Goal: Task Accomplishment & Management: Use online tool/utility

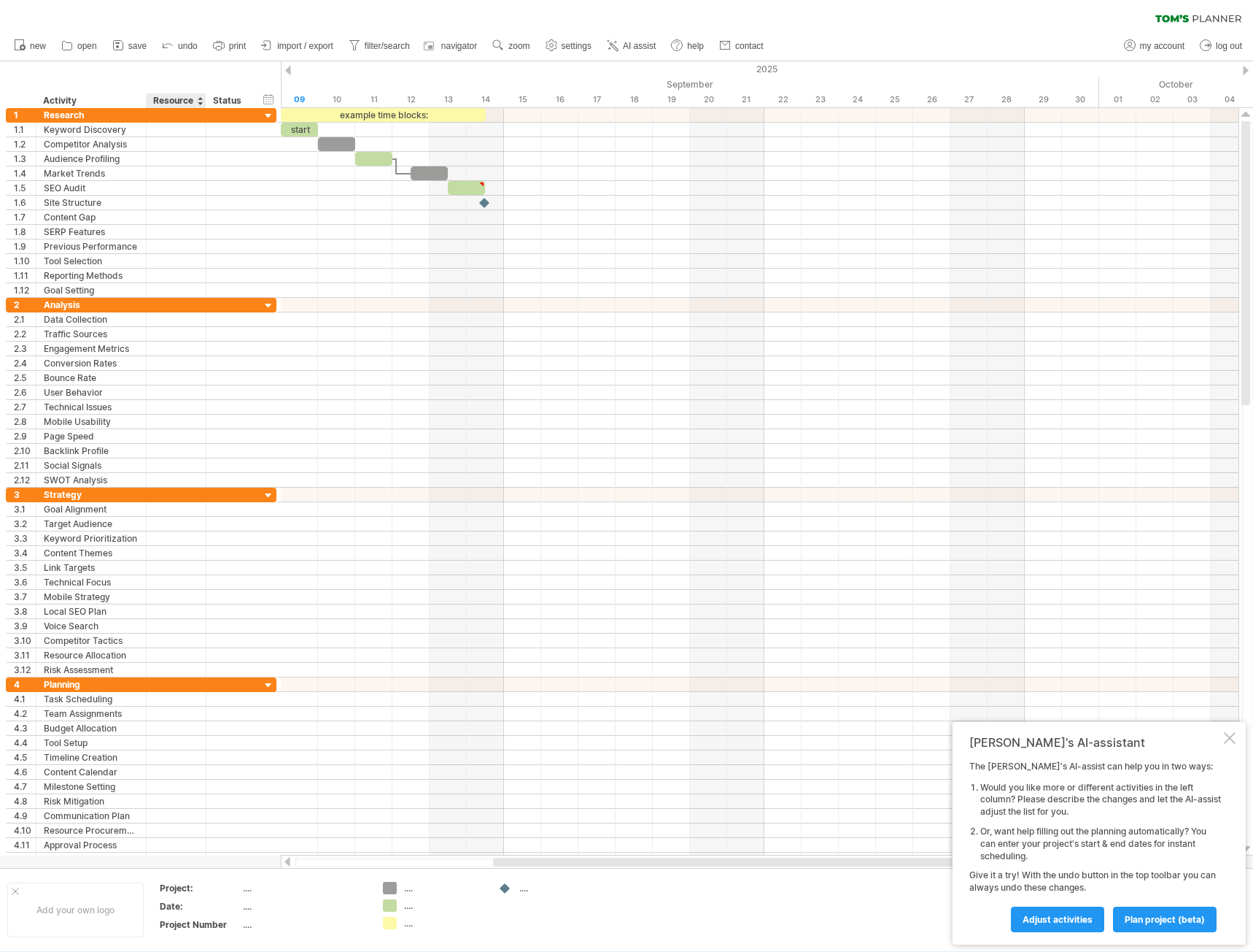
drag, startPoint x: 140, startPoint y: 93, endPoint x: 162, endPoint y: 89, distance: 22.4
click at [162, 89] on div "hide start/end/duration show start/end/duration ******** Activity ******** Reso…" at bounding box center [140, 84] width 281 height 47
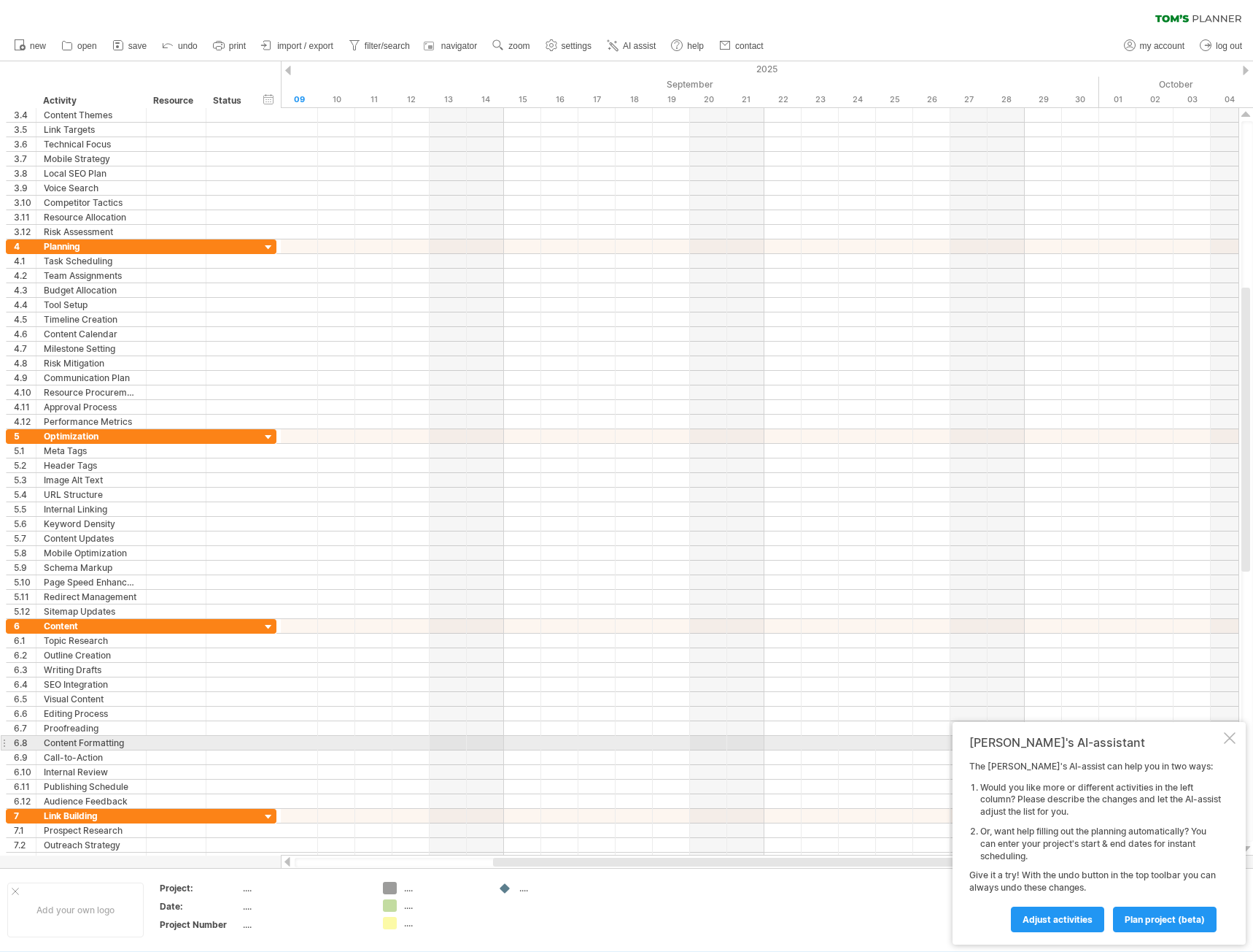
click at [1232, 741] on div at bounding box center [1230, 738] width 12 height 12
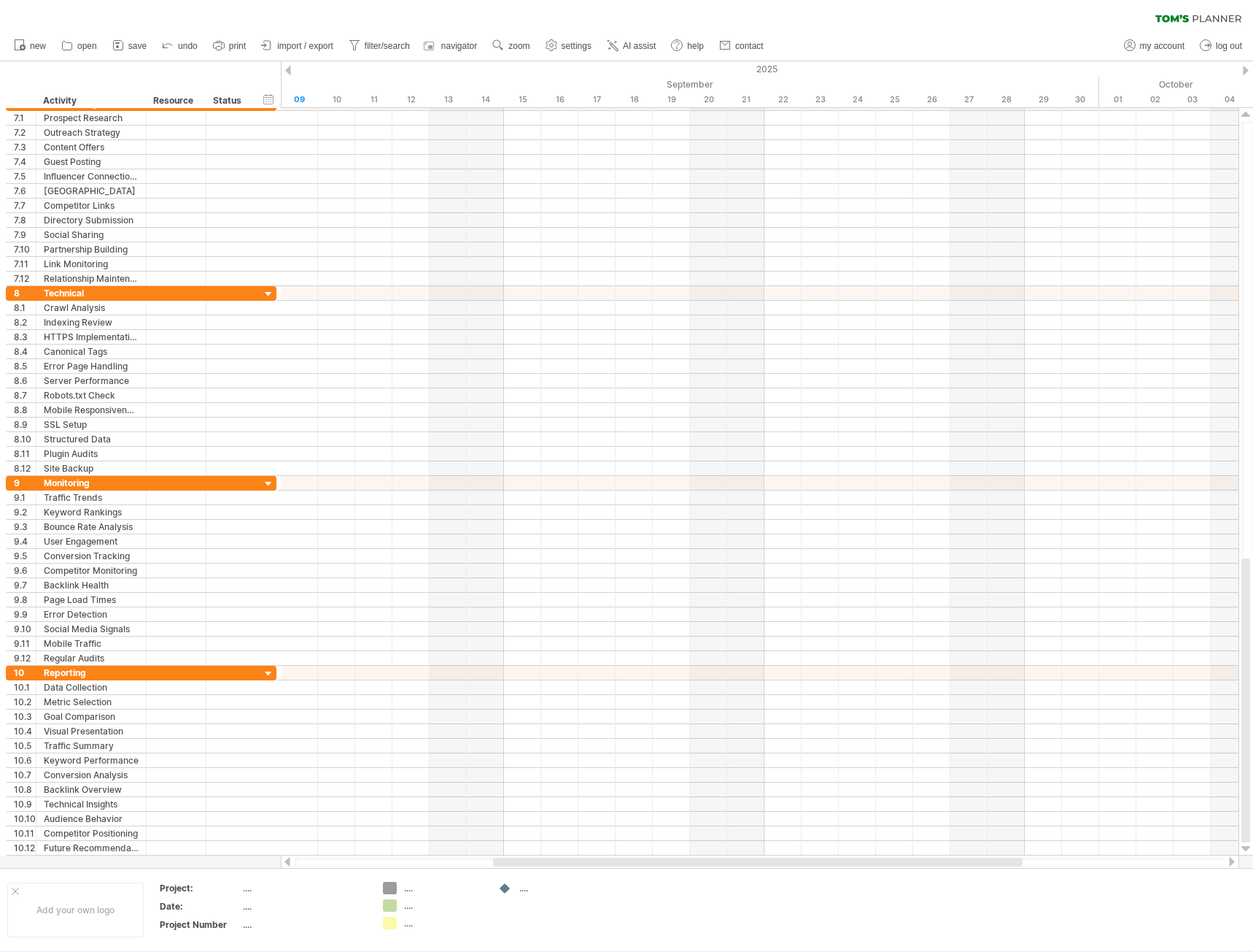
drag, startPoint x: 1170, startPoint y: 46, endPoint x: 1163, endPoint y: 117, distance: 71.3
click at [1170, 45] on span "my account" at bounding box center [1163, 46] width 44 height 11
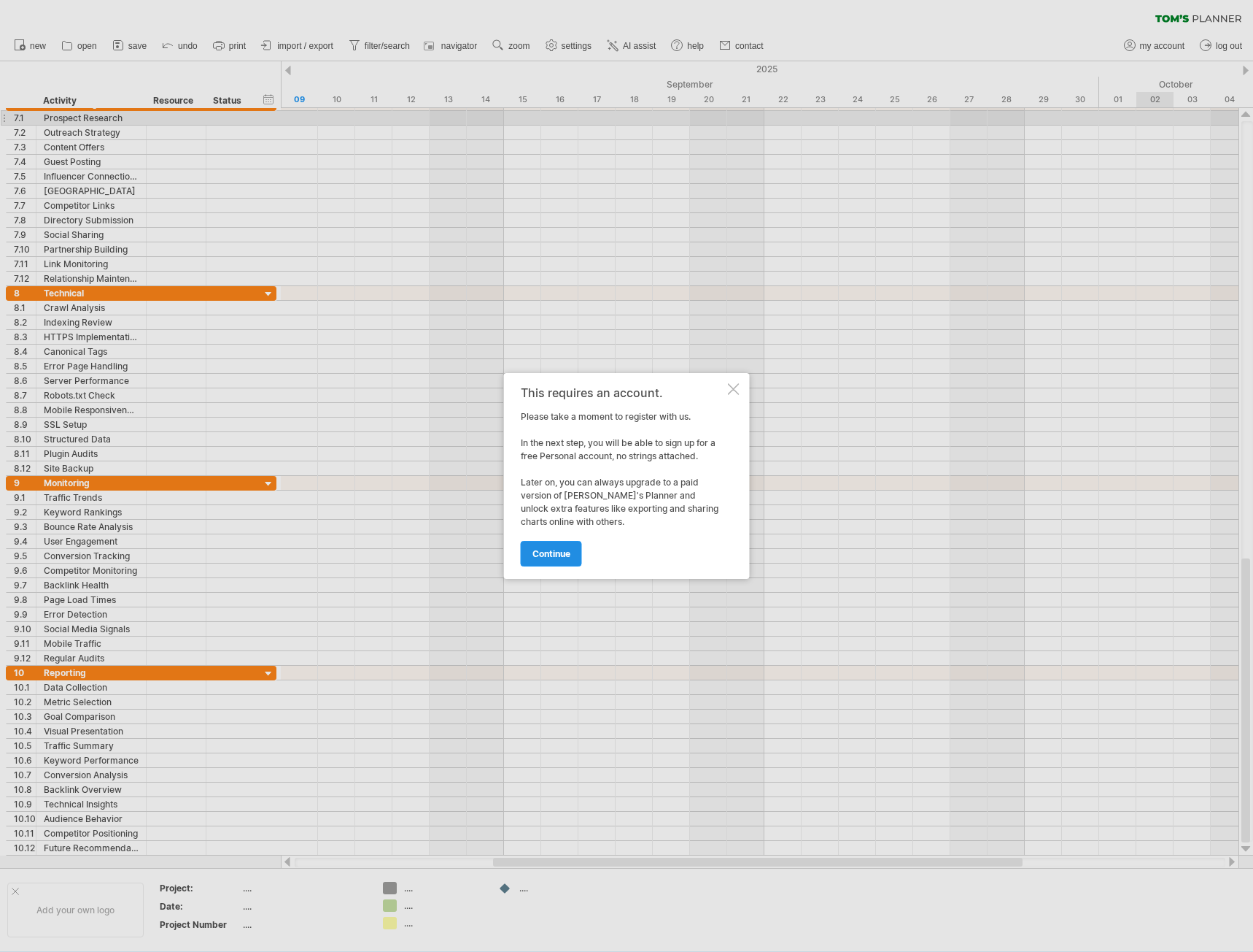
click at [569, 546] on link "continue" at bounding box center [552, 553] width 61 height 26
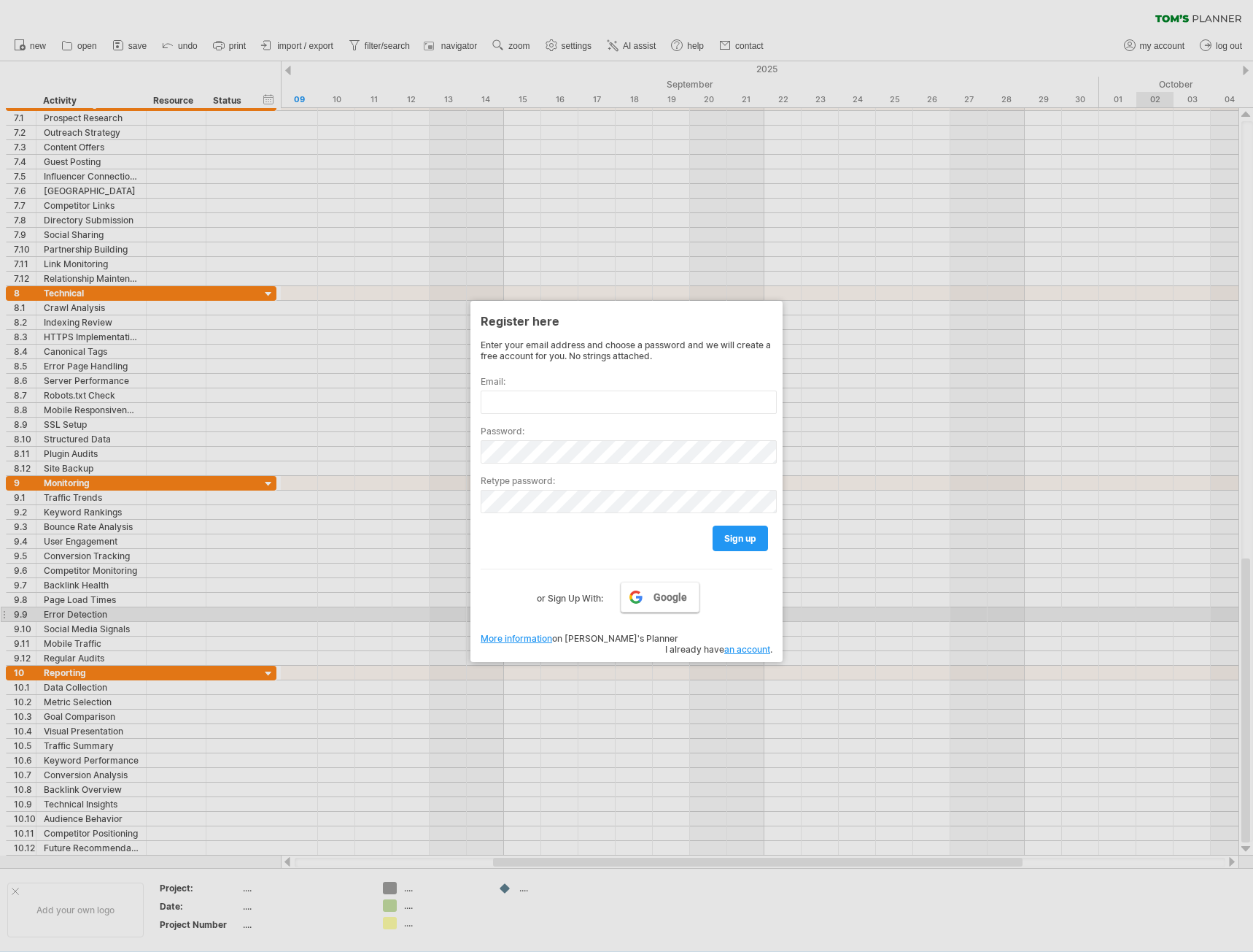
click at [648, 601] on link "Google" at bounding box center [660, 597] width 79 height 31
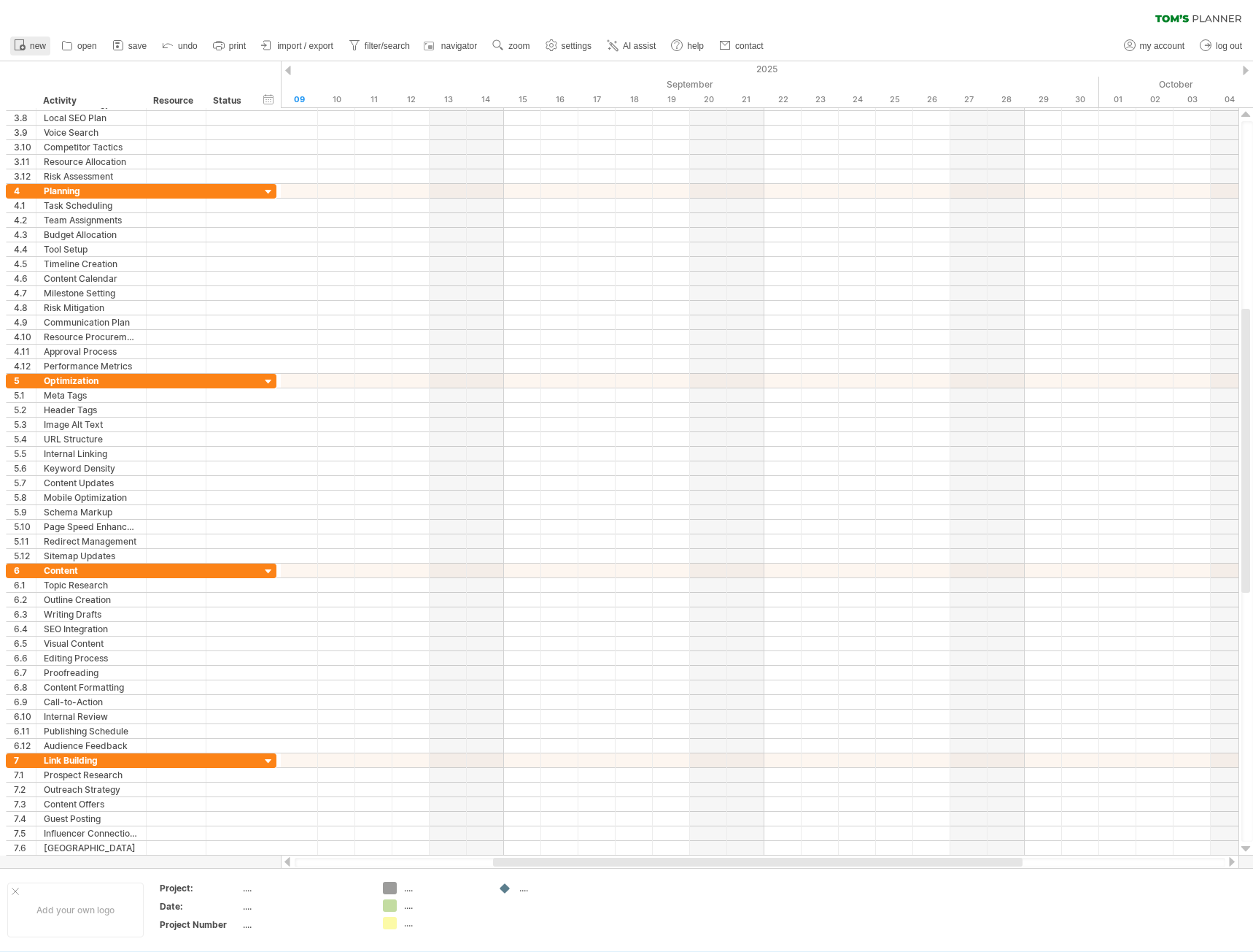
click at [33, 42] on span "new" at bounding box center [37, 46] width 16 height 11
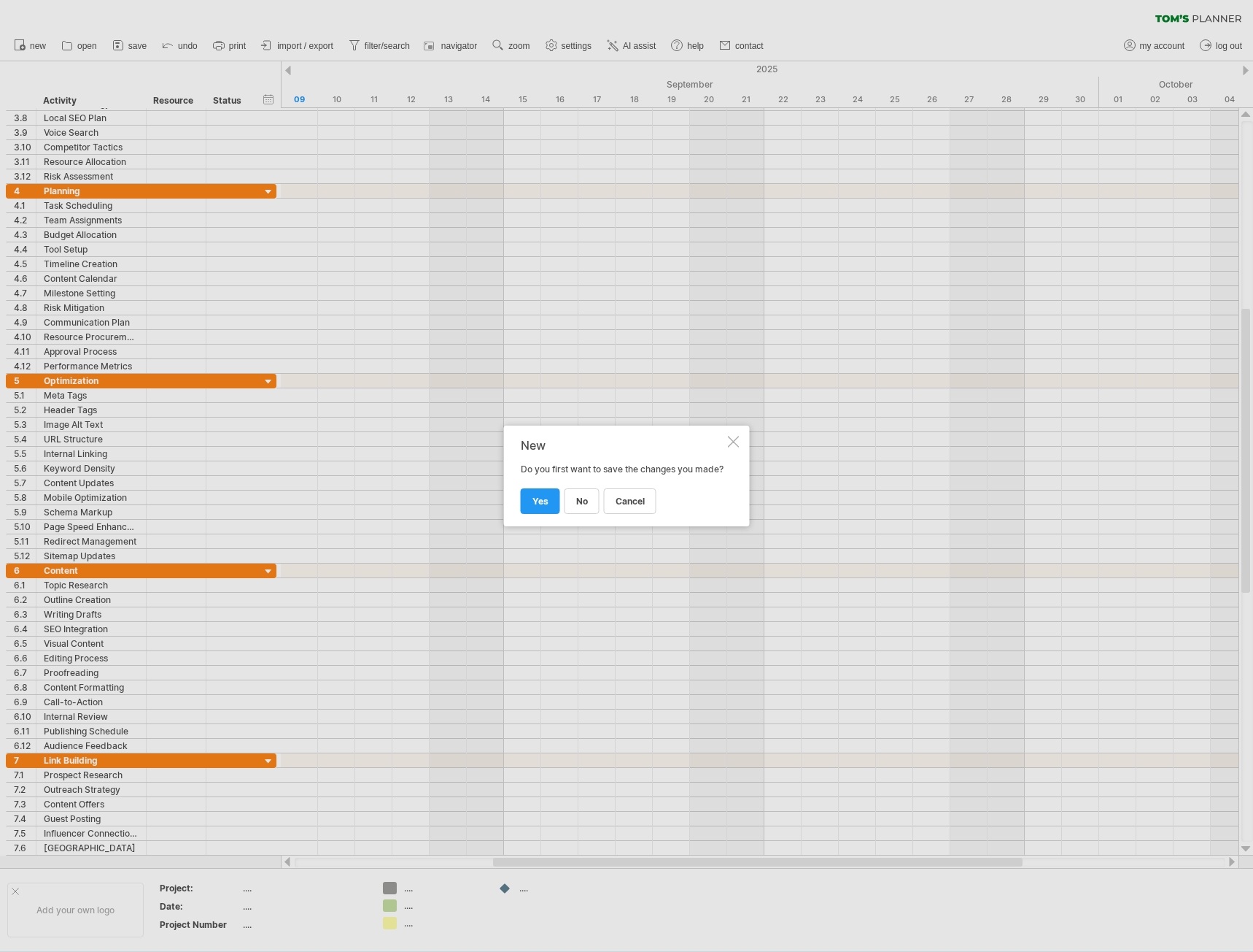
drag, startPoint x: 745, startPoint y: 425, endPoint x: 735, endPoint y: 431, distance: 11.7
click at [745, 425] on div "New Do you first want to save the changes you made? cancel no yes" at bounding box center [626, 475] width 246 height 101
click at [735, 436] on div at bounding box center [734, 441] width 12 height 12
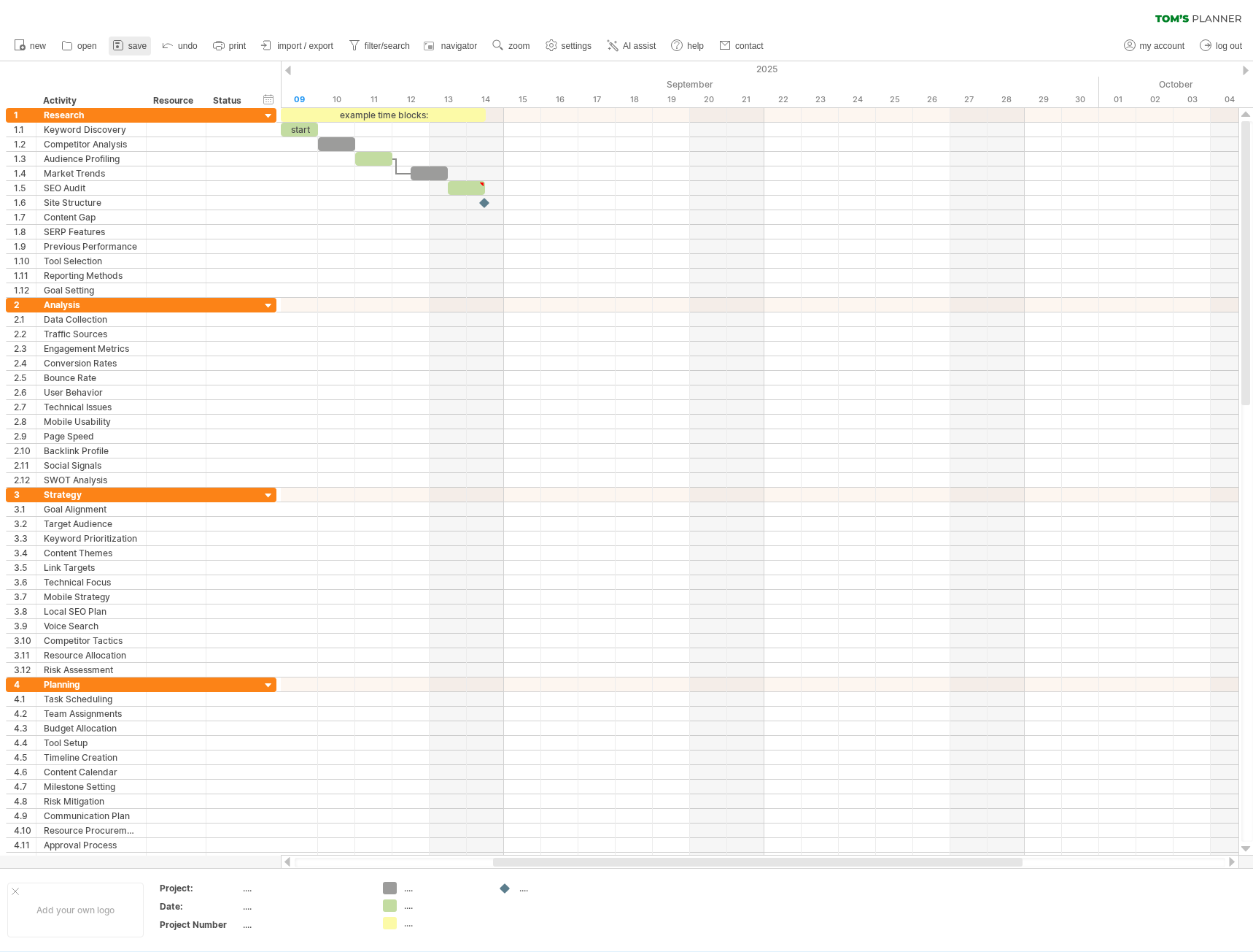
click at [124, 43] on icon at bounding box center [118, 45] width 14 height 14
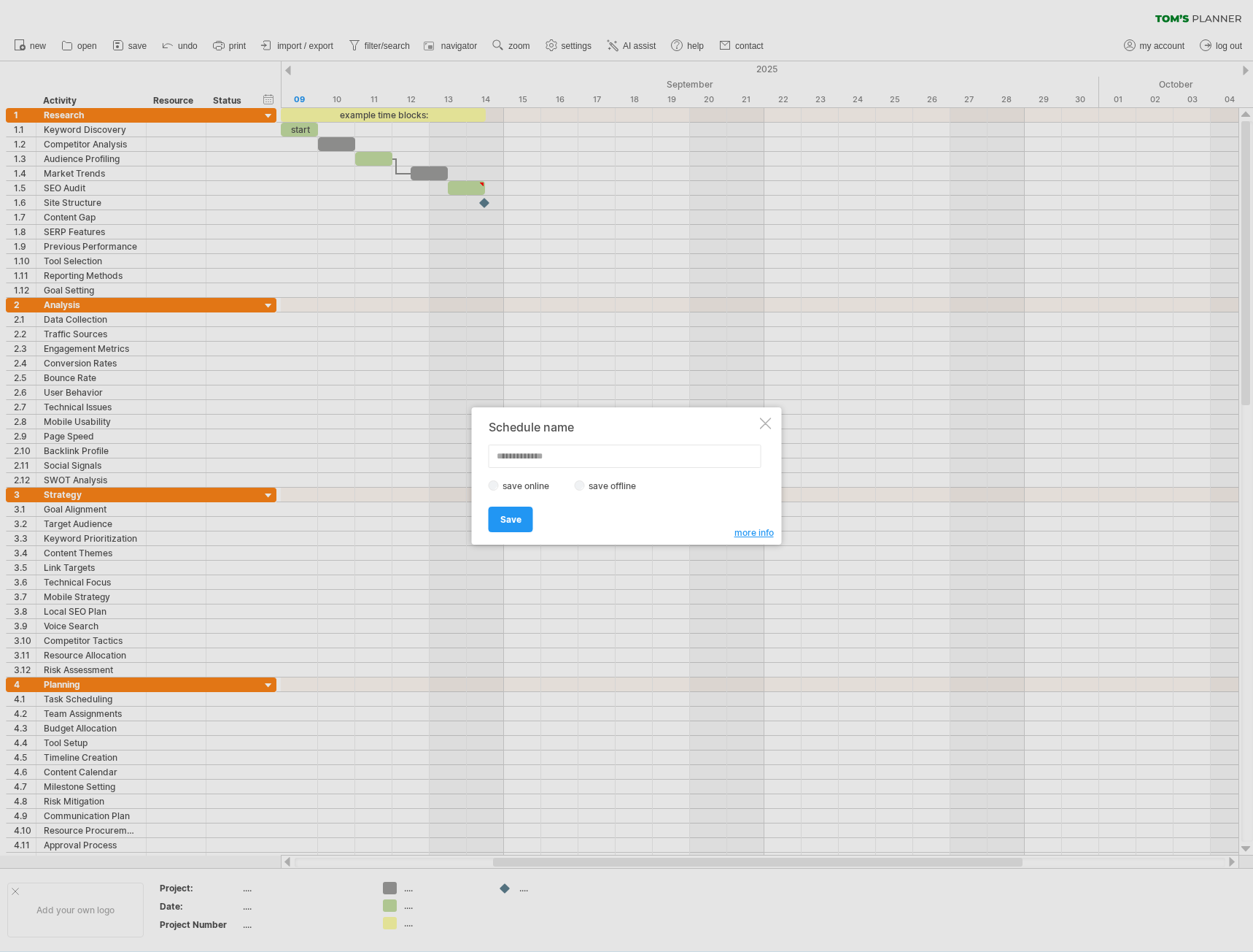
click at [586, 486] on label "save offline" at bounding box center [617, 485] width 63 height 11
click at [586, 488] on label "save offline" at bounding box center [617, 485] width 63 height 11
click at [567, 457] on input "text" at bounding box center [625, 456] width 272 height 23
type input "*********"
click at [515, 509] on link "Save" at bounding box center [510, 519] width 44 height 26
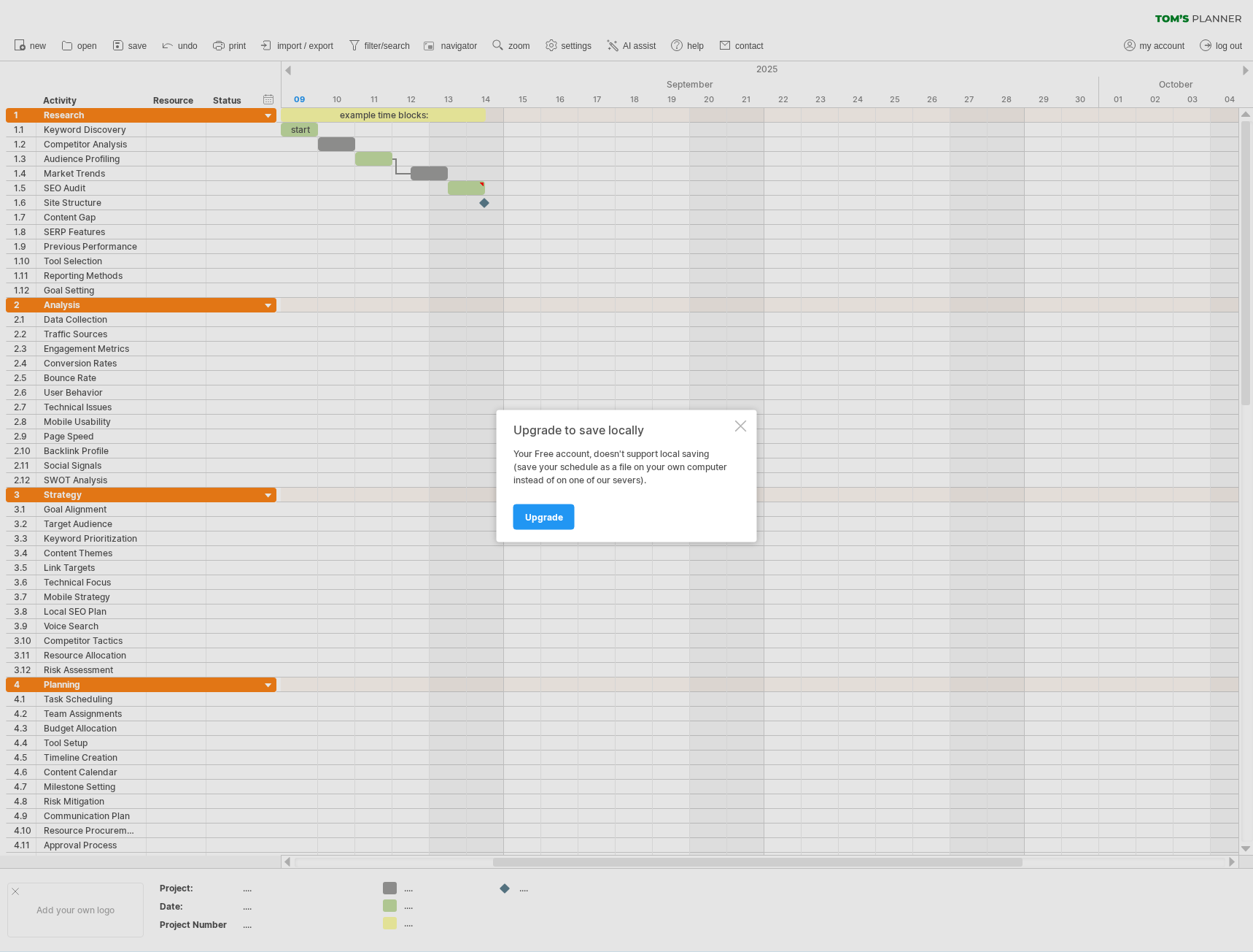
click at [750, 422] on div "Upgrade to save locally Your Free account, doesn't support local saving (save y…" at bounding box center [626, 476] width 260 height 132
click at [734, 428] on div "Upgrade to save locally Your Free account, doesn't support local saving (save y…" at bounding box center [626, 476] width 260 height 132
click at [739, 426] on div at bounding box center [742, 426] width 12 height 12
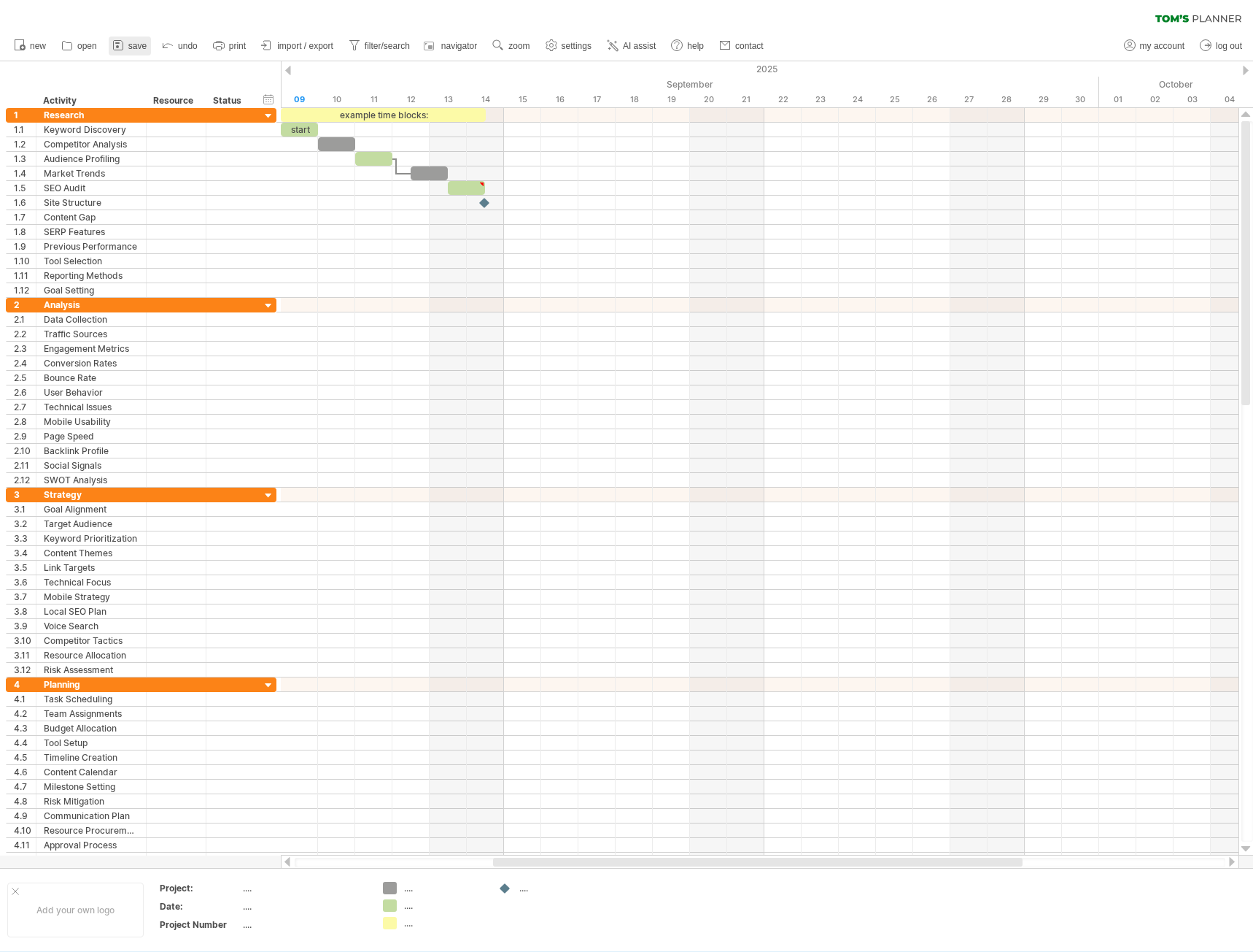
click at [120, 42] on icon at bounding box center [118, 45] width 14 height 14
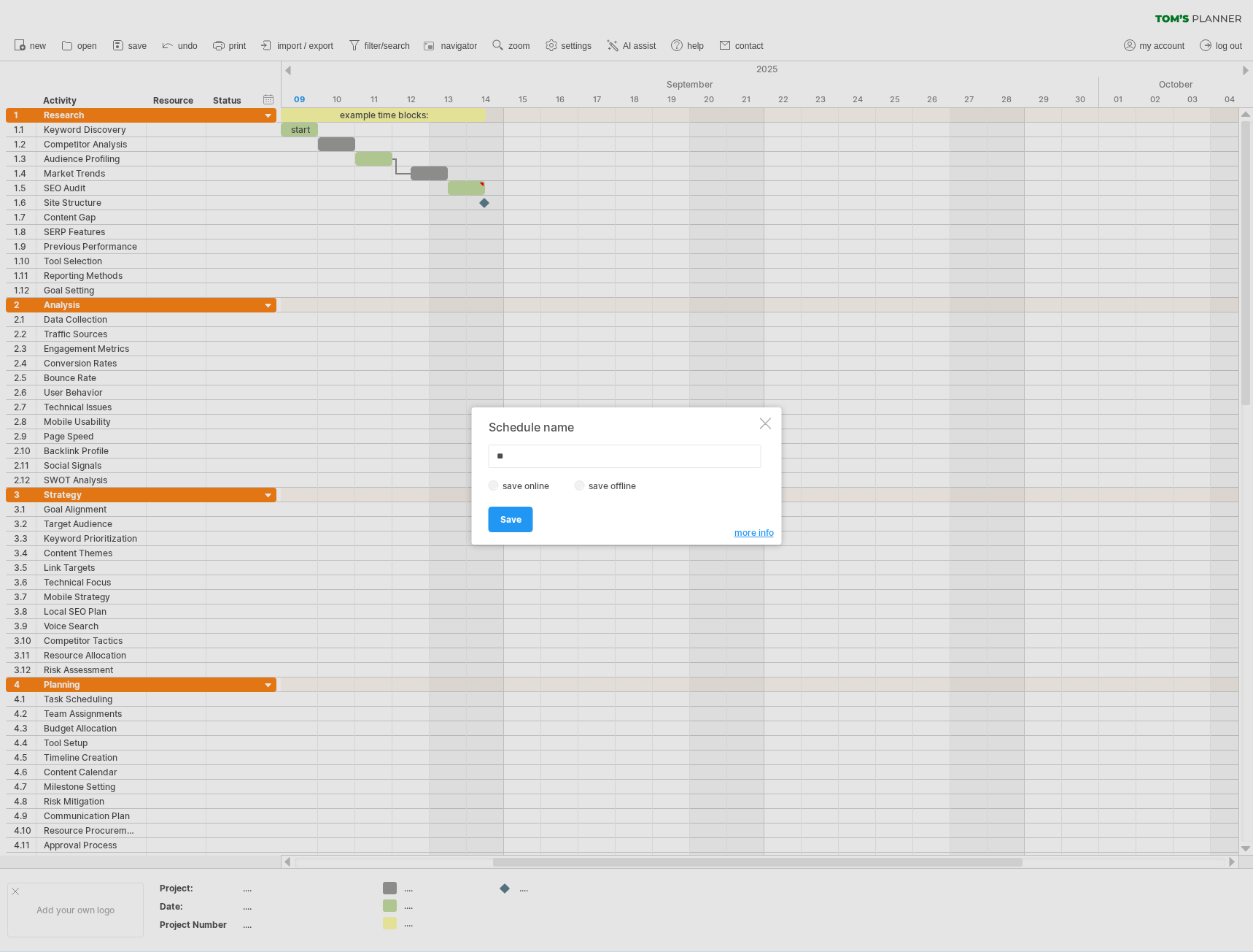
type input "*"
type input "**********"
click at [522, 519] on link "Save" at bounding box center [510, 519] width 44 height 26
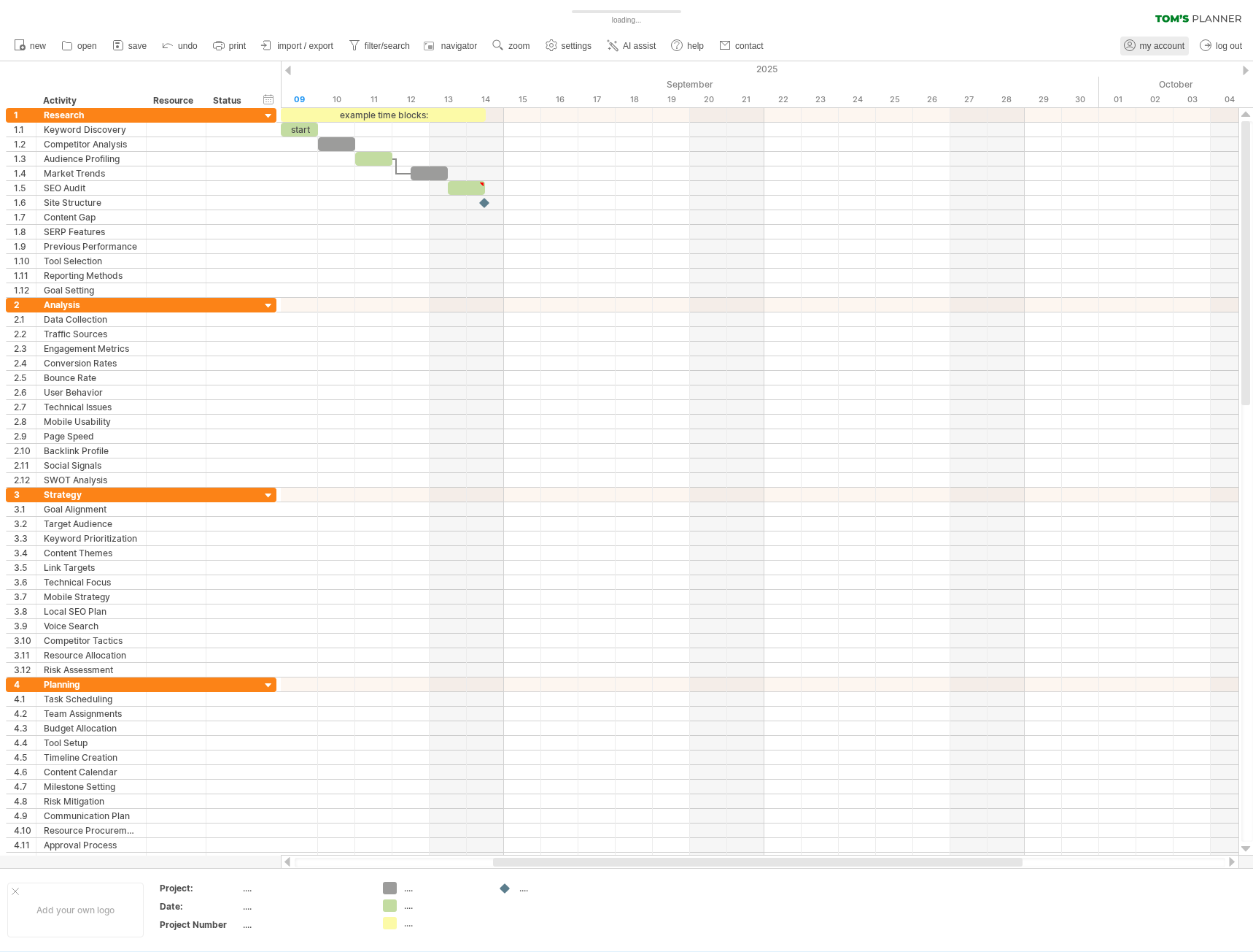
click at [1147, 48] on span "my account" at bounding box center [1163, 46] width 44 height 11
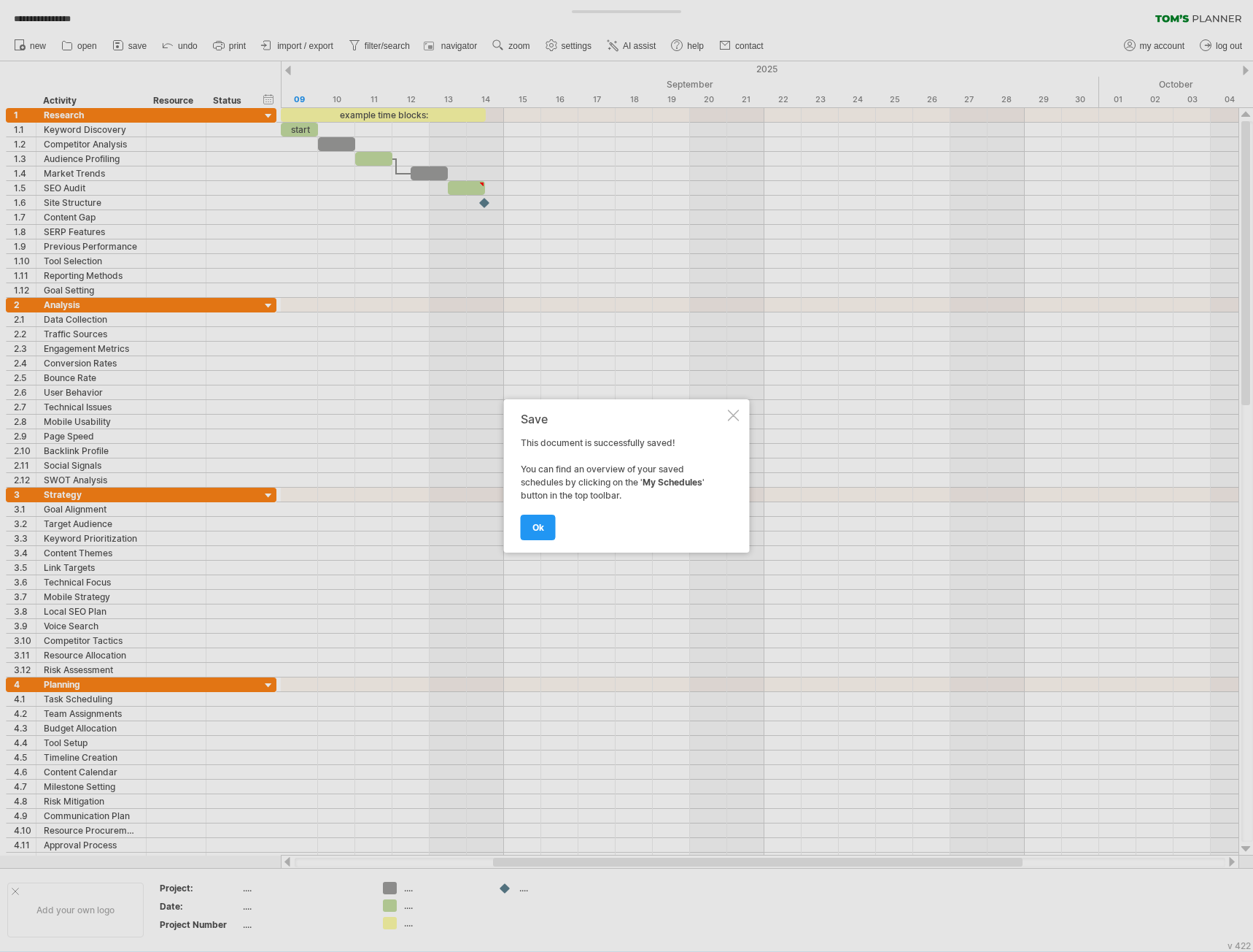
type input "**********"
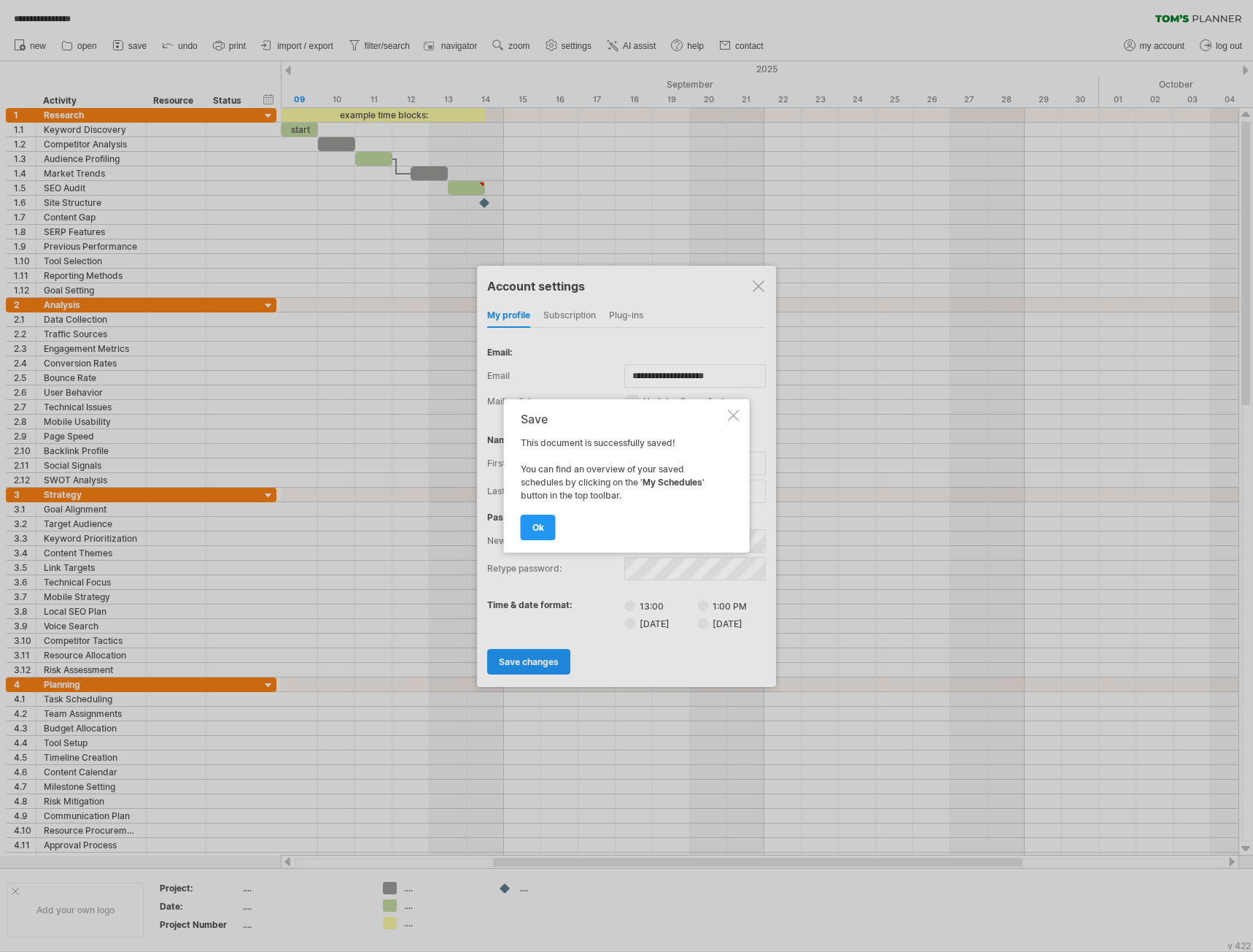
click at [538, 490] on div "Save This document is successfully saved! You can find an overview of your save…" at bounding box center [623, 476] width 204 height 127
click at [536, 519] on link "ok" at bounding box center [538, 527] width 35 height 26
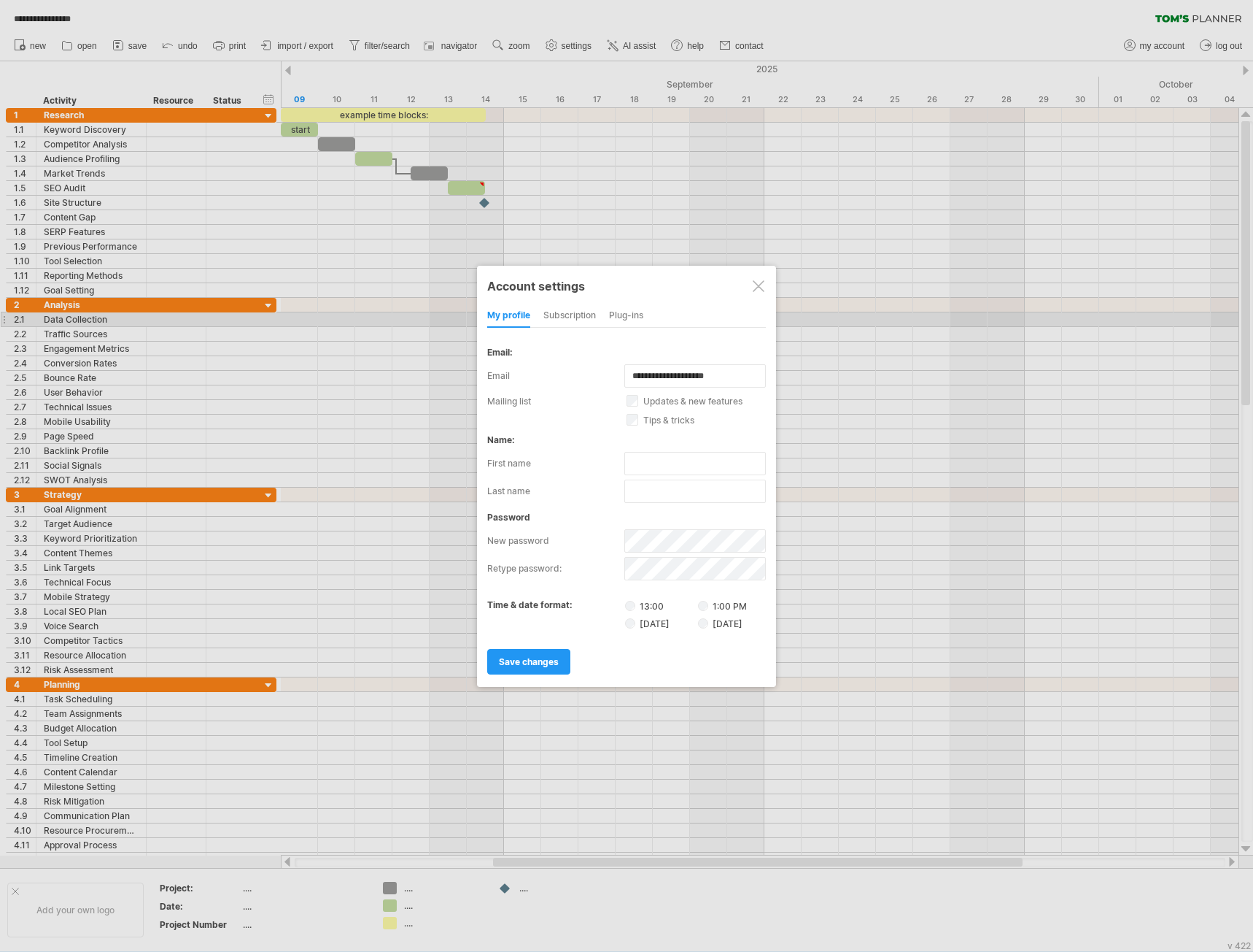
click at [596, 318] on div "subscription" at bounding box center [570, 316] width 53 height 23
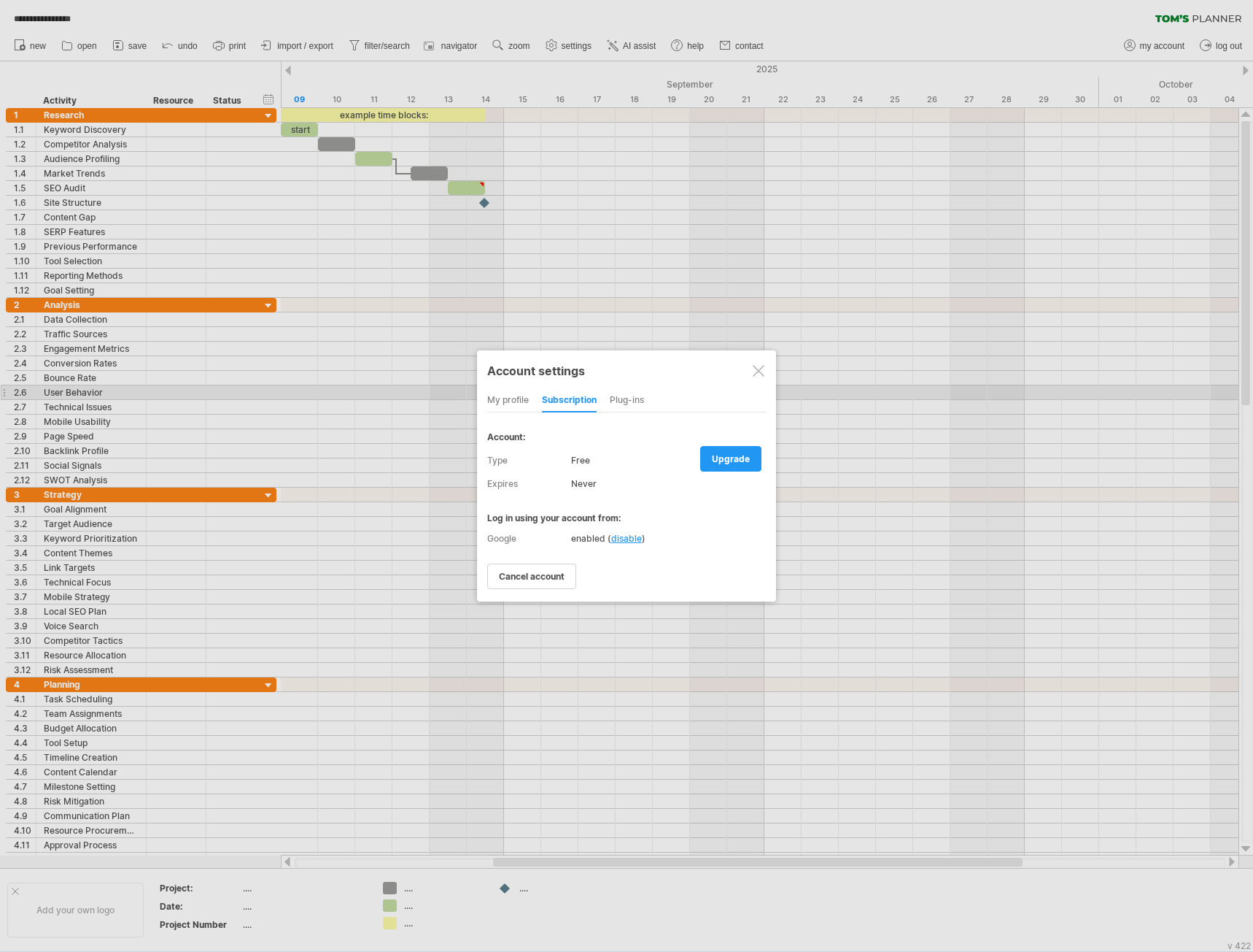
click at [509, 402] on div "my profile" at bounding box center [508, 400] width 41 height 23
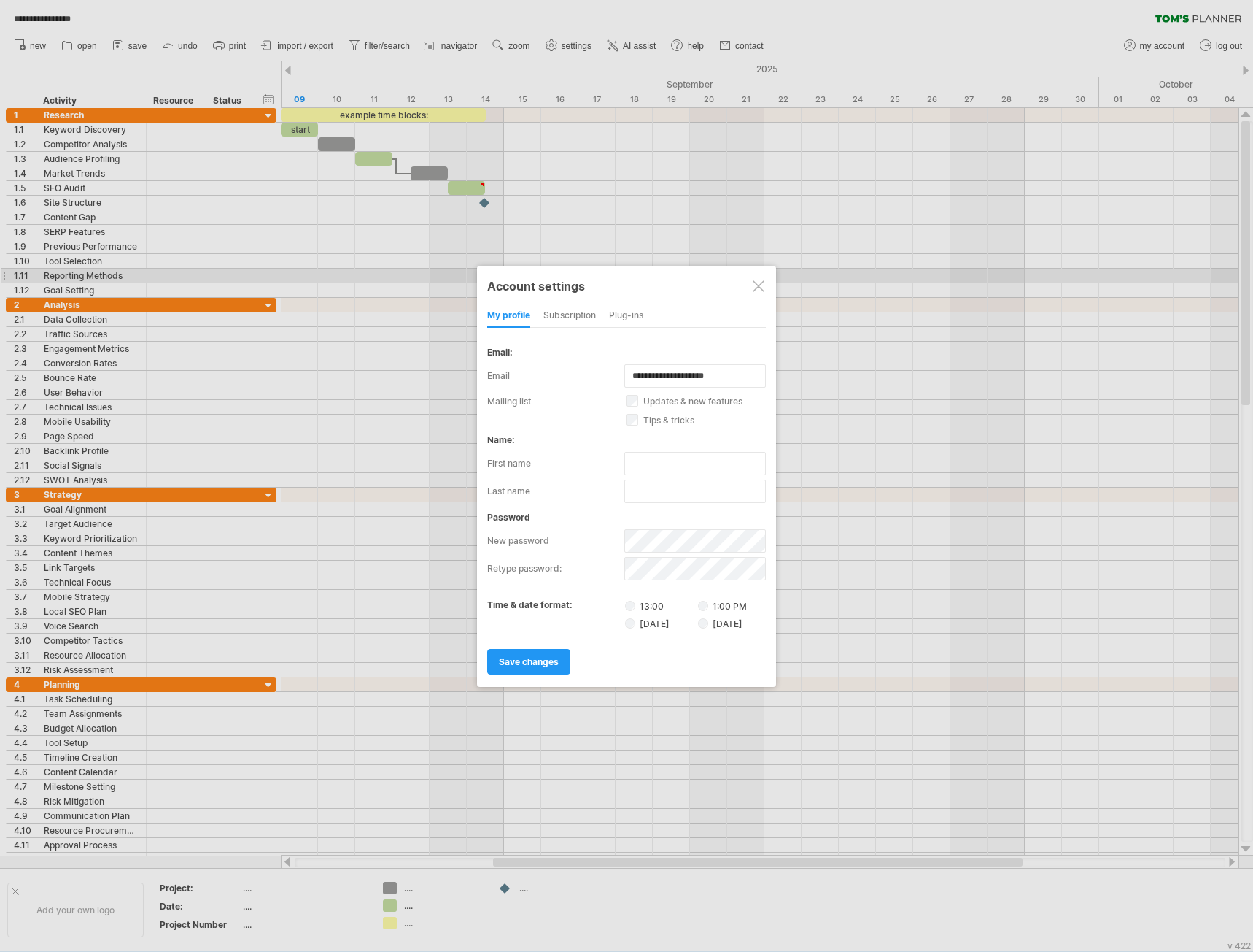
click at [757, 282] on div at bounding box center [759, 286] width 12 height 12
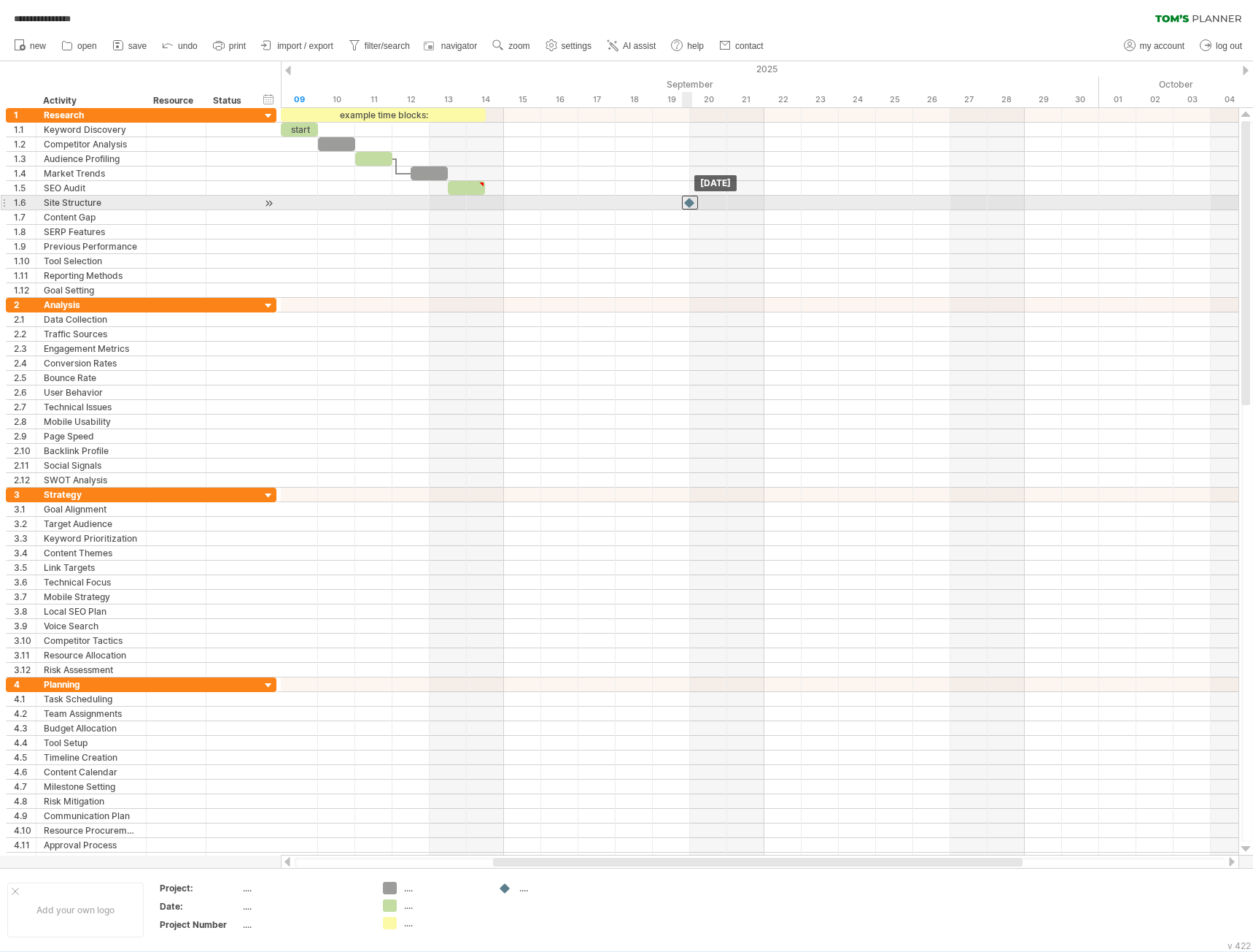
drag, startPoint x: 485, startPoint y: 205, endPoint x: 678, endPoint y: 202, distance: 193.0
click at [684, 201] on div at bounding box center [690, 202] width 16 height 13
drag, startPoint x: 686, startPoint y: 202, endPoint x: 485, endPoint y: 202, distance: 201.0
click at [485, 202] on div at bounding box center [485, 202] width 16 height 13
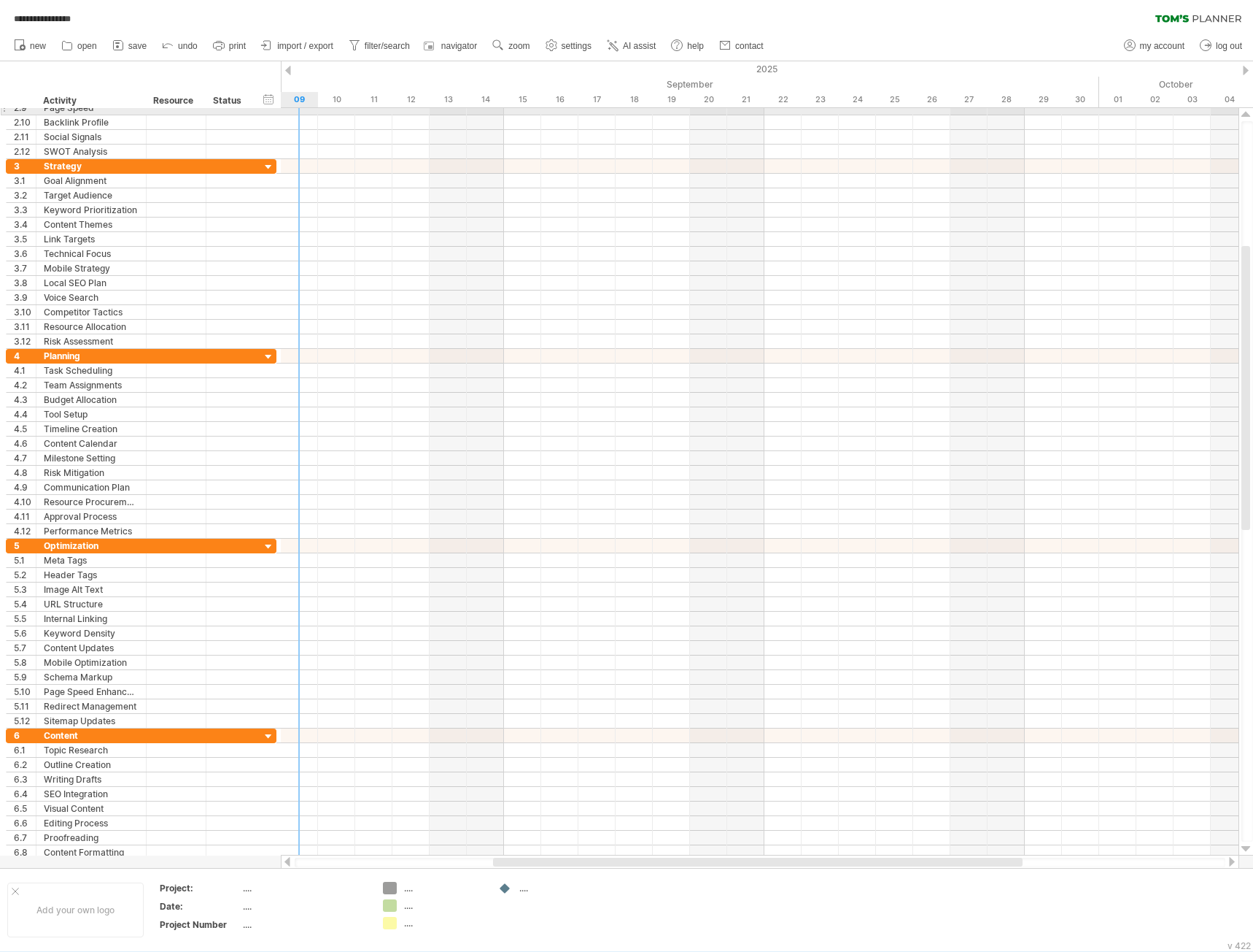
drag, startPoint x: 298, startPoint y: 111, endPoint x: 303, endPoint y: 125, distance: 14.9
click at [298, 111] on div at bounding box center [760, 107] width 957 height 14
click at [303, 125] on div at bounding box center [760, 122] width 957 height 14
click at [302, 130] on div at bounding box center [760, 136] width 957 height 14
click at [302, 130] on div at bounding box center [760, 122] width 957 height 14
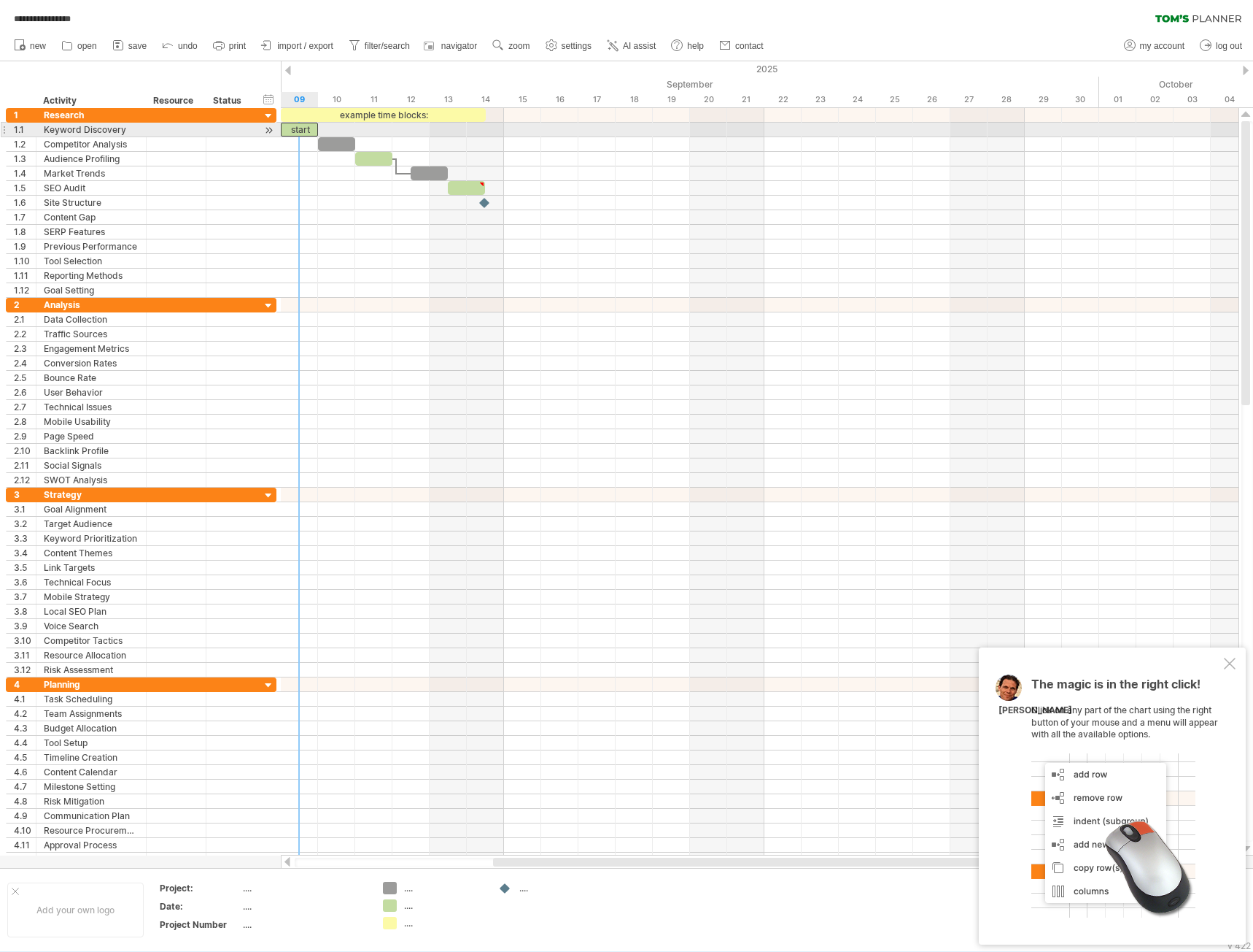
click at [305, 127] on div "start" at bounding box center [299, 130] width 37 height 13
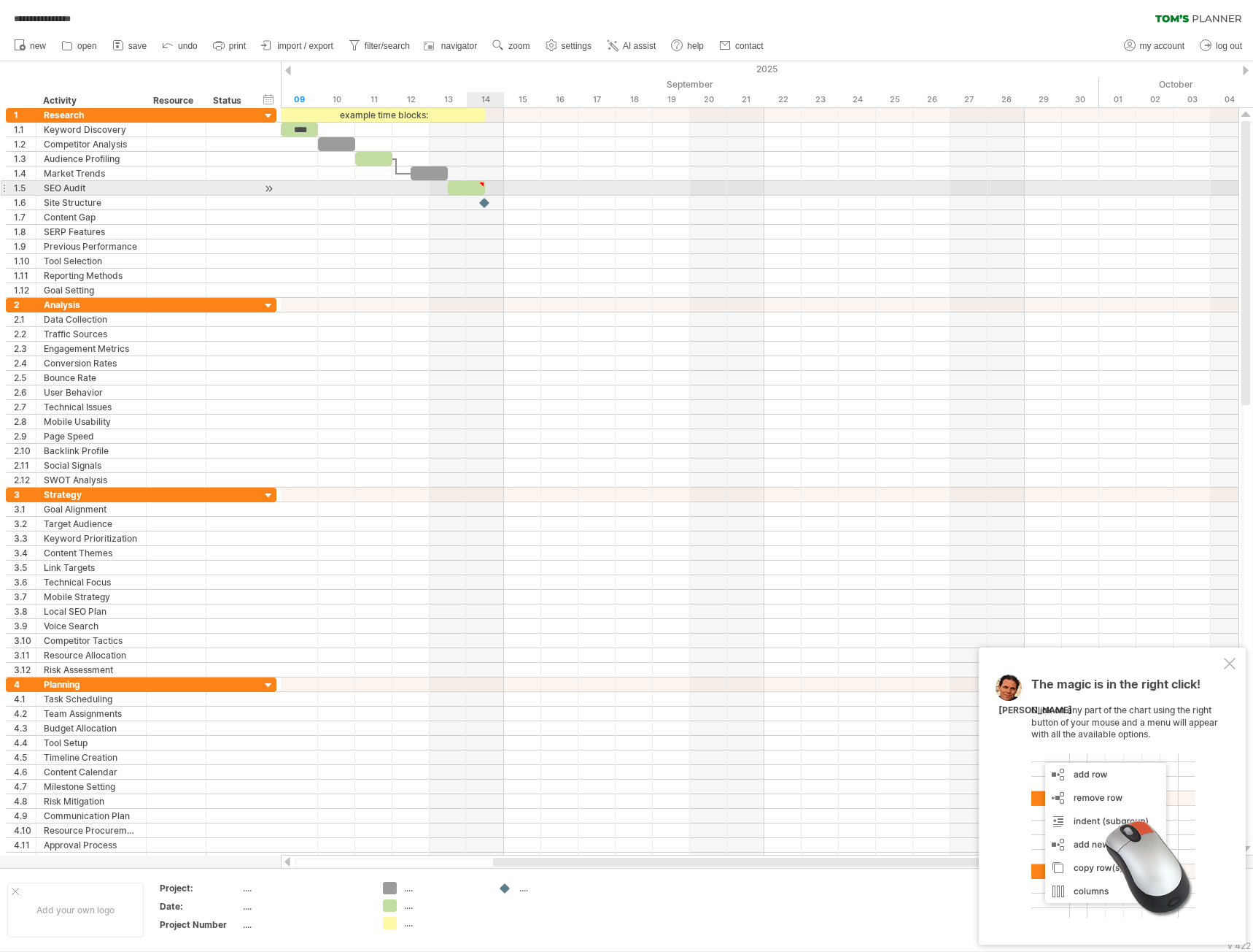
click at [504, 189] on div at bounding box center [760, 188] width 957 height 14
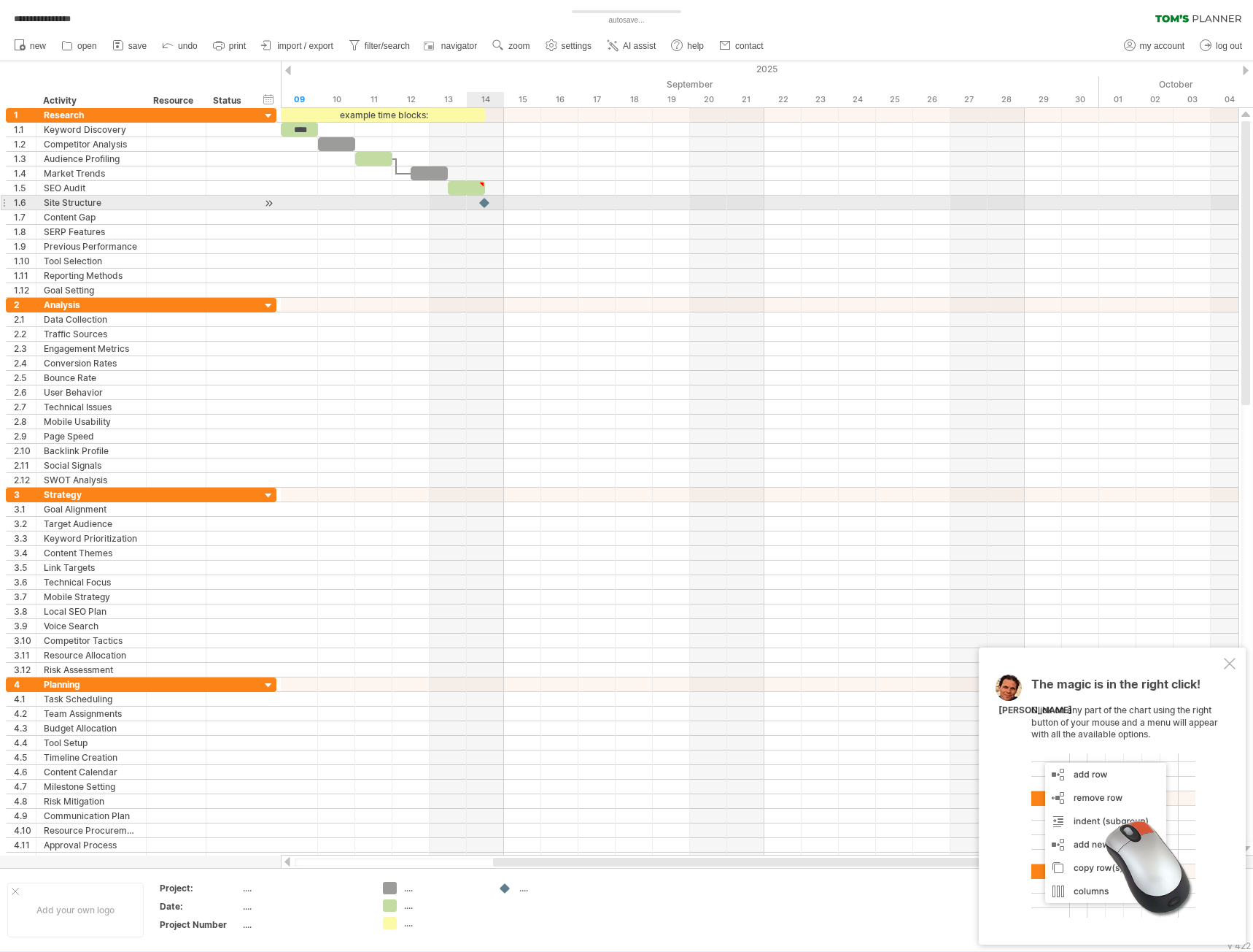
click at [472, 197] on div at bounding box center [760, 202] width 957 height 14
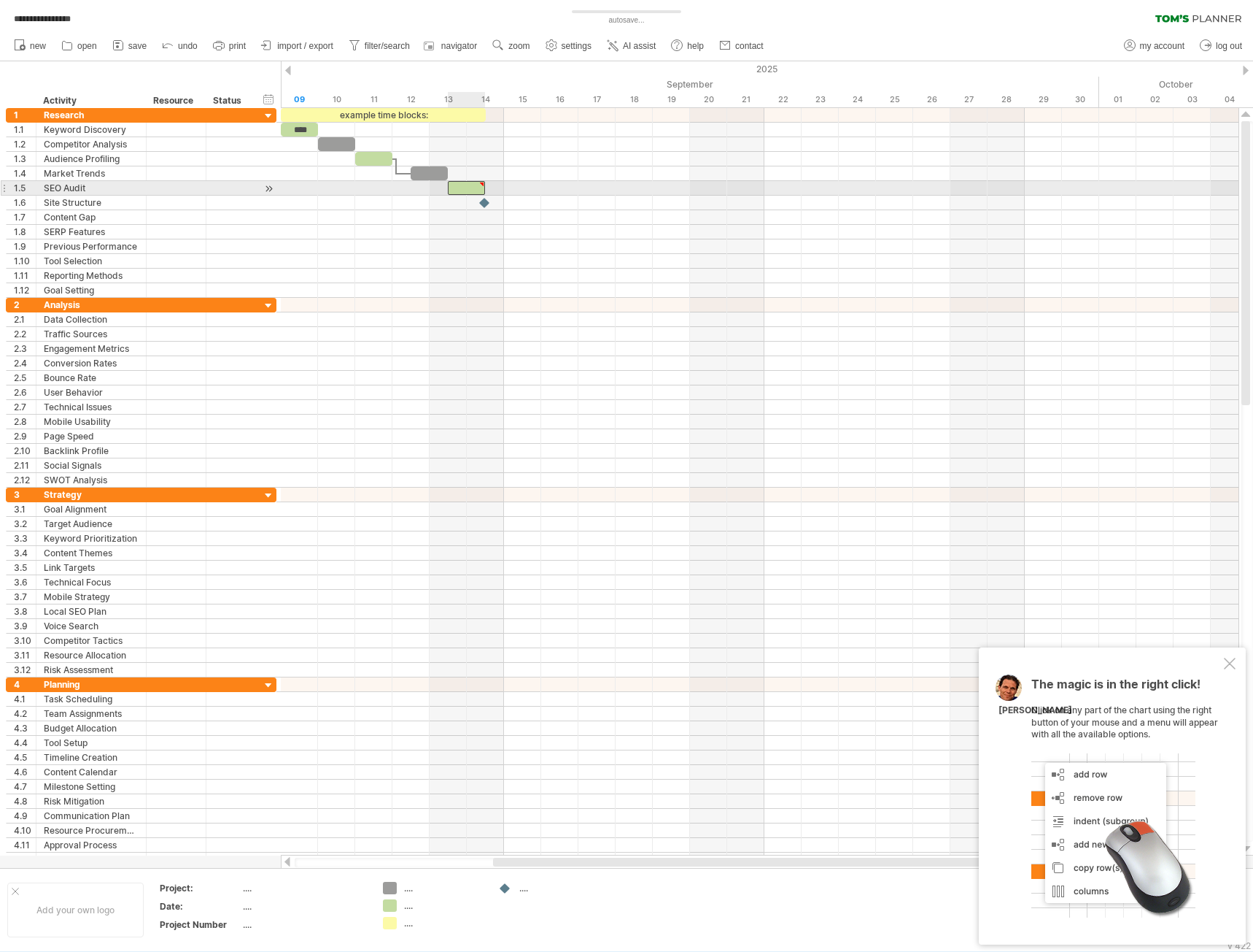
click at [470, 188] on div at bounding box center [466, 188] width 37 height 13
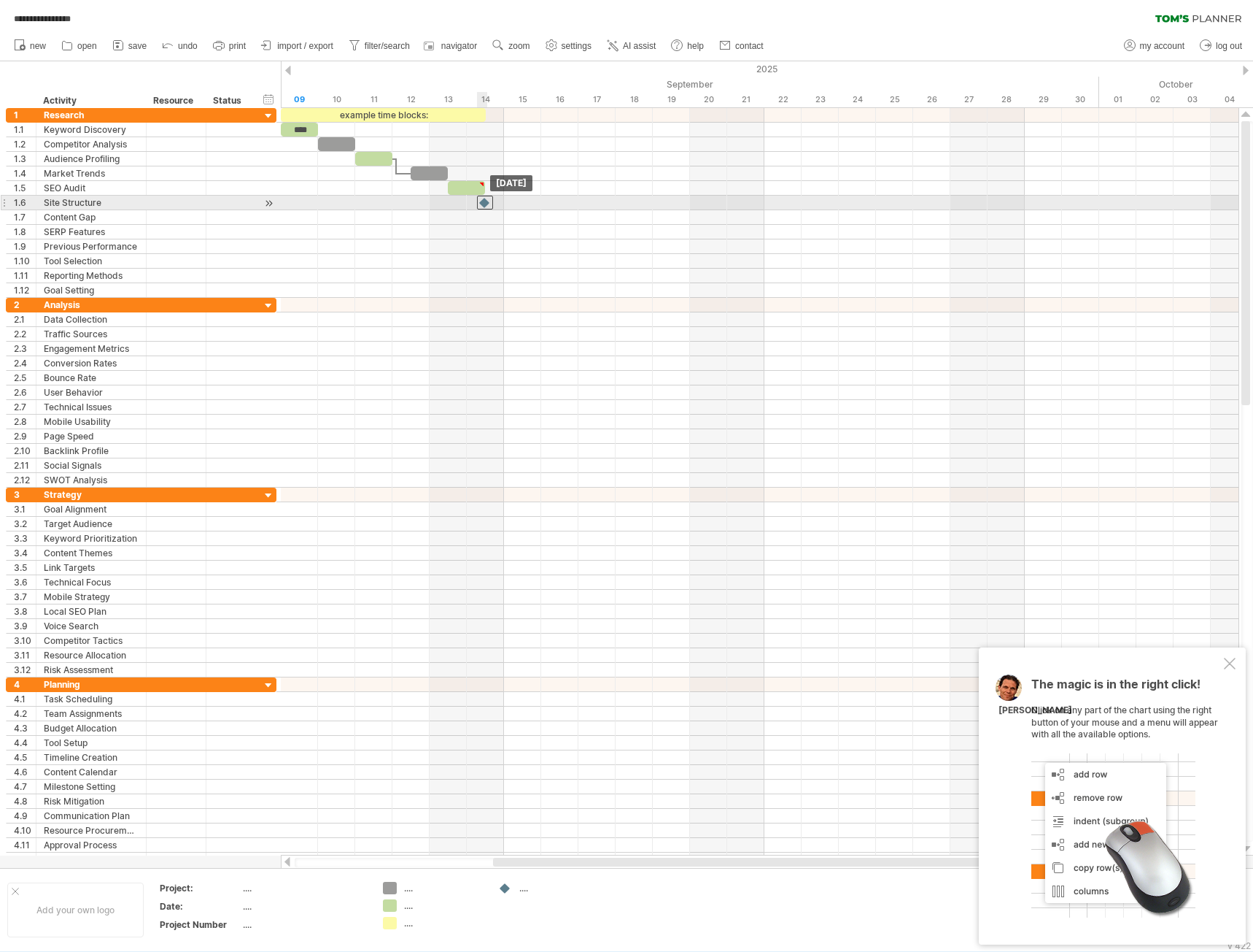
click at [485, 206] on div at bounding box center [485, 202] width 16 height 13
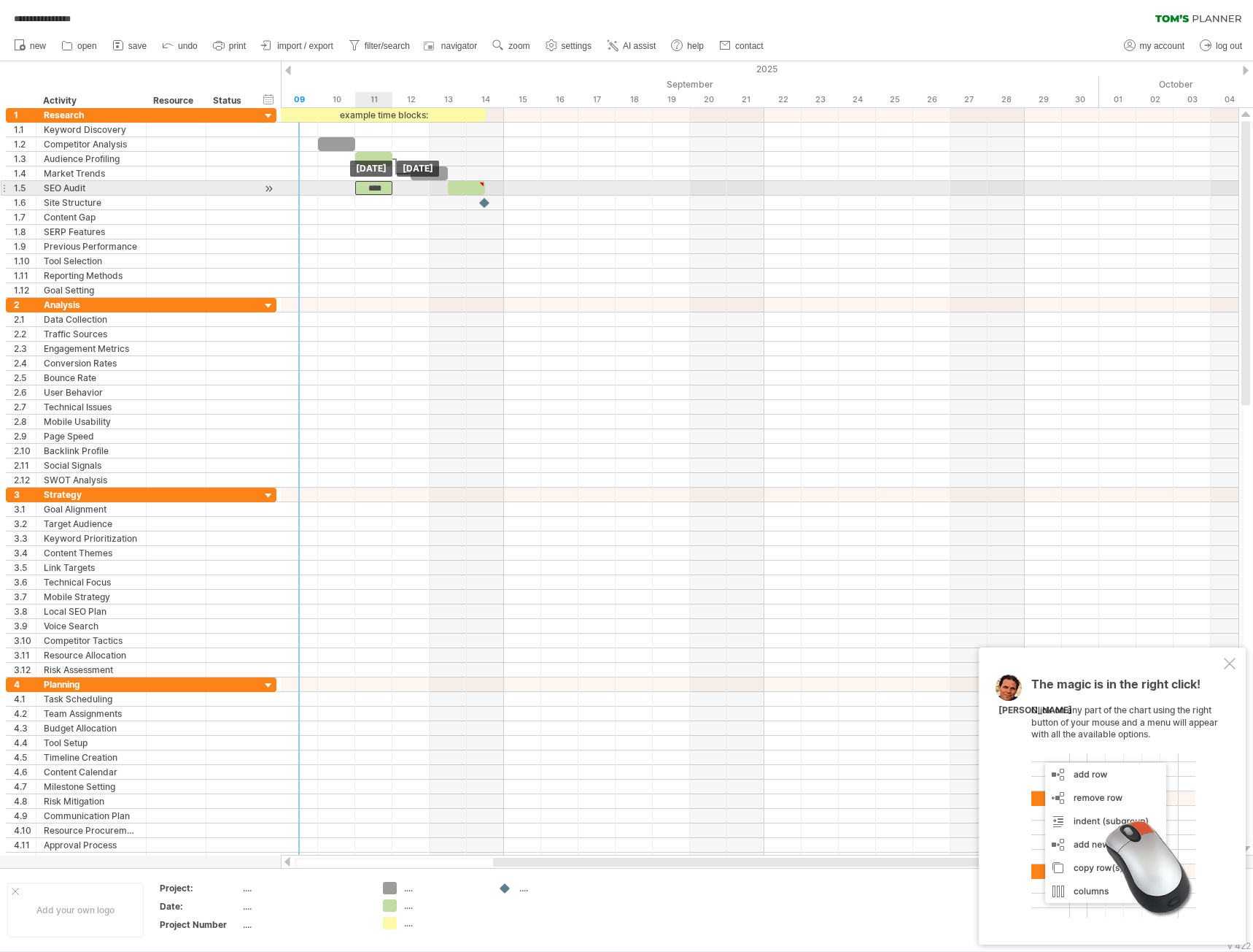
drag, startPoint x: 306, startPoint y: 128, endPoint x: 382, endPoint y: 184, distance: 94.4
click at [380, 185] on div "****" at bounding box center [373, 188] width 37 height 13
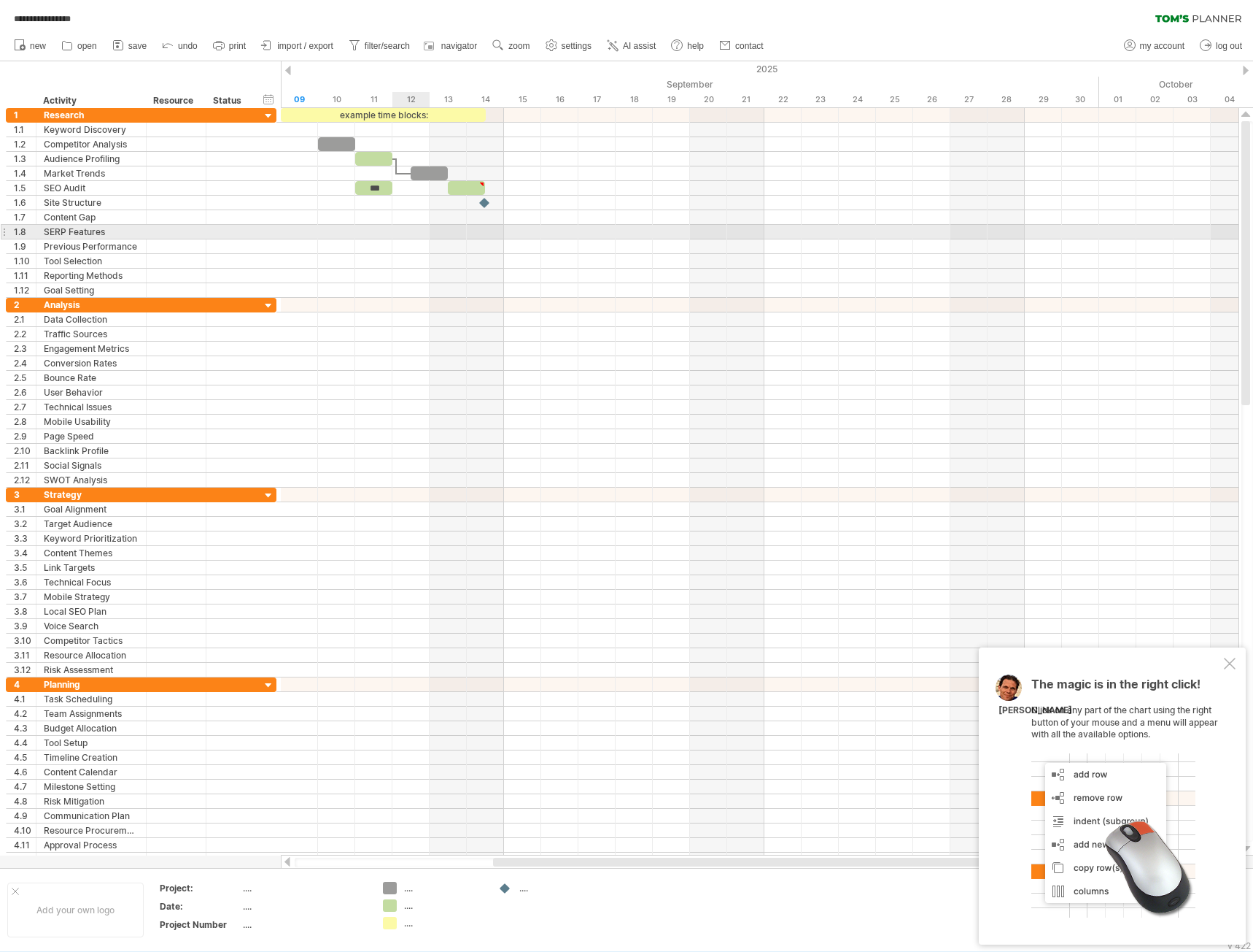
click at [394, 235] on div at bounding box center [760, 231] width 957 height 14
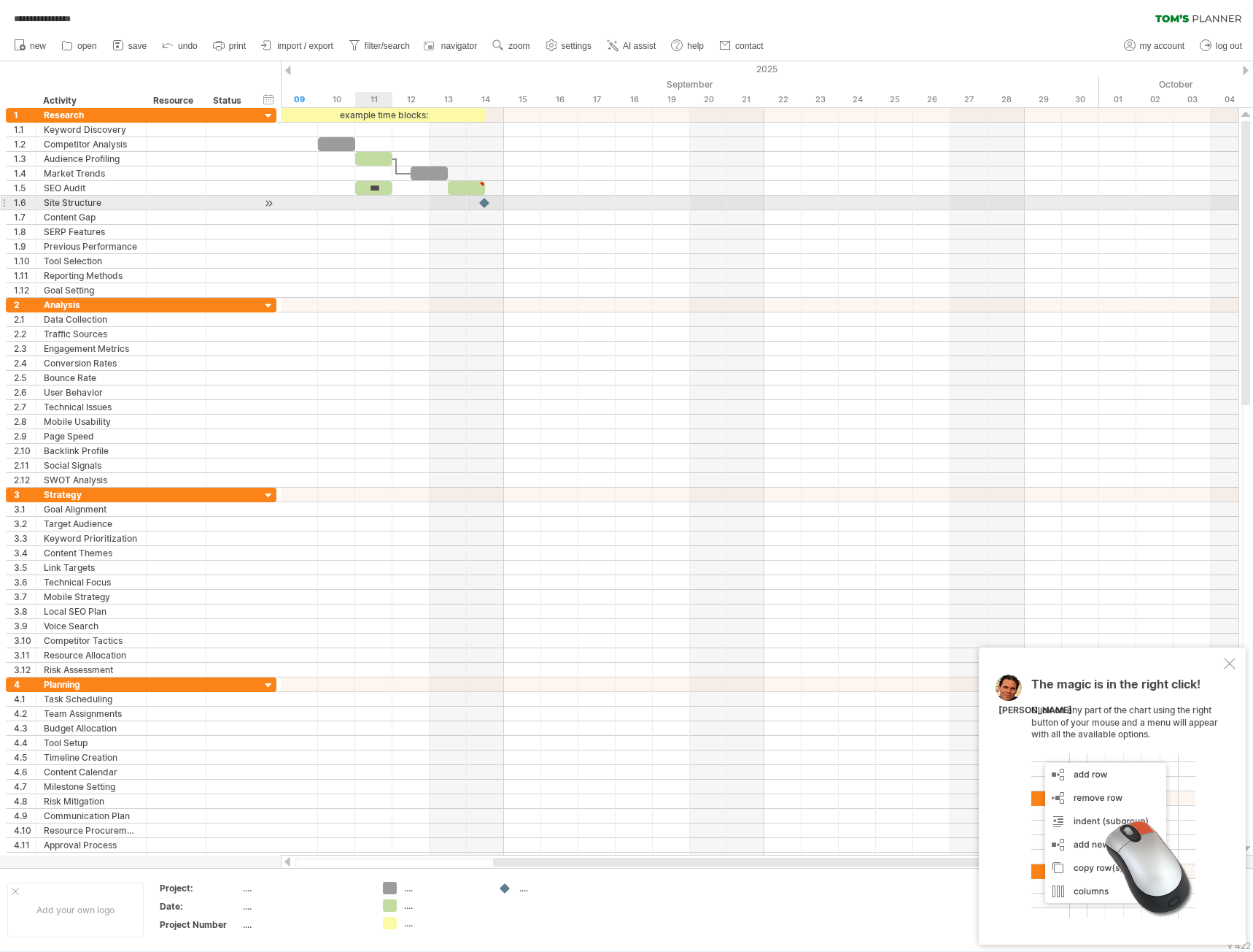
click at [383, 192] on div "***" at bounding box center [373, 188] width 37 height 13
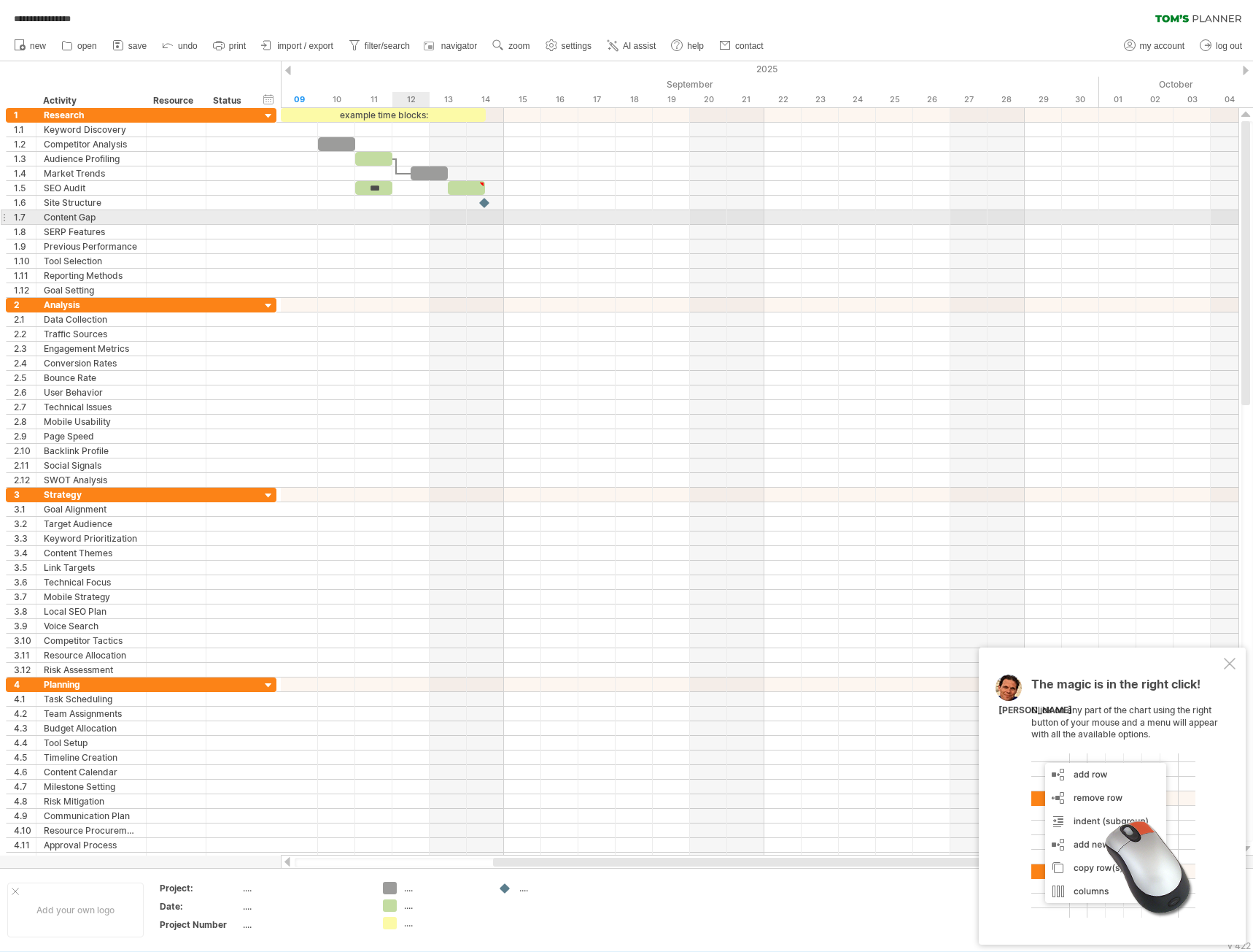
click at [392, 219] on div at bounding box center [760, 217] width 957 height 14
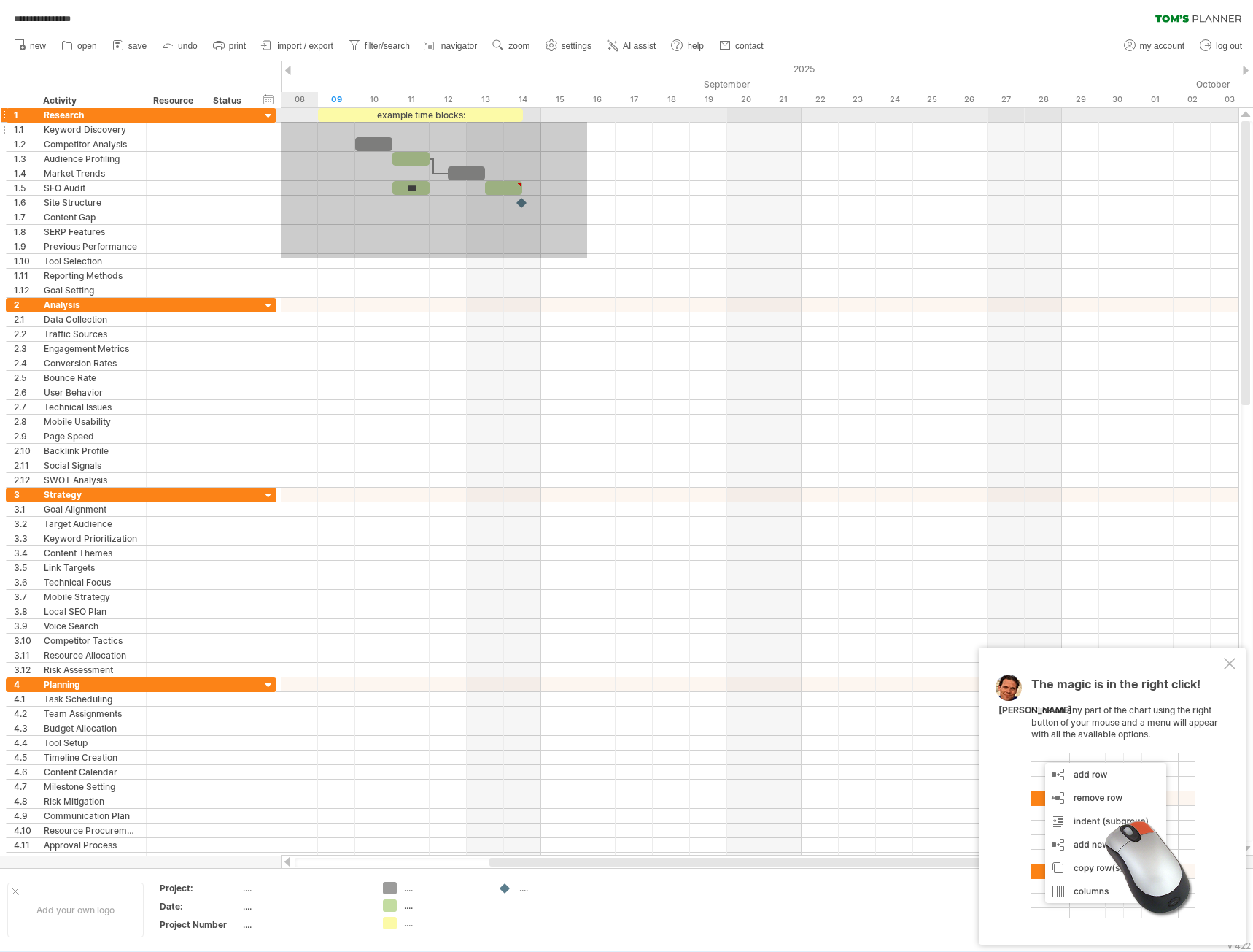
drag, startPoint x: 550, startPoint y: 257, endPoint x: 268, endPoint y: 126, distance: 310.9
click at [268, 126] on div "**********" at bounding box center [626, 476] width 1253 height 952
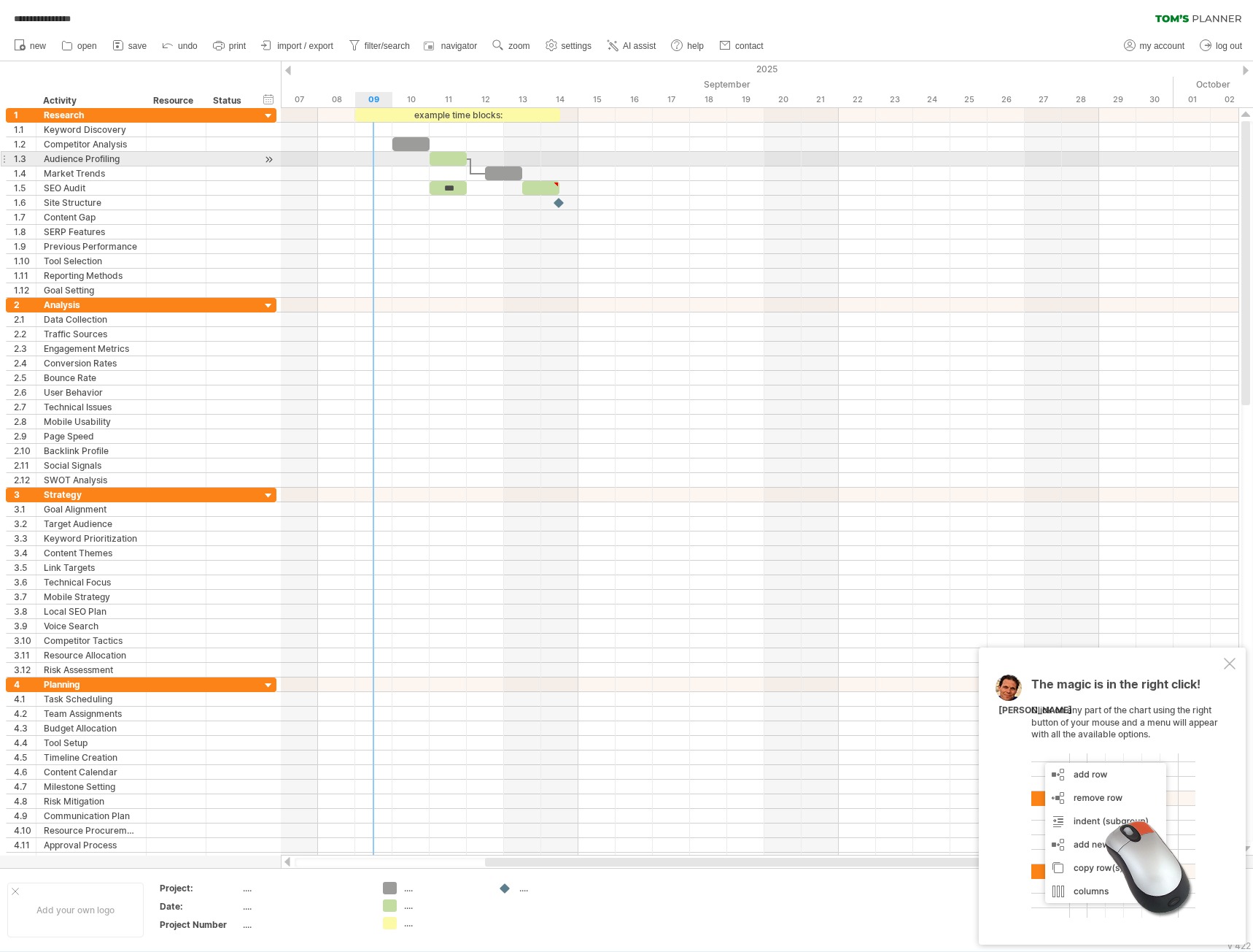
click at [375, 156] on div at bounding box center [760, 158] width 957 height 14
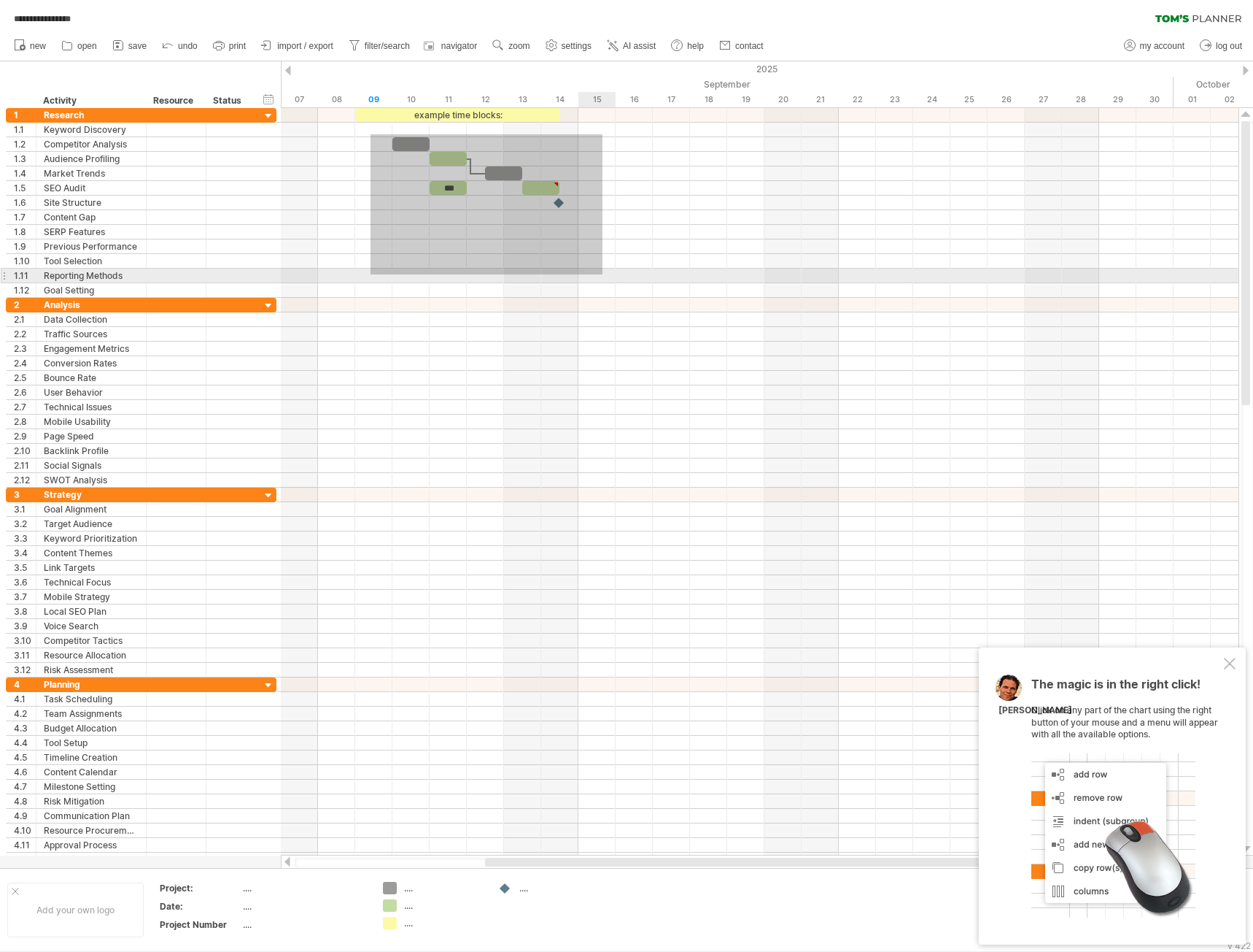
drag, startPoint x: 370, startPoint y: 134, endPoint x: 603, endPoint y: 274, distance: 271.8
click at [603, 274] on div at bounding box center [760, 203] width 957 height 190
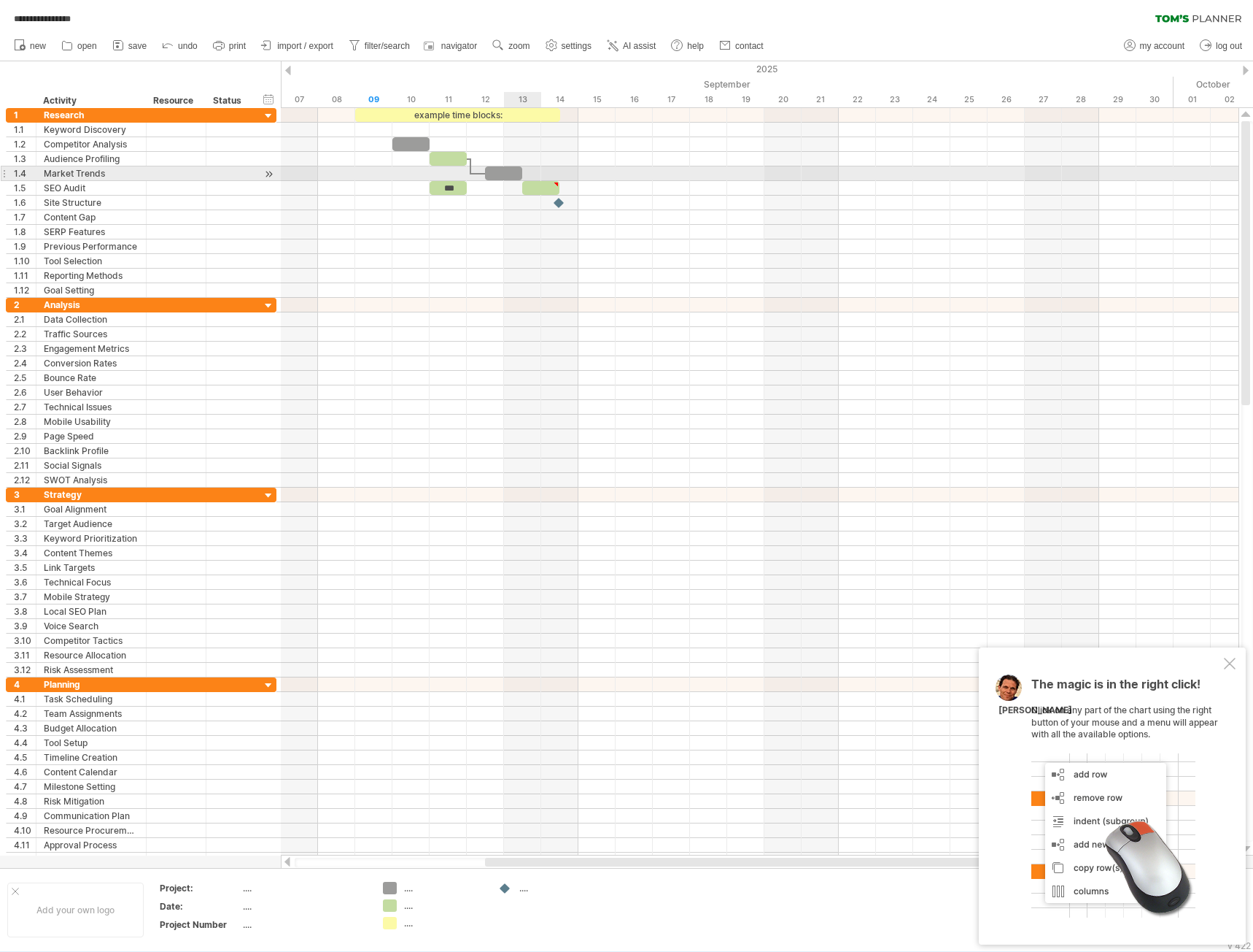
click at [534, 178] on div at bounding box center [760, 173] width 957 height 14
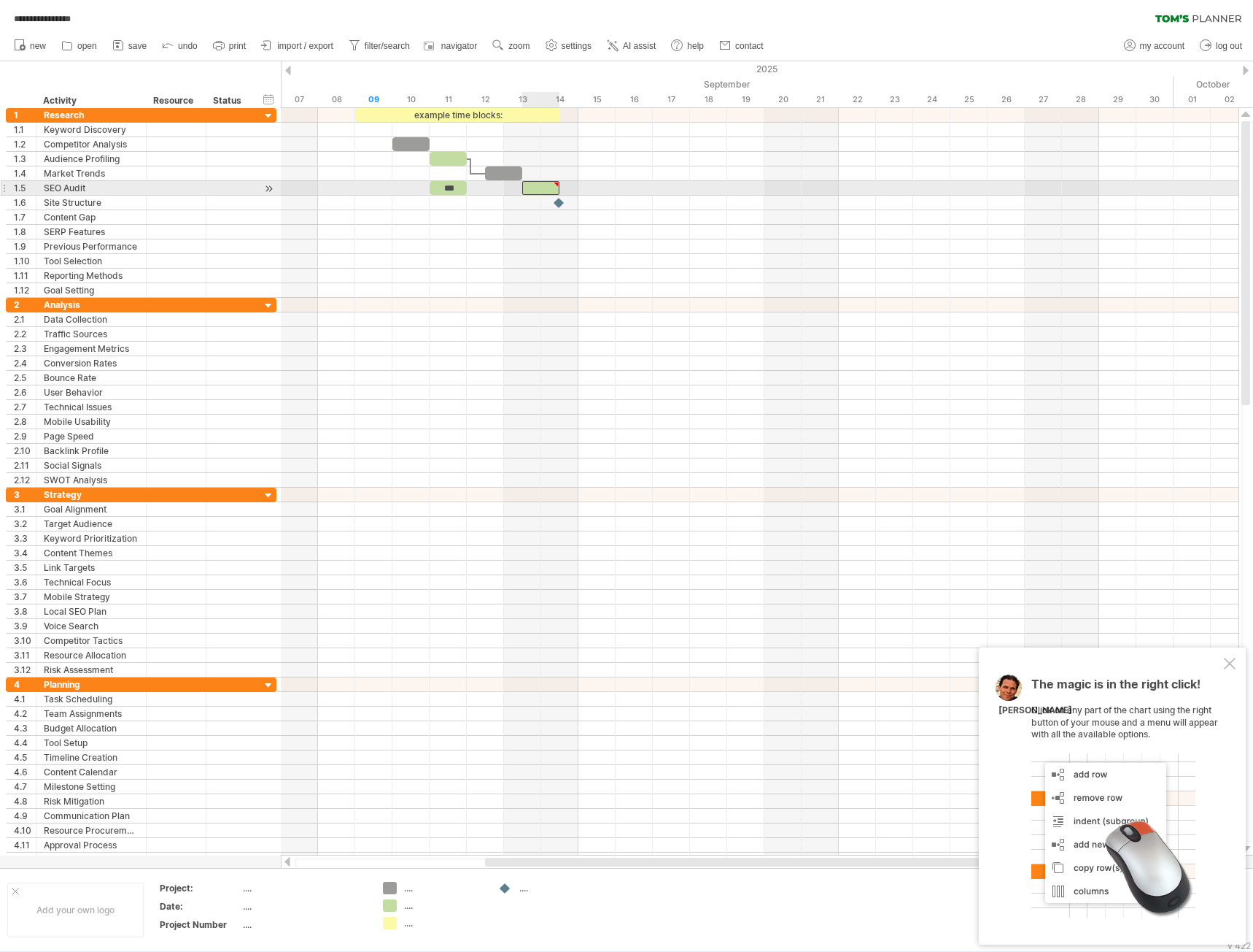
click at [533, 193] on div at bounding box center [540, 188] width 37 height 13
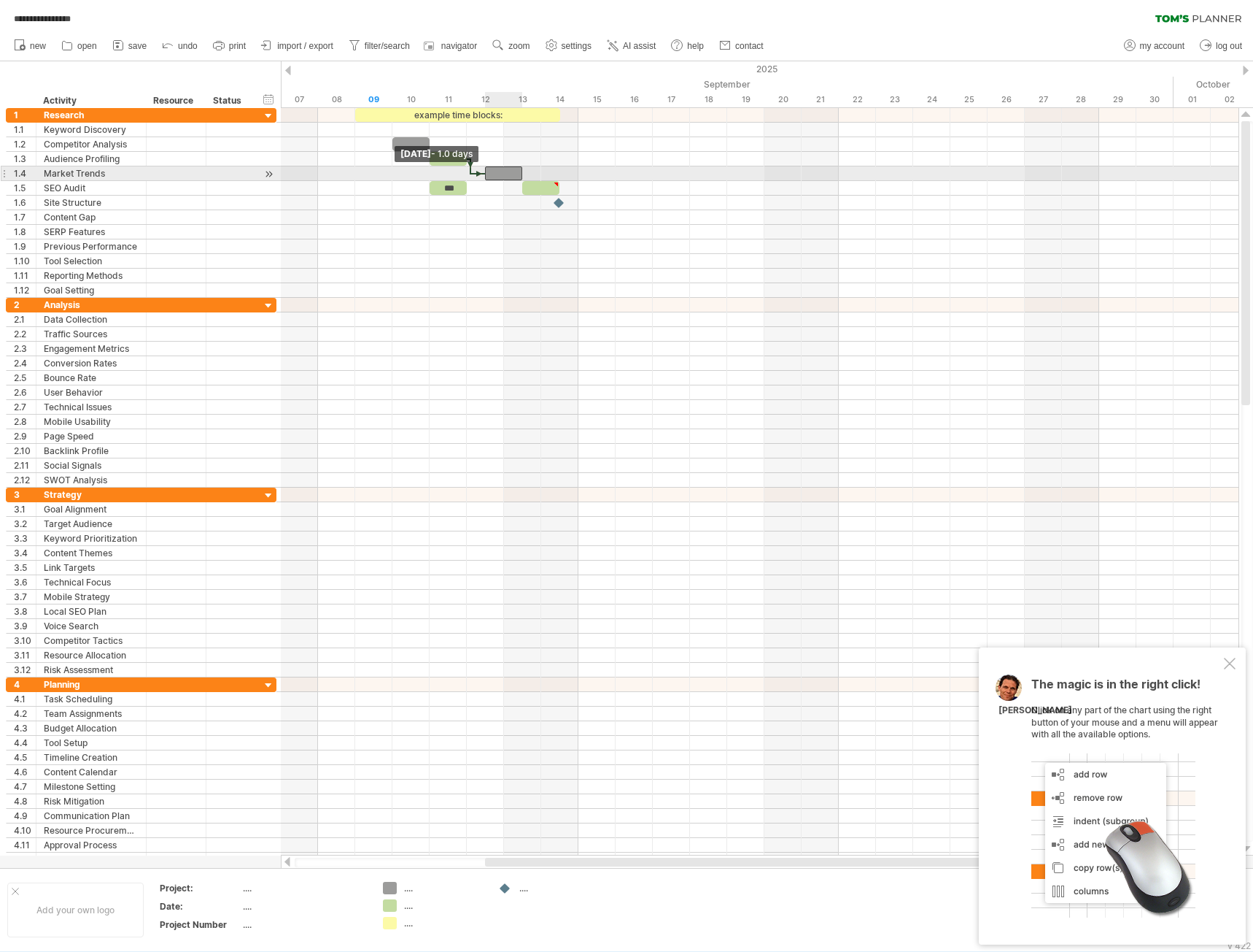
click at [483, 177] on span at bounding box center [485, 173] width 6 height 13
click at [480, 174] on div at bounding box center [478, 174] width 14 height 5
click at [498, 176] on div at bounding box center [504, 173] width 37 height 13
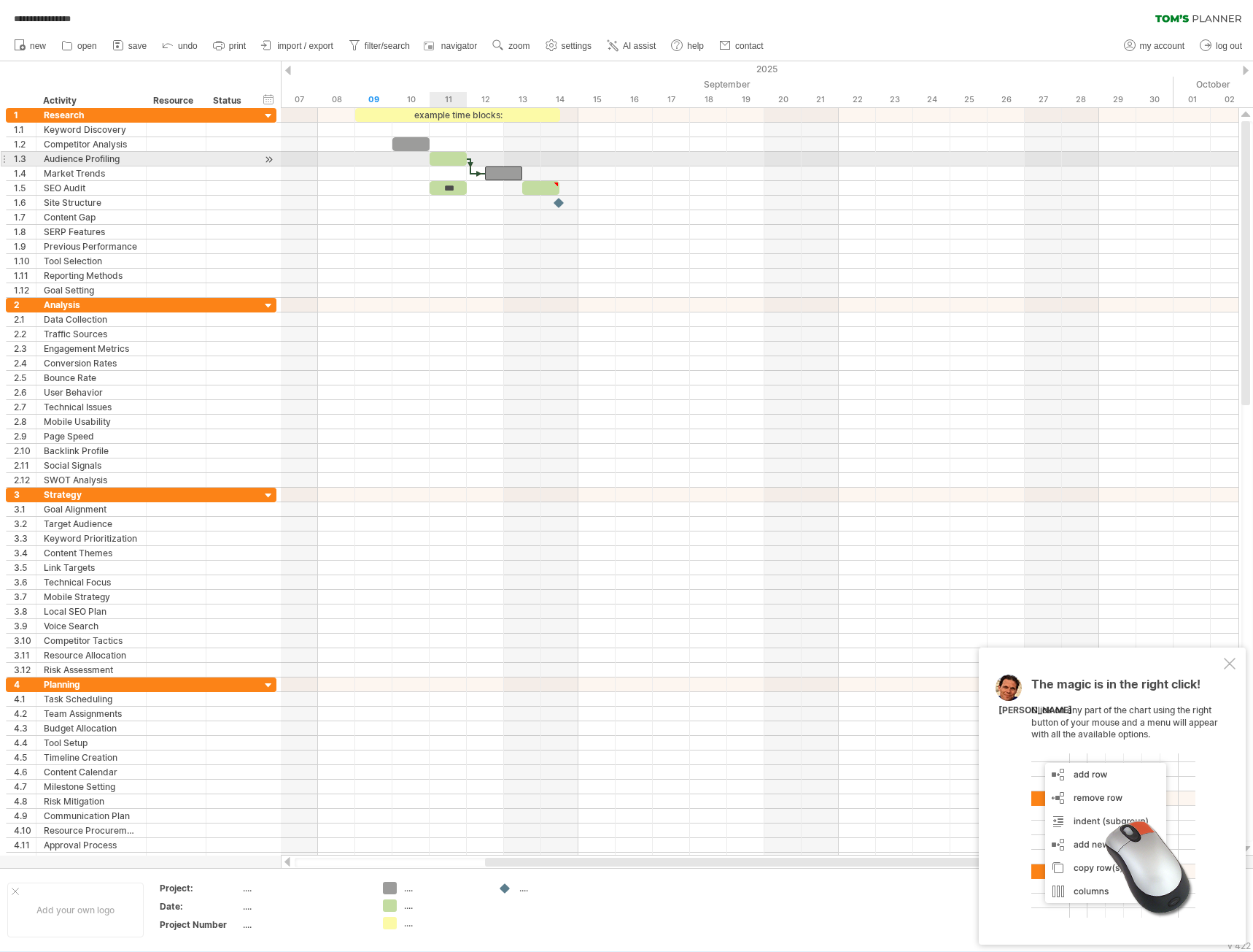
click at [455, 160] on div at bounding box center [448, 158] width 37 height 13
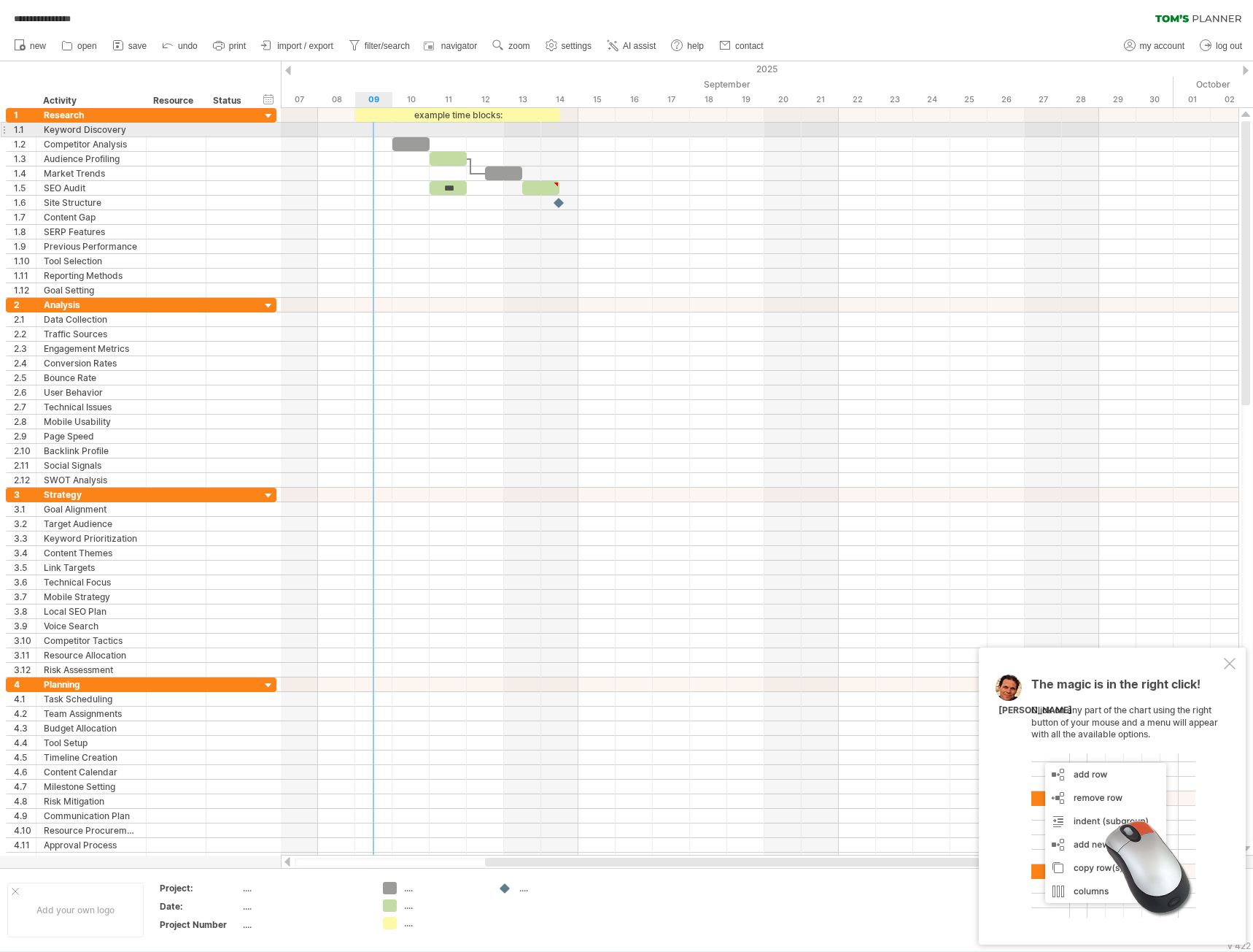
click at [389, 134] on div at bounding box center [760, 130] width 957 height 14
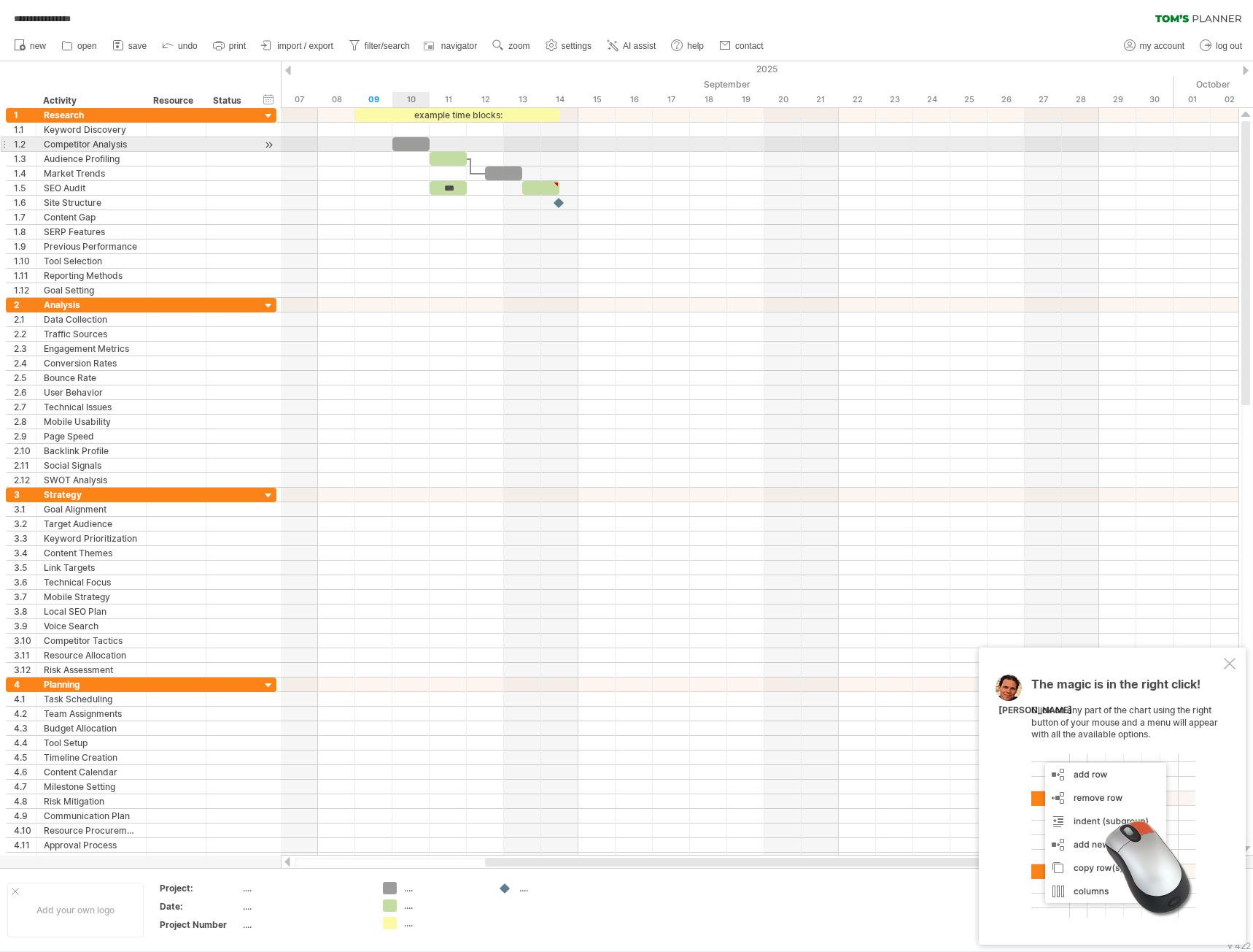
click at [404, 149] on div at bounding box center [411, 144] width 37 height 13
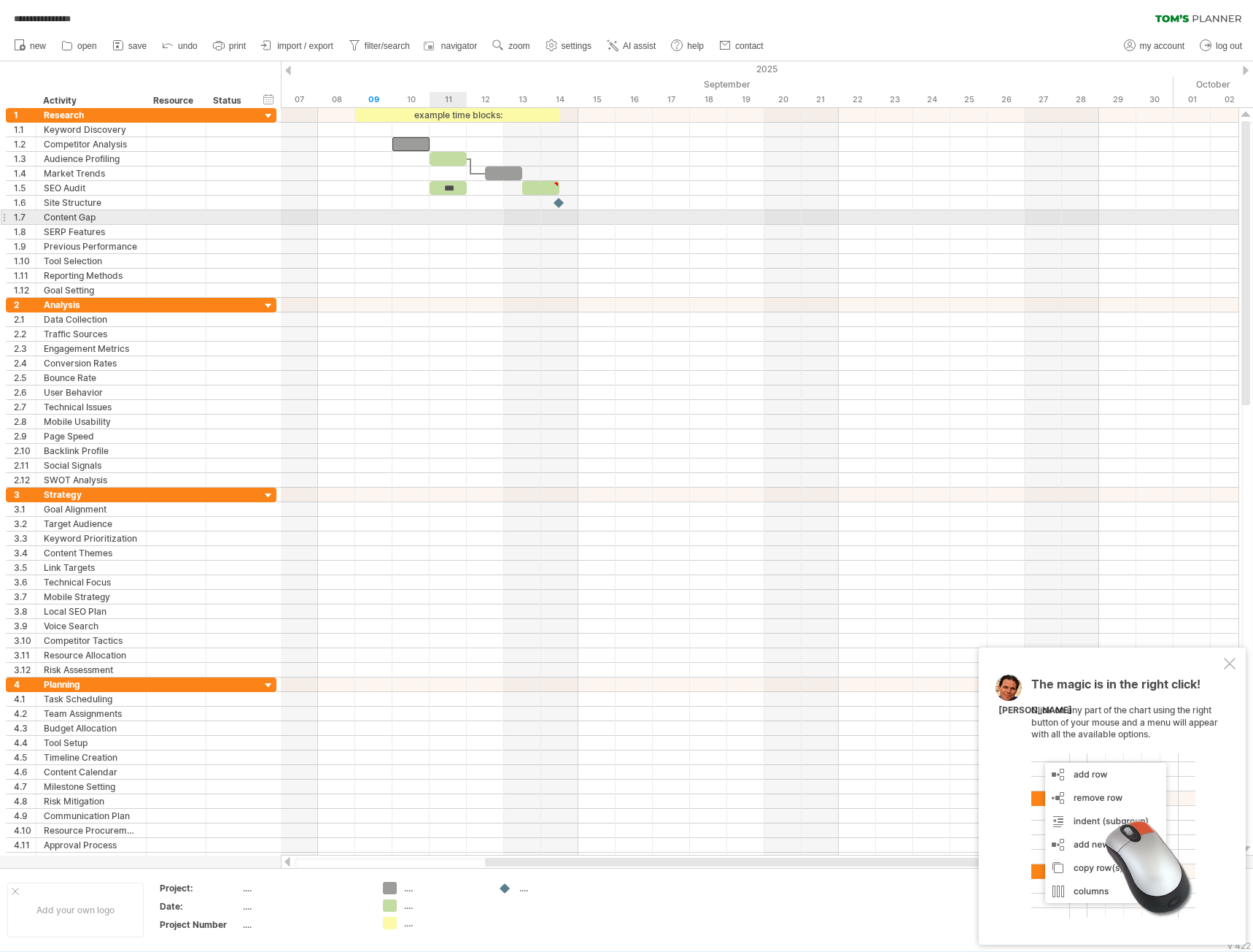
click at [449, 202] on div at bounding box center [760, 202] width 957 height 14
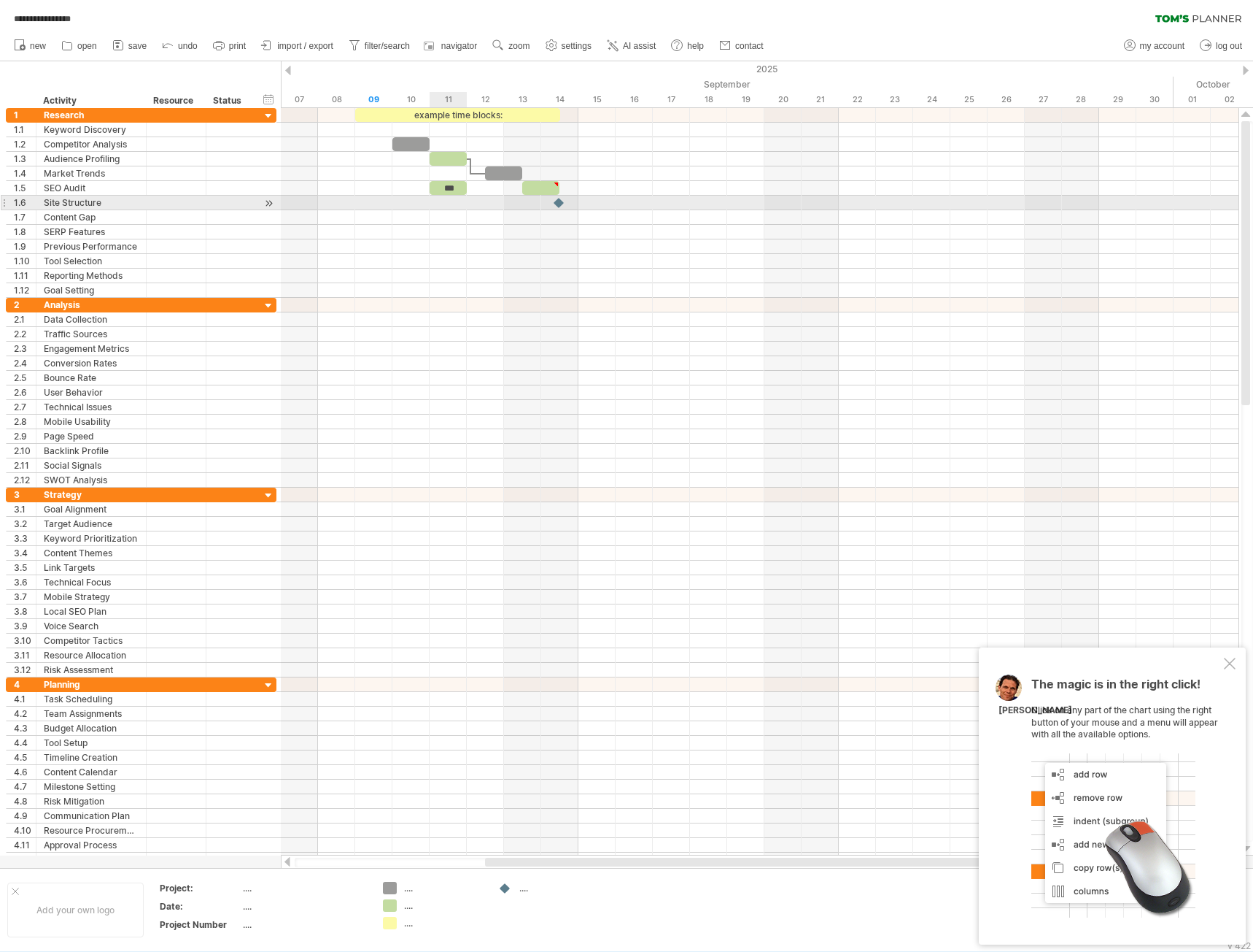
click at [450, 188] on div "***" at bounding box center [448, 188] width 37 height 13
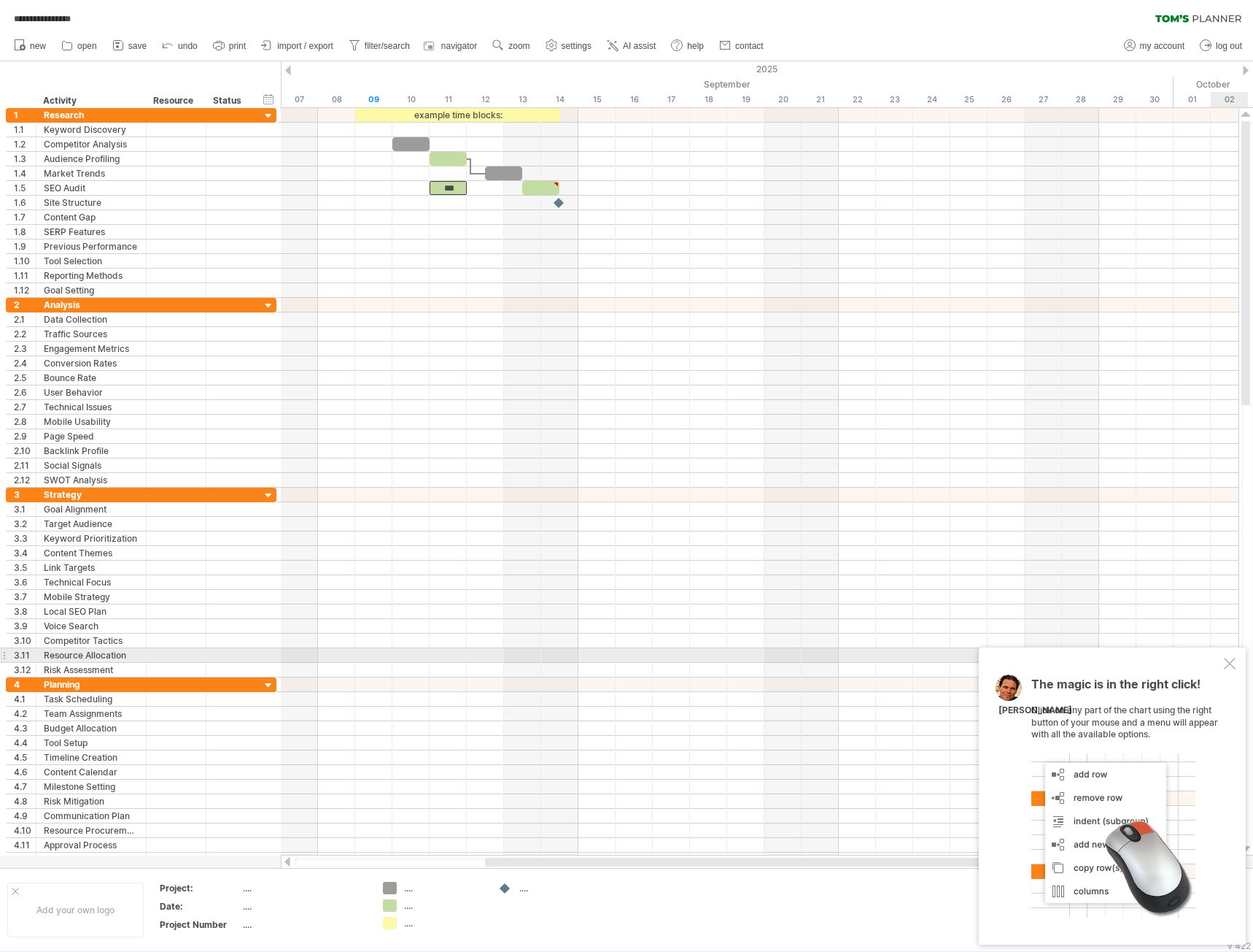
click at [1228, 662] on div at bounding box center [1230, 663] width 12 height 12
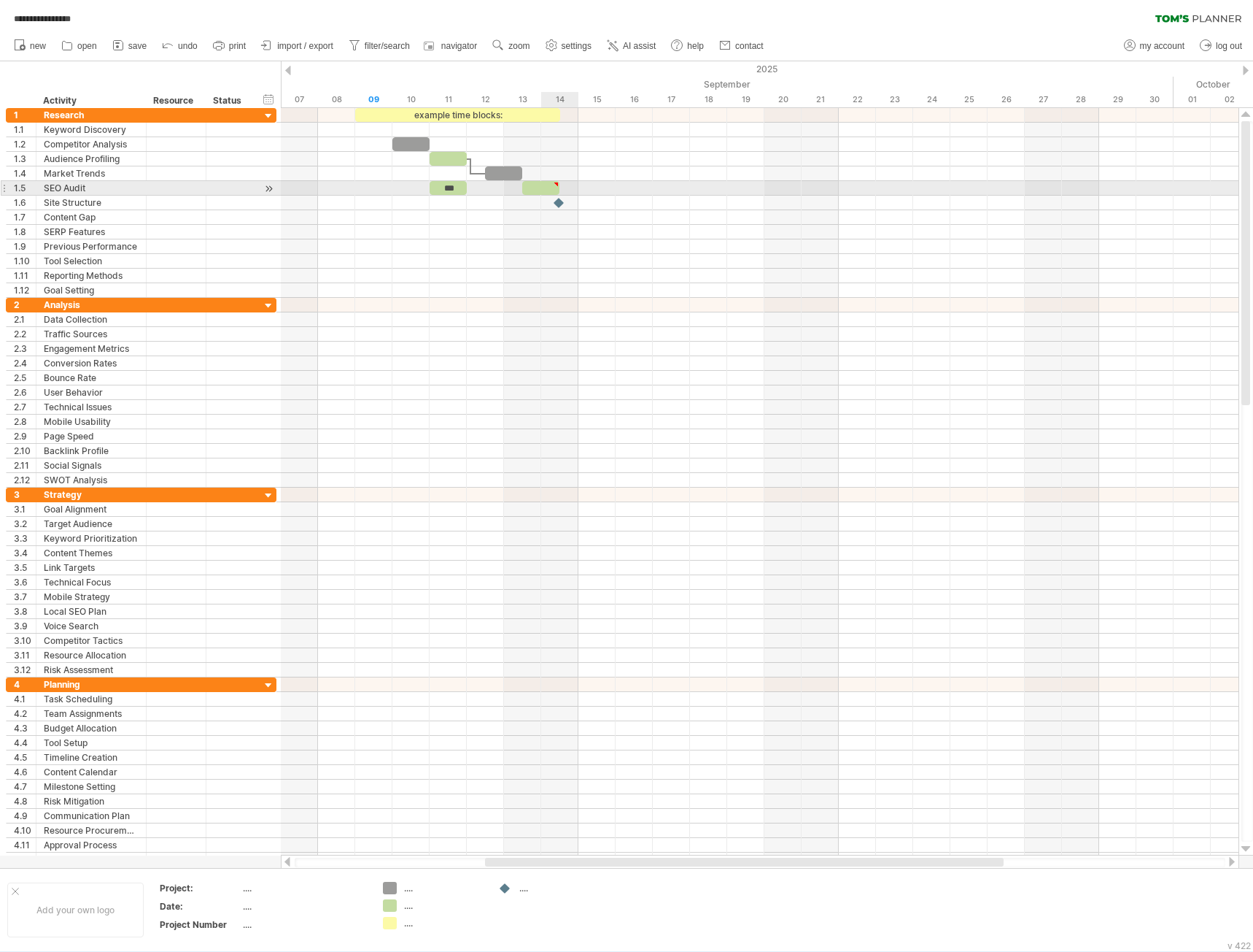
click at [544, 202] on div at bounding box center [760, 202] width 957 height 14
click at [537, 184] on div at bounding box center [540, 188] width 37 height 13
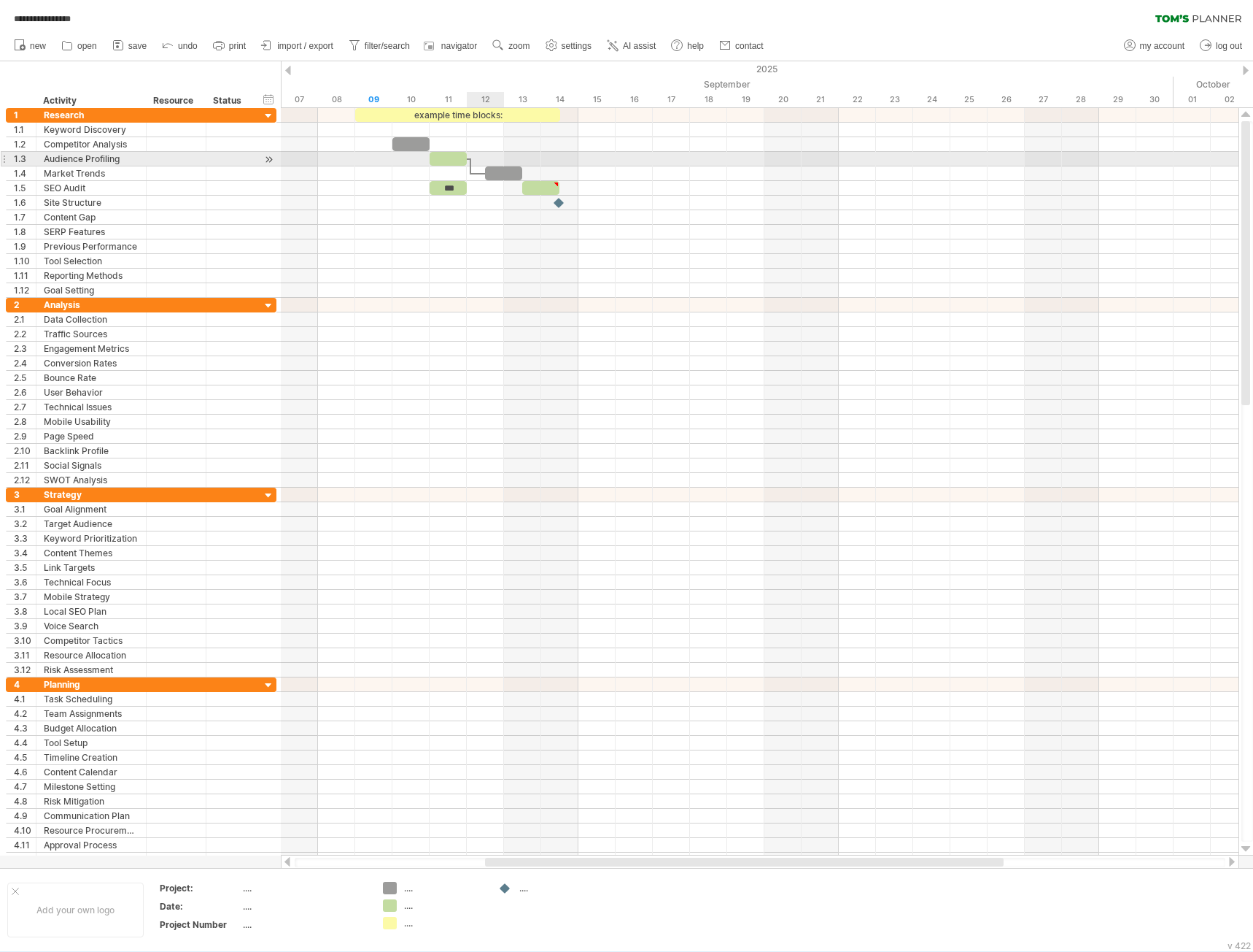
click at [476, 158] on div at bounding box center [760, 158] width 957 height 14
click at [498, 172] on div at bounding box center [504, 173] width 37 height 13
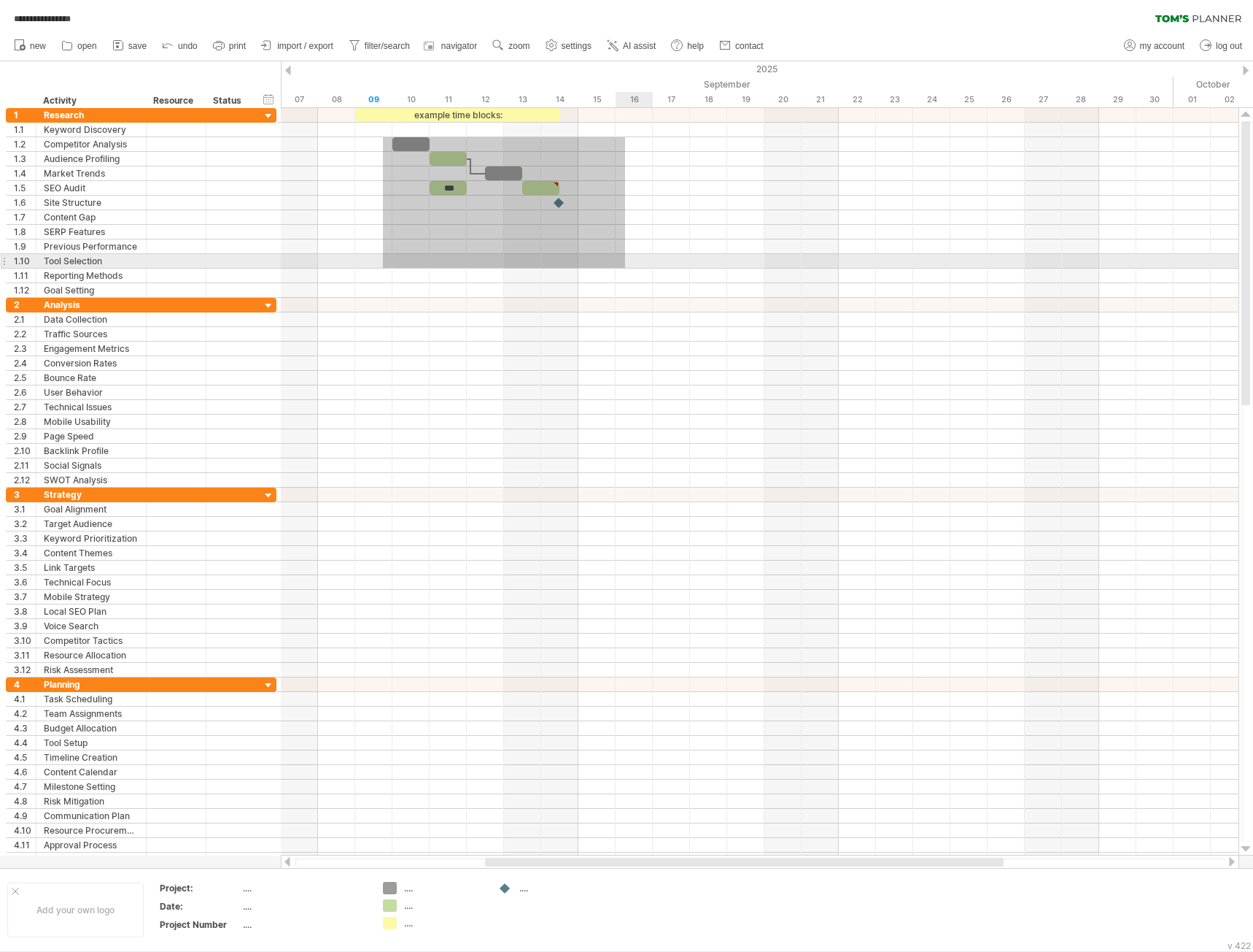
drag, startPoint x: 383, startPoint y: 137, endPoint x: 632, endPoint y: 269, distance: 281.8
click at [635, 266] on div at bounding box center [760, 203] width 957 height 190
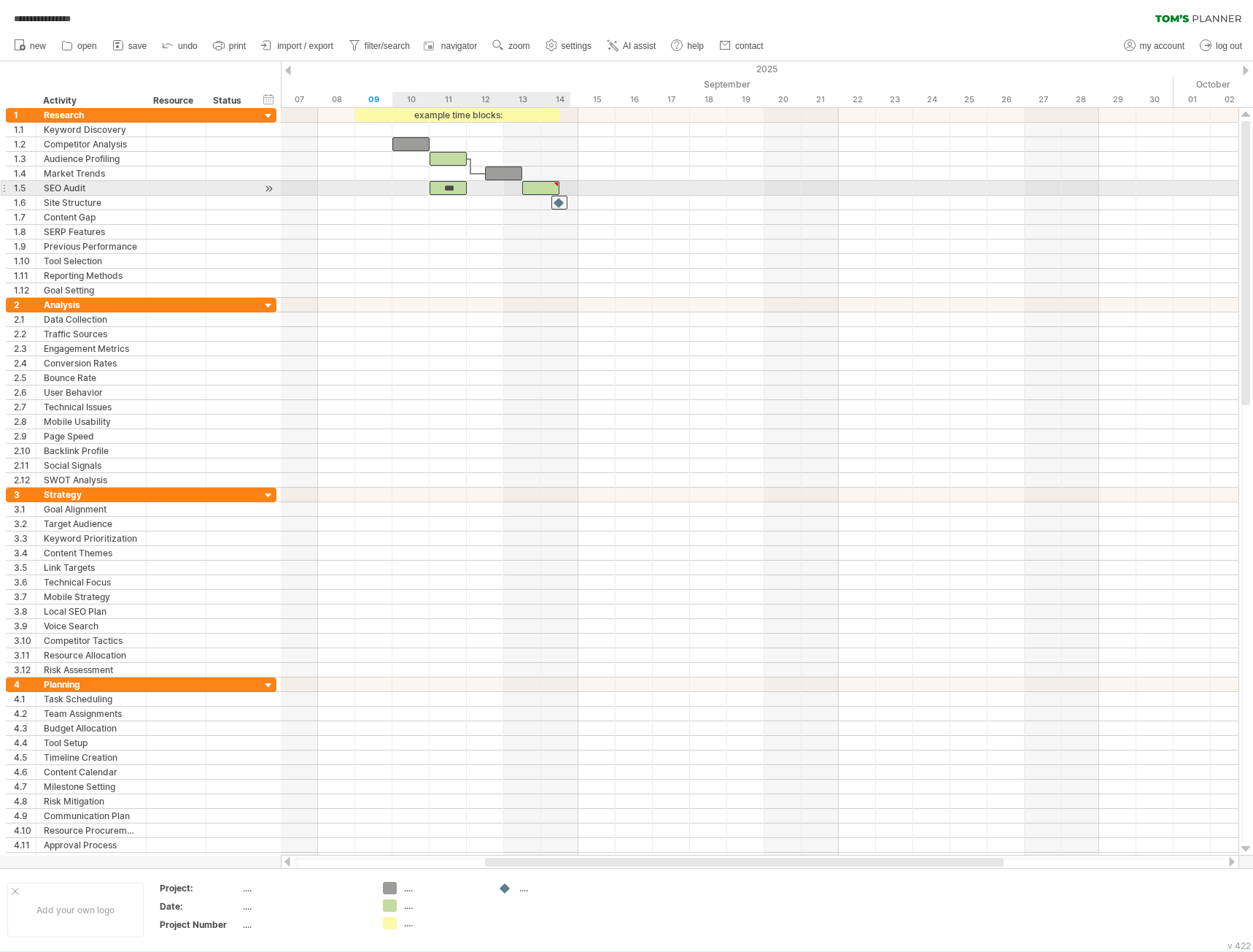
click at [529, 185] on div at bounding box center [540, 188] width 37 height 13
click at [481, 182] on div at bounding box center [760, 188] width 957 height 14
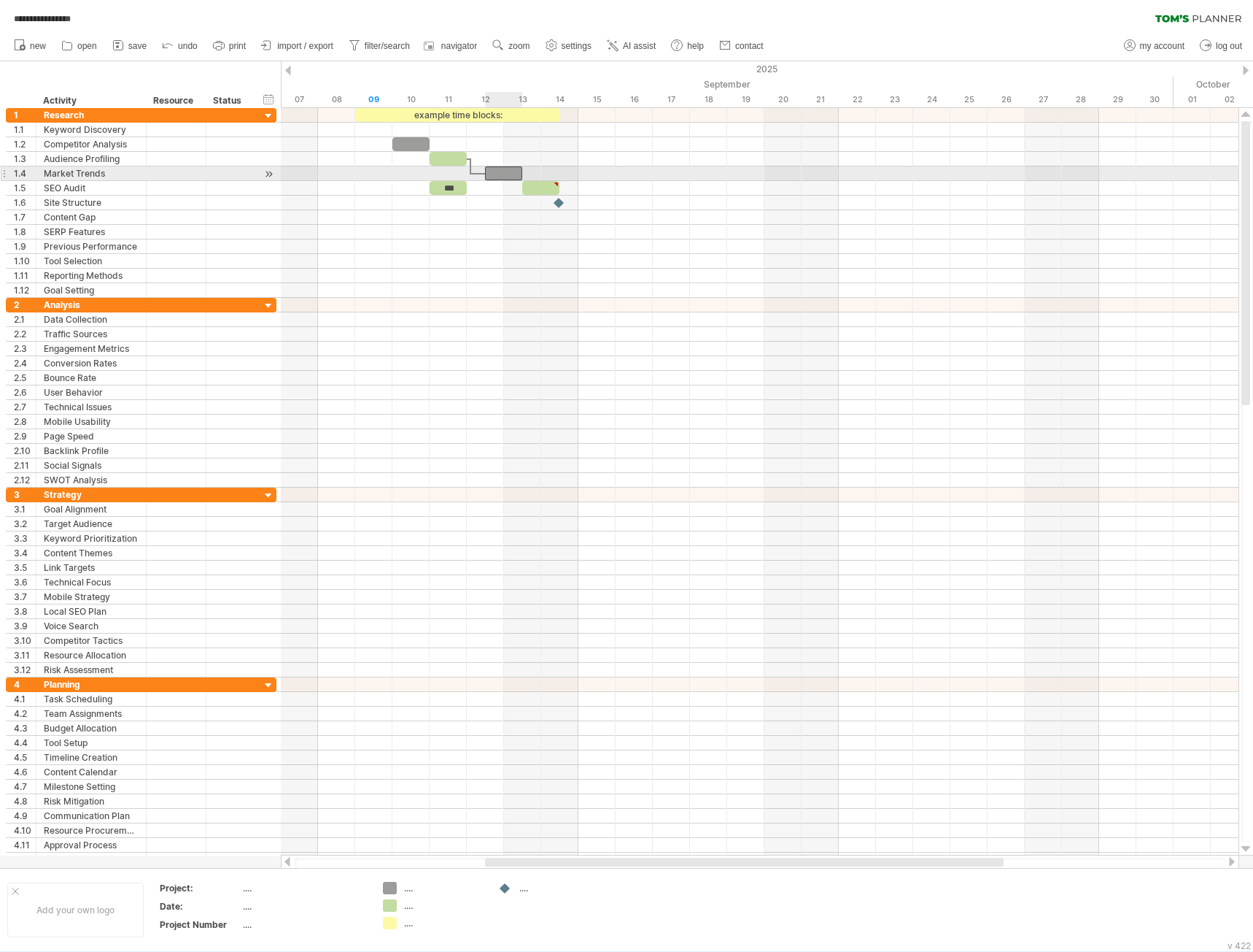
click at [492, 169] on div at bounding box center [504, 173] width 37 height 13
click at [443, 155] on div at bounding box center [448, 158] width 37 height 13
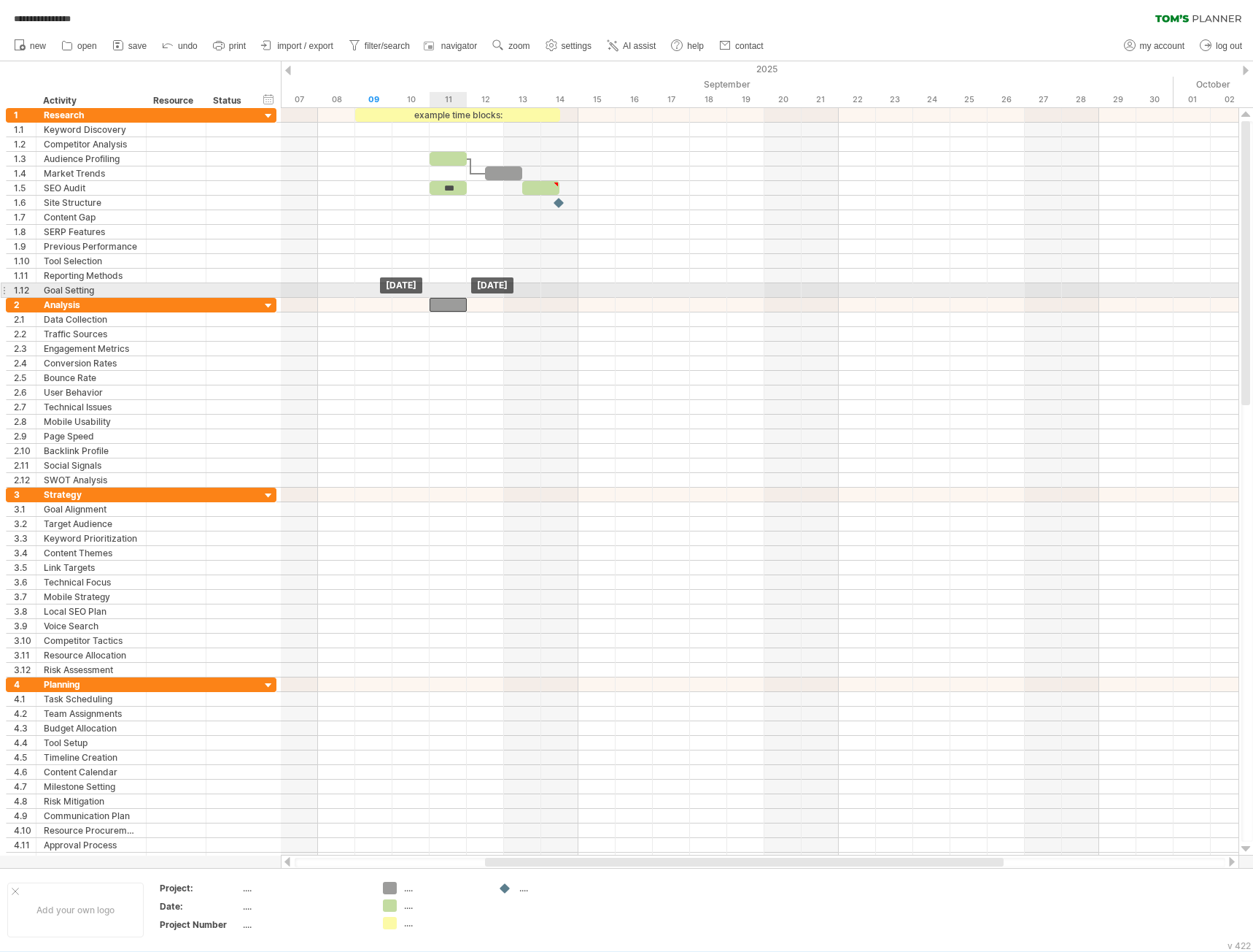
drag, startPoint x: 397, startPoint y: 139, endPoint x: 425, endPoint y: 263, distance: 127.1
drag, startPoint x: 456, startPoint y: 294, endPoint x: 448, endPoint y: 303, distance: 12.0
click at [456, 302] on div "example time blocks: *** [DATE] [DATE]" at bounding box center [760, 482] width 957 height 748
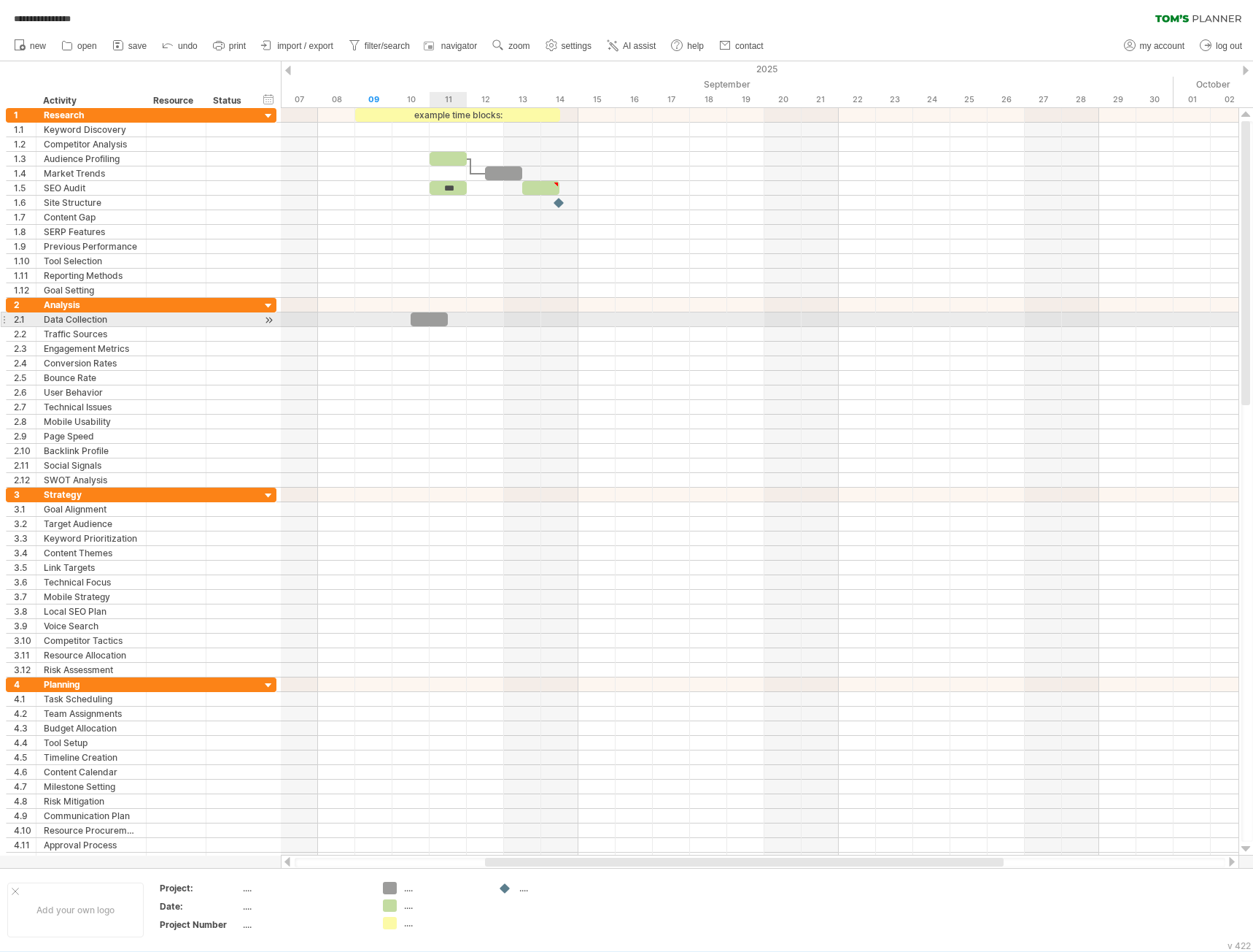
click at [437, 316] on div at bounding box center [429, 319] width 37 height 13
drag, startPoint x: 446, startPoint y: 321, endPoint x: 585, endPoint y: 325, distance: 139.1
click at [585, 325] on div "example time blocks: *** [DATE] - 1.0 days [DATE]" at bounding box center [760, 482] width 957 height 748
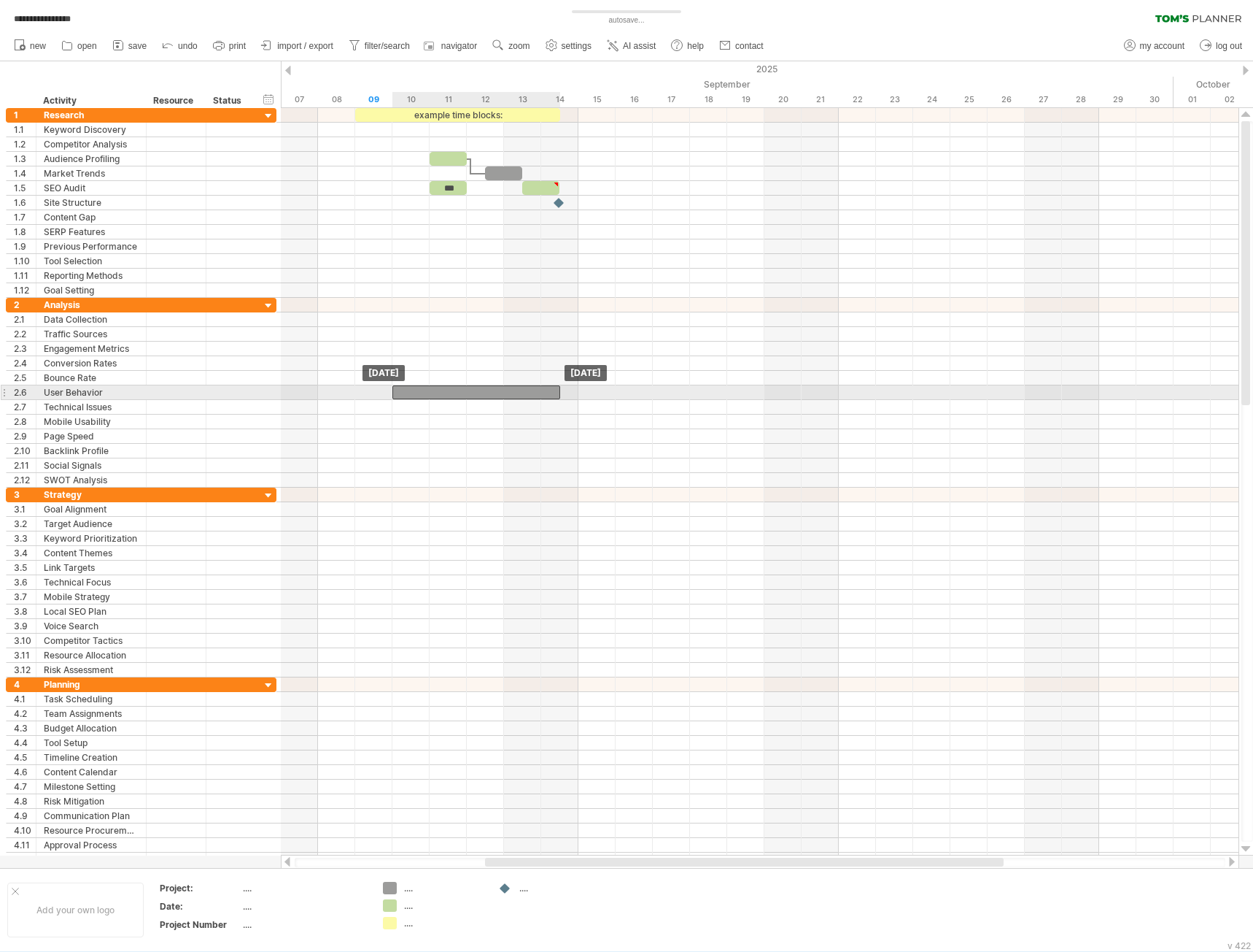
drag, startPoint x: 534, startPoint y: 334, endPoint x: 520, endPoint y: 385, distance: 52.9
click at [517, 390] on div at bounding box center [476, 393] width 168 height 13
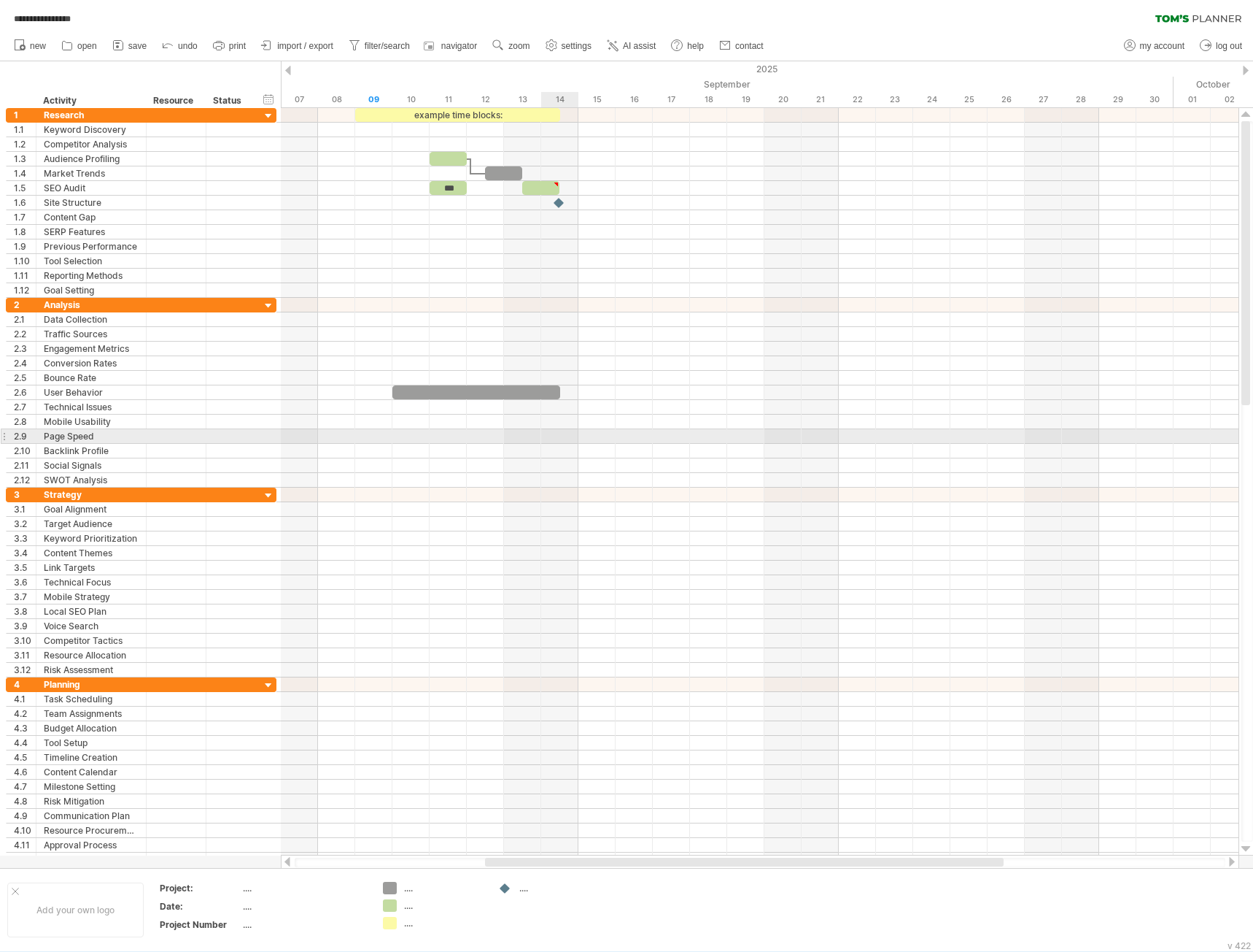
click at [579, 475] on div at bounding box center [760, 480] width 957 height 14
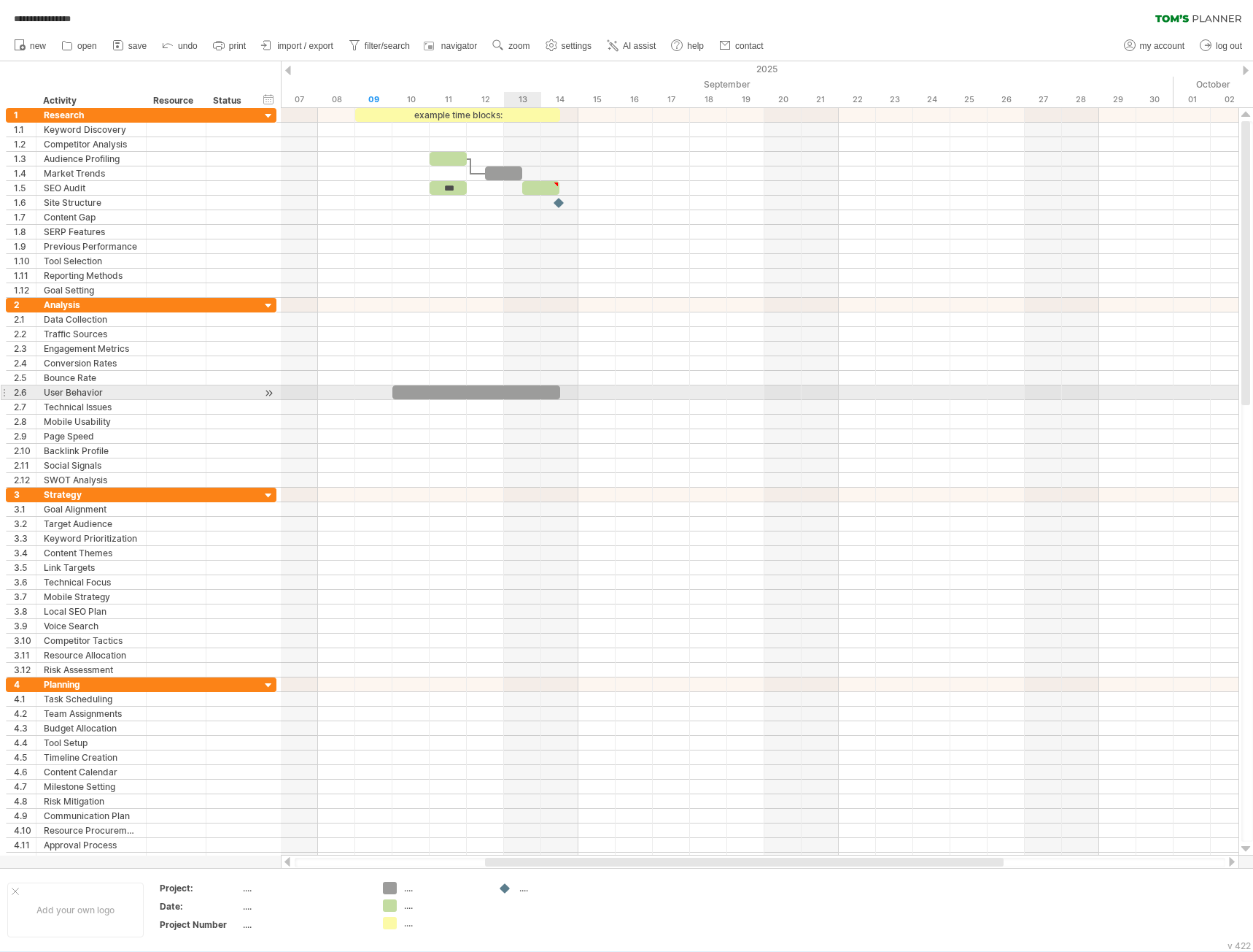
click at [540, 394] on div at bounding box center [476, 393] width 168 height 13
paste div
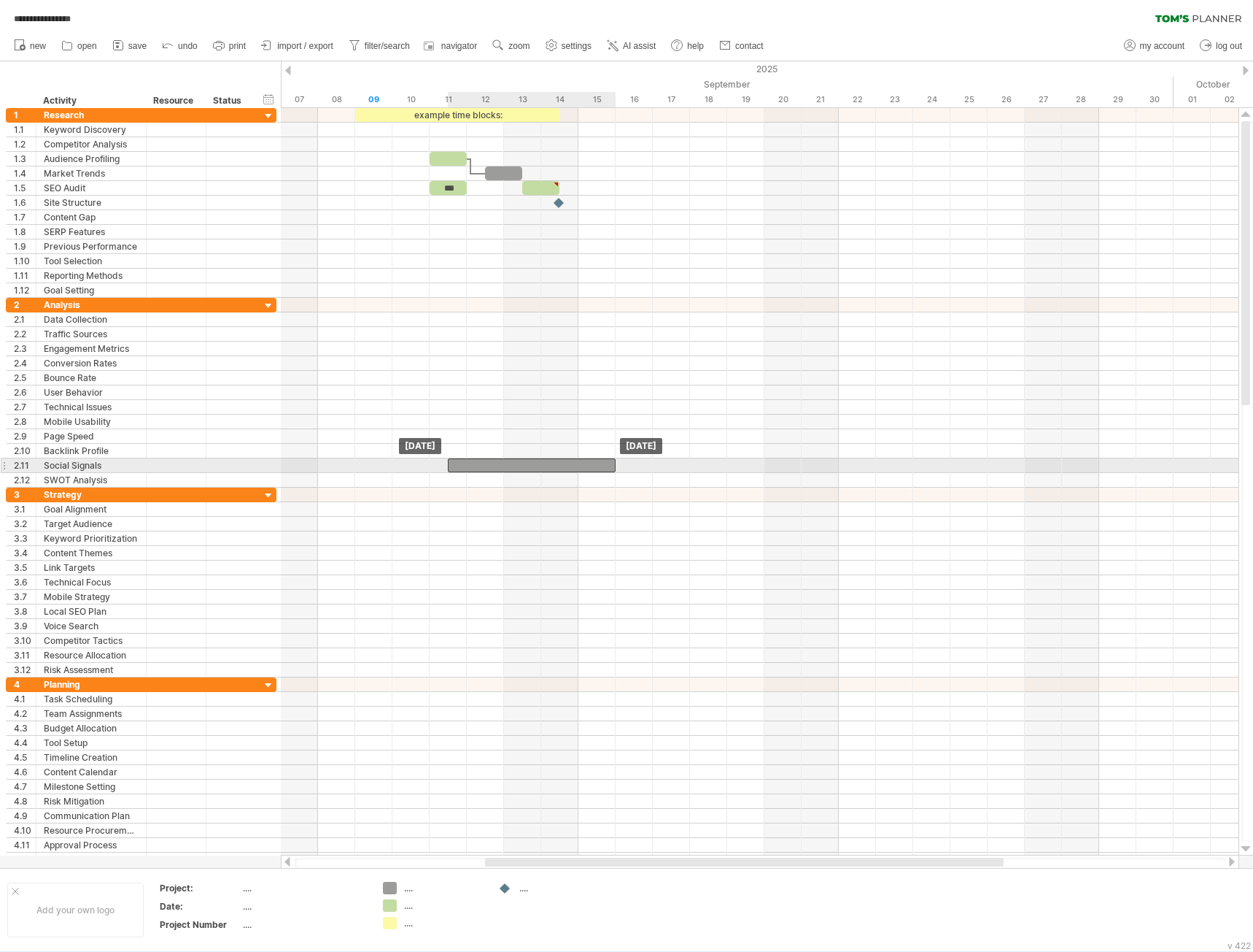
drag, startPoint x: 537, startPoint y: 390, endPoint x: 586, endPoint y: 464, distance: 88.8
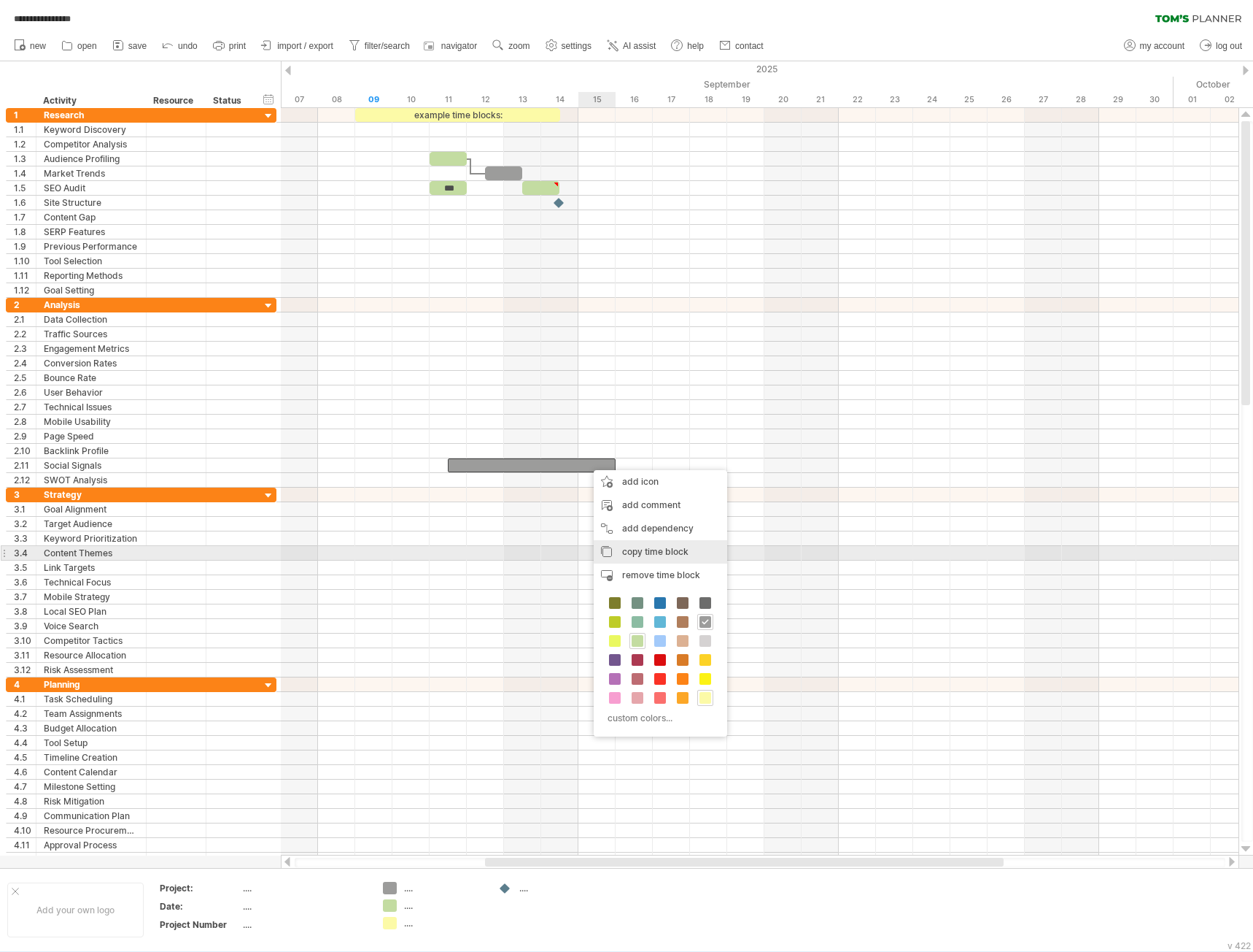
click at [697, 547] on div "copy time block copy time blocks/icons" at bounding box center [660, 552] width 133 height 23
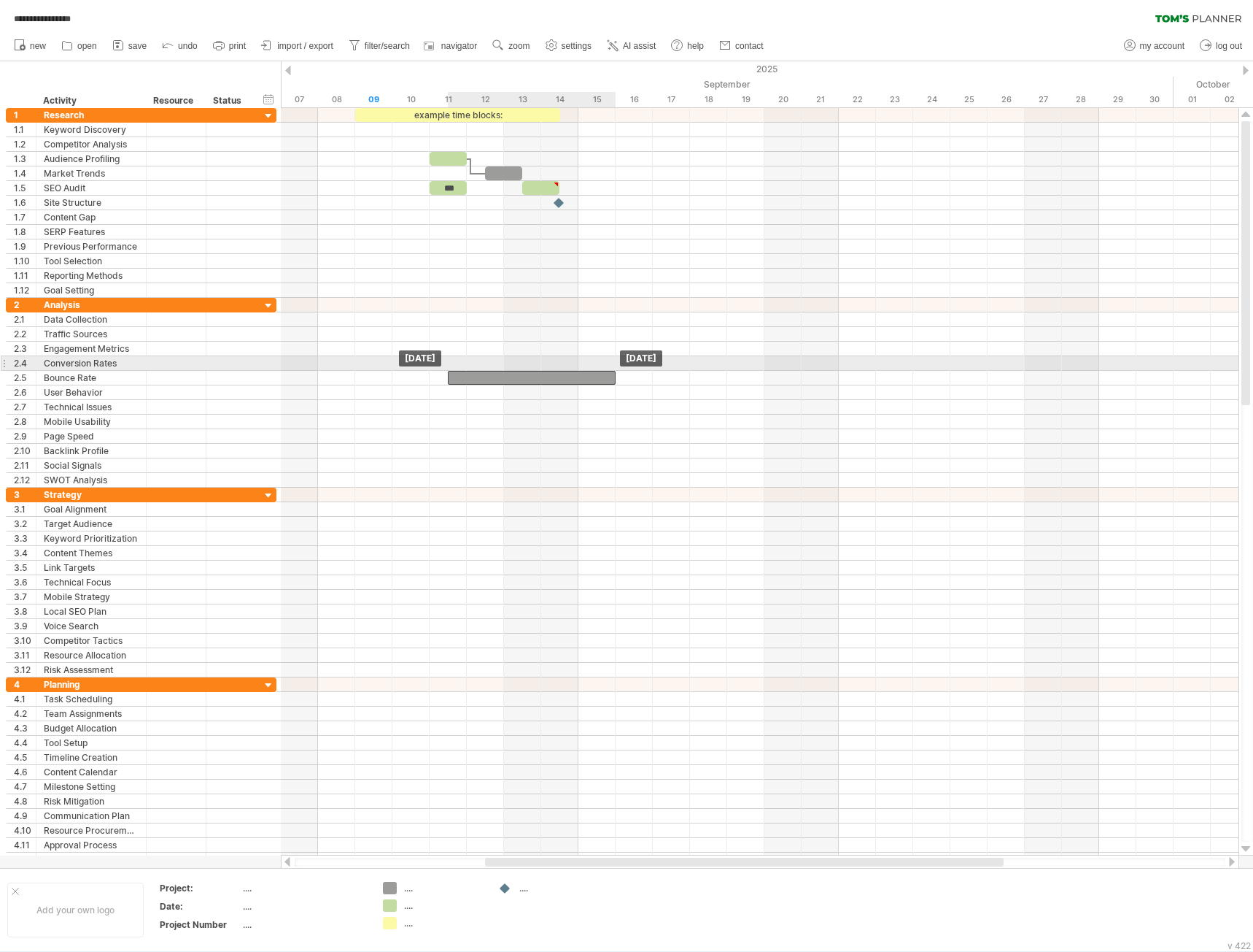
drag, startPoint x: 568, startPoint y: 464, endPoint x: 565, endPoint y: 351, distance: 113.0
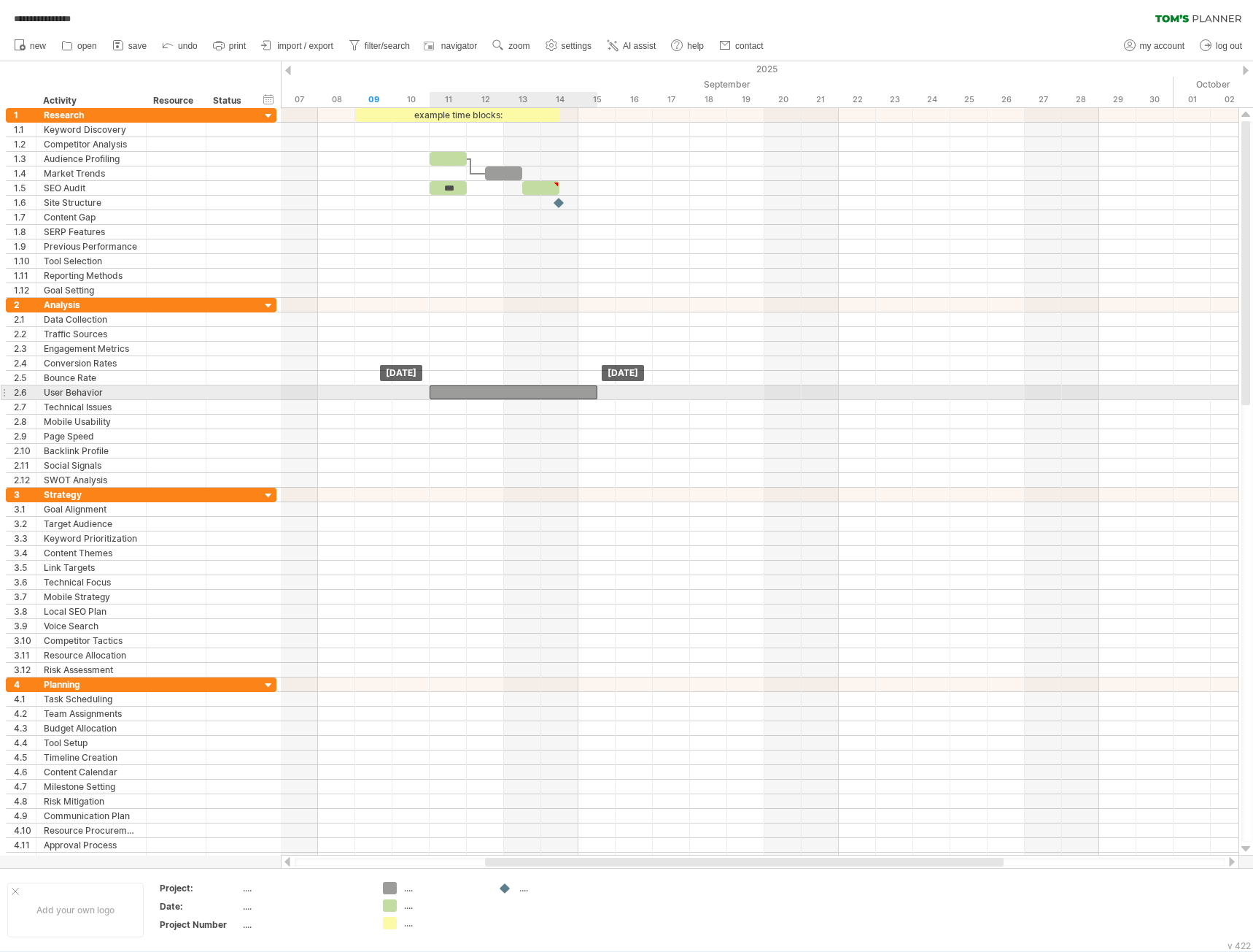
drag, startPoint x: 569, startPoint y: 352, endPoint x: 515, endPoint y: 313, distance: 66.6
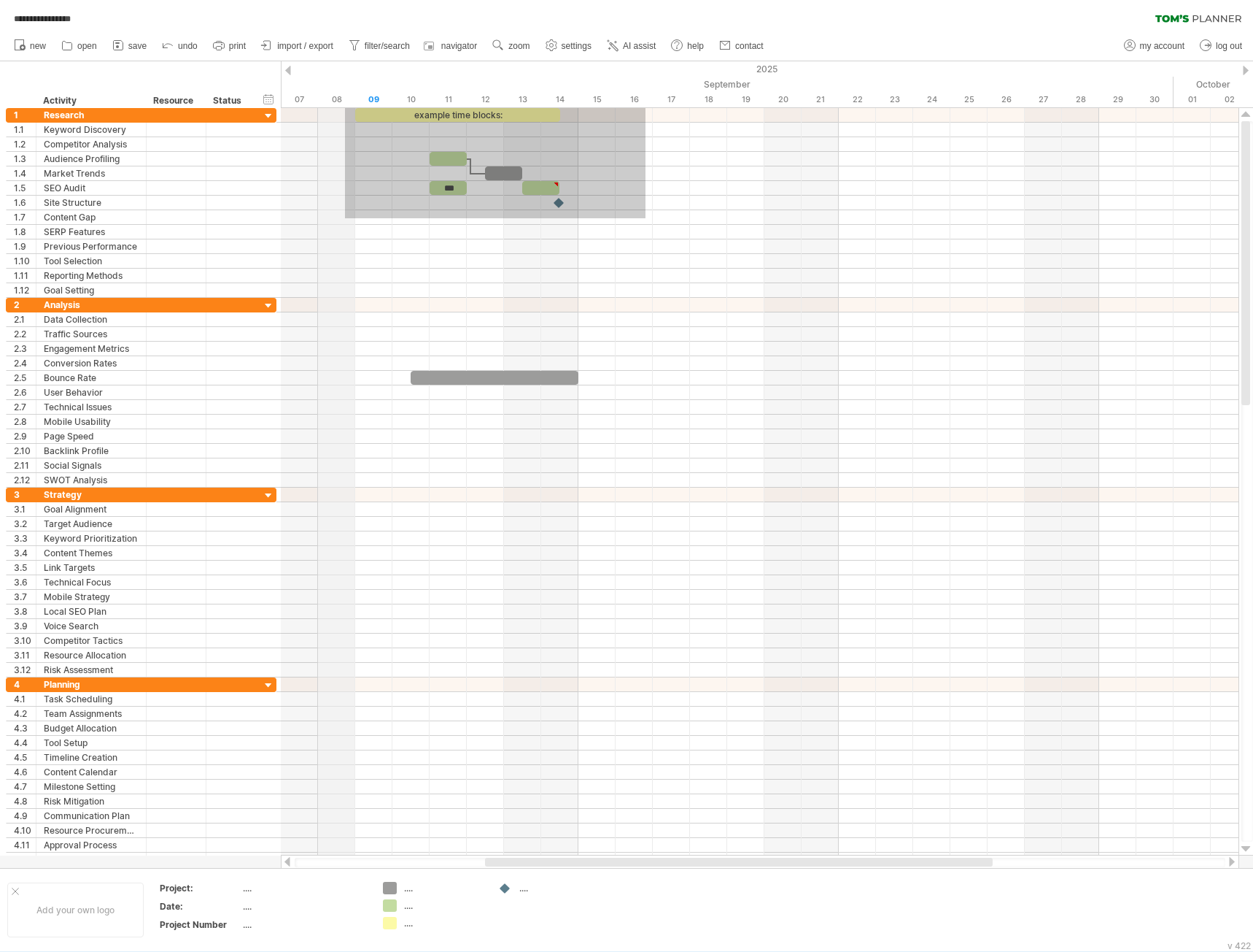
drag, startPoint x: 644, startPoint y: 218, endPoint x: 343, endPoint y: 86, distance: 328.7
click at [343, 86] on div "**********" at bounding box center [626, 476] width 1253 height 952
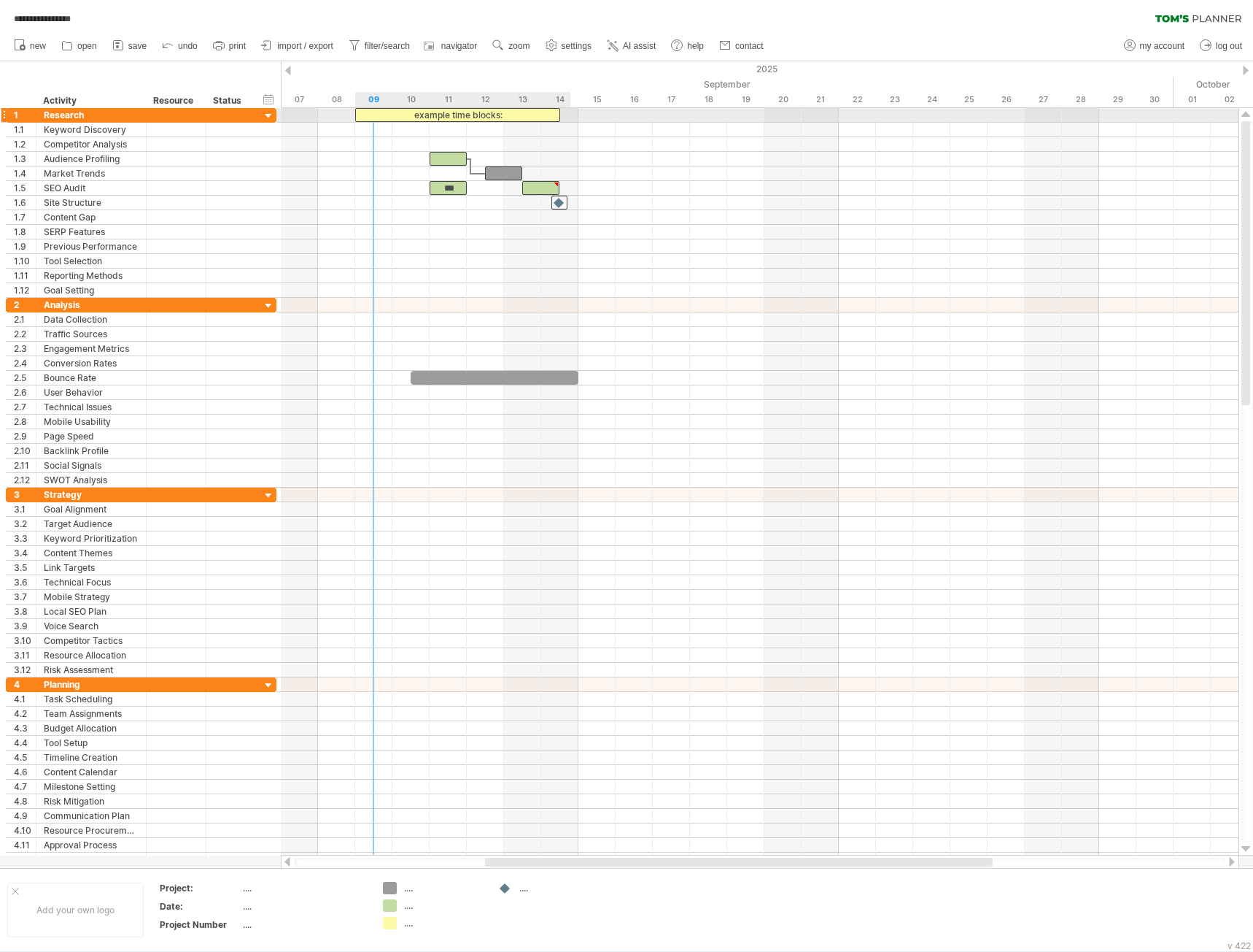
click at [388, 110] on div "example time blocks:" at bounding box center [458, 115] width 205 height 13
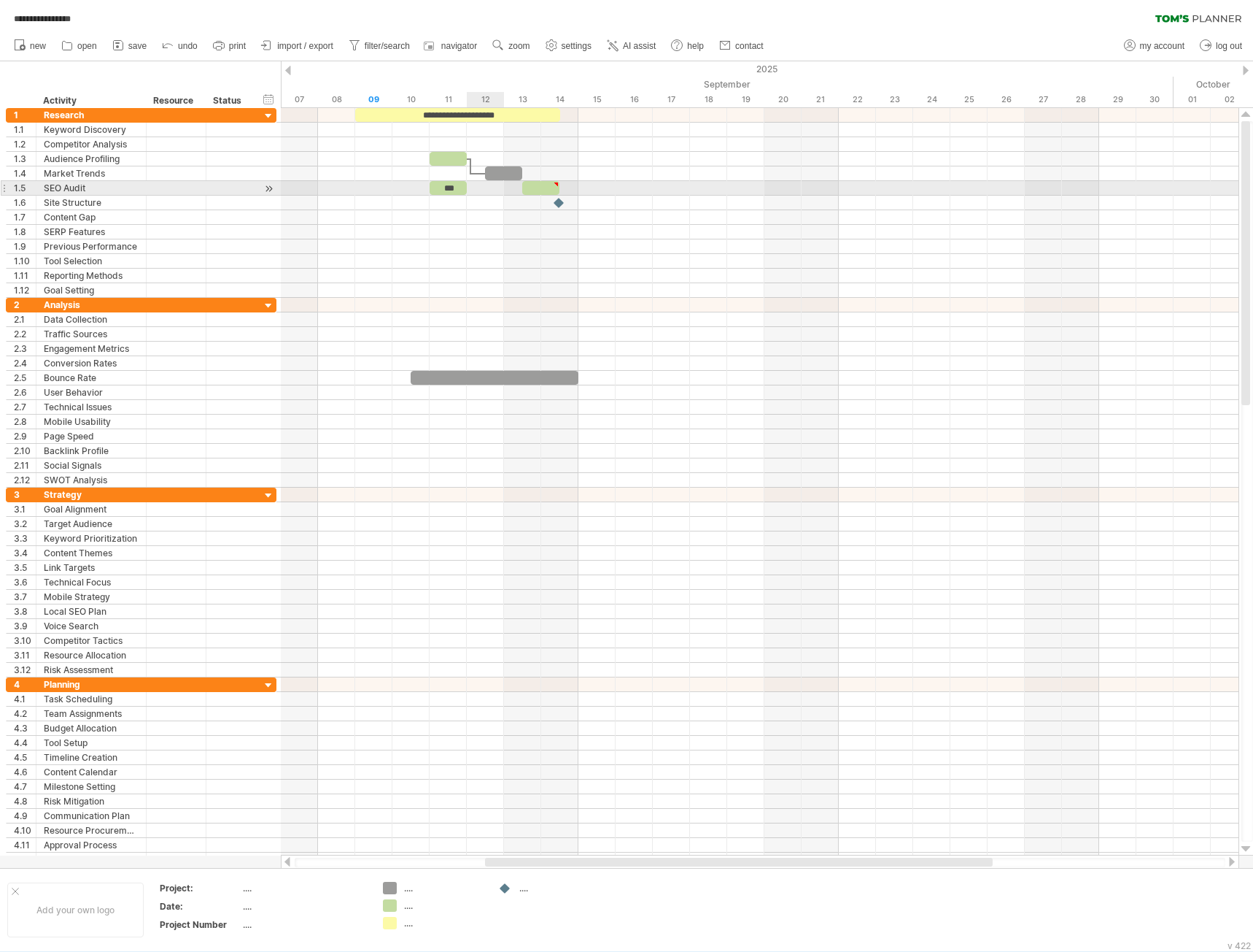
click at [492, 182] on div at bounding box center [760, 188] width 957 height 14
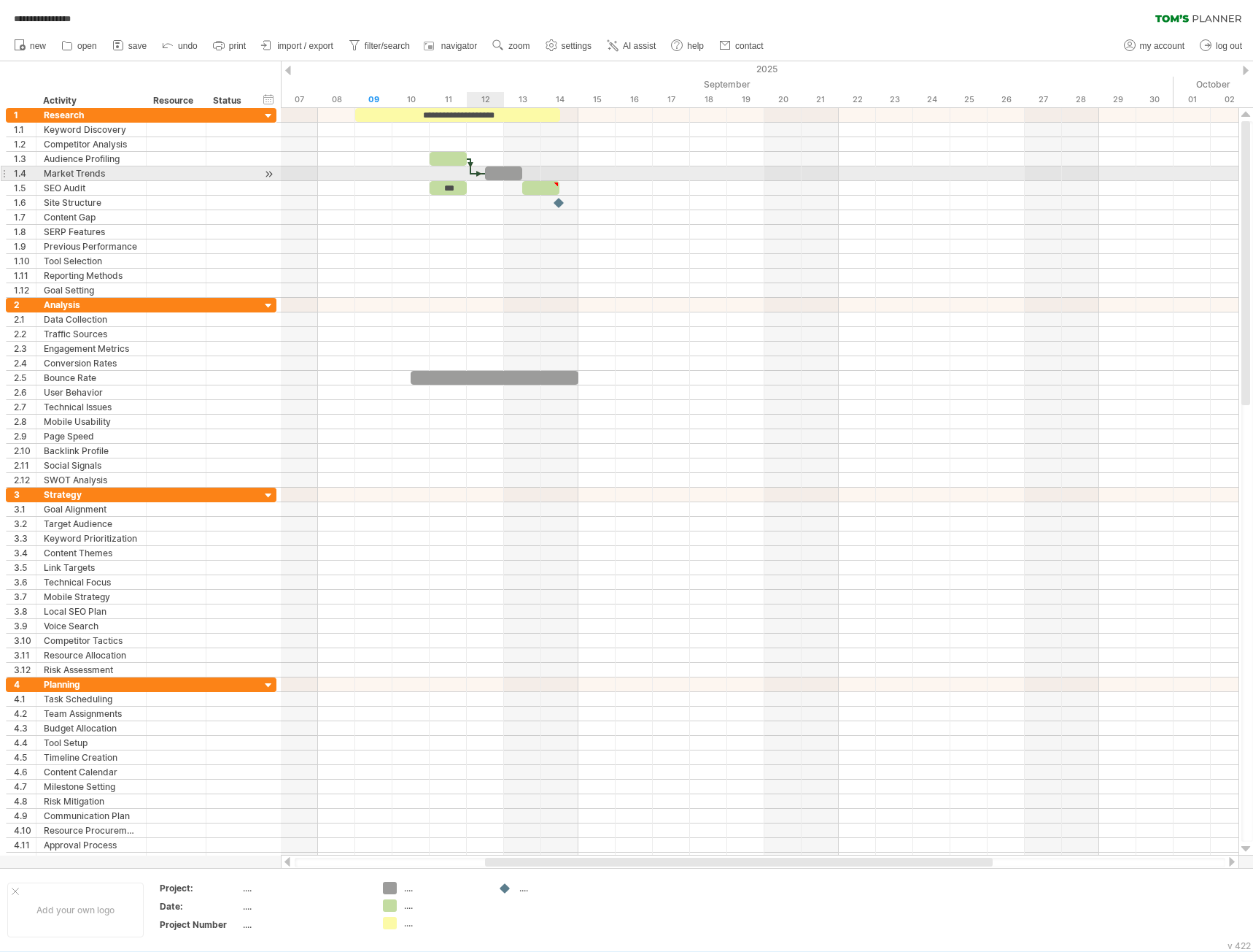
click at [495, 171] on div at bounding box center [504, 173] width 37 height 13
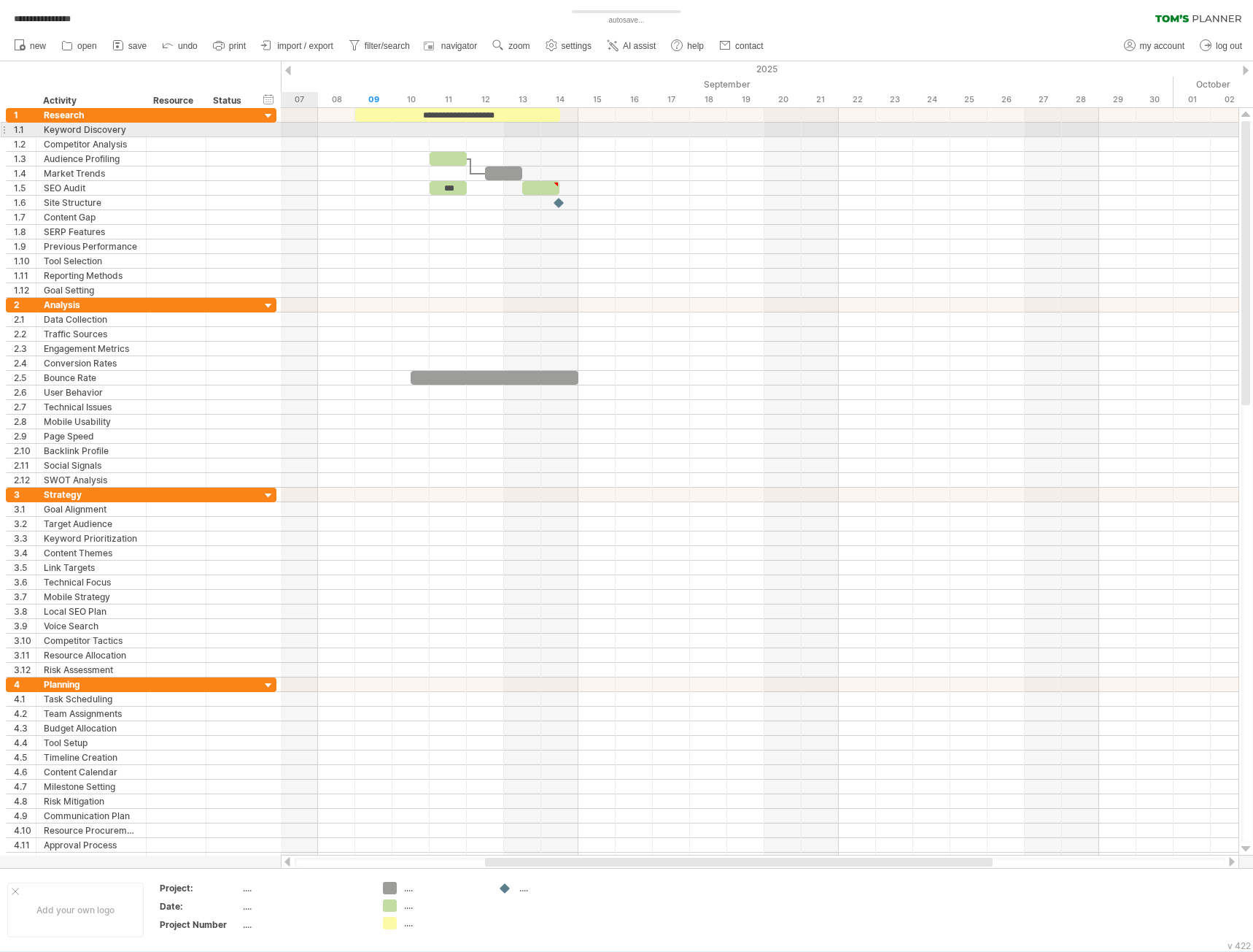
click at [289, 135] on div at bounding box center [760, 130] width 957 height 14
click at [292, 130] on div at bounding box center [760, 130] width 957 height 14
click at [78, 130] on div "Keyword Discovery" at bounding box center [91, 130] width 95 height 13
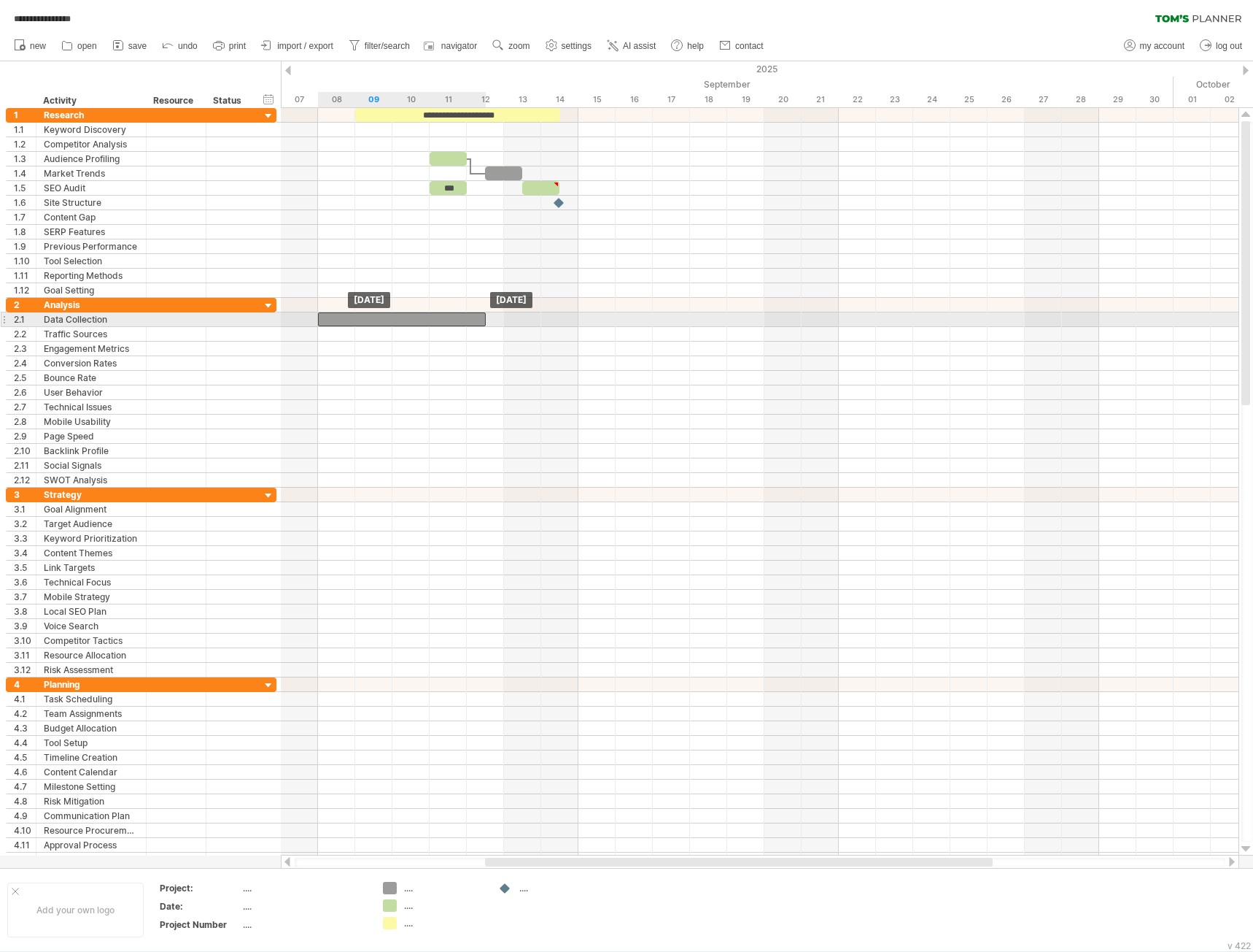
drag, startPoint x: 472, startPoint y: 371, endPoint x: 382, endPoint y: 314, distance: 106.5
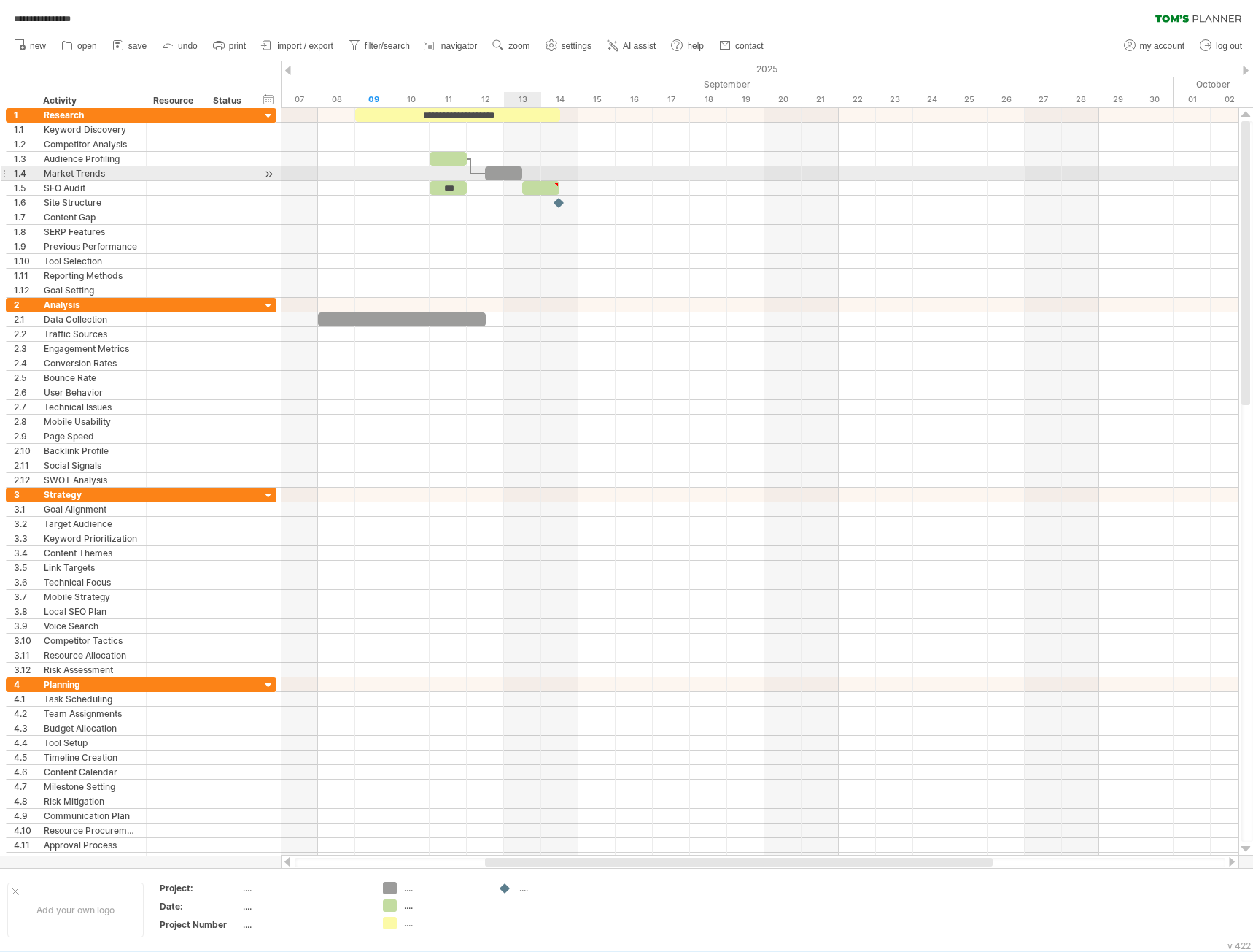
click at [540, 176] on div at bounding box center [760, 173] width 957 height 14
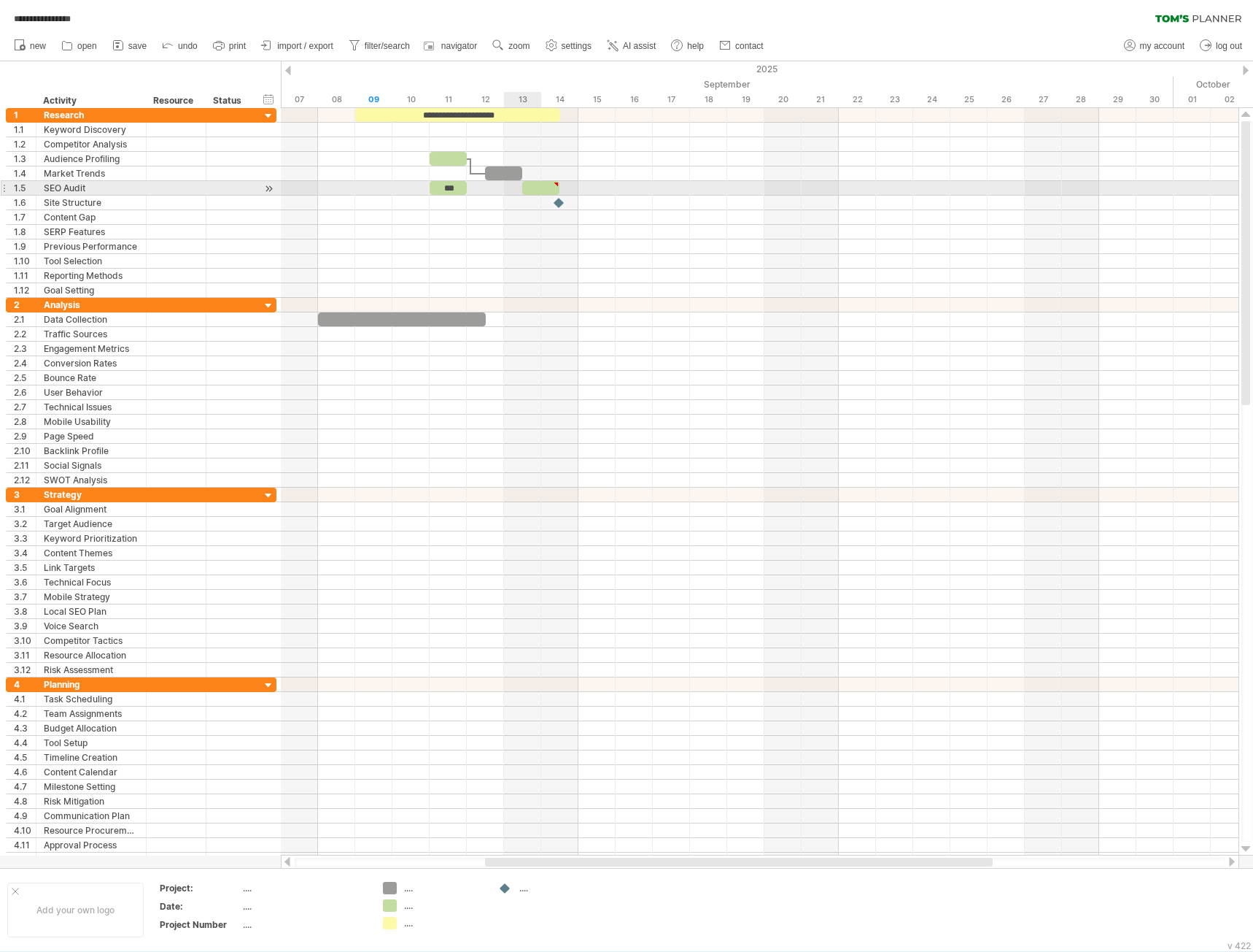
click at [538, 187] on div at bounding box center [540, 188] width 37 height 13
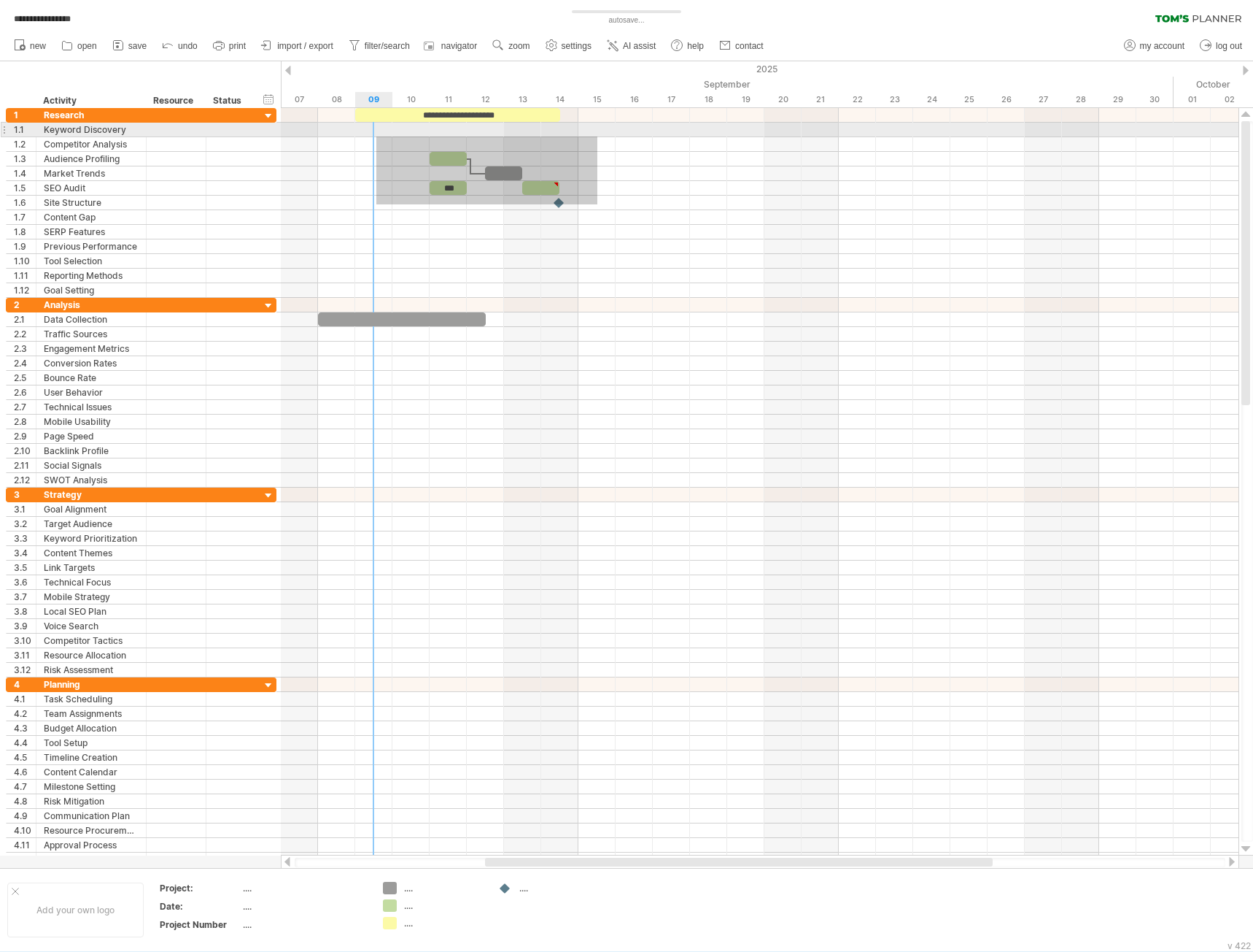
drag, startPoint x: 598, startPoint y: 204, endPoint x: 376, endPoint y: 135, distance: 232.5
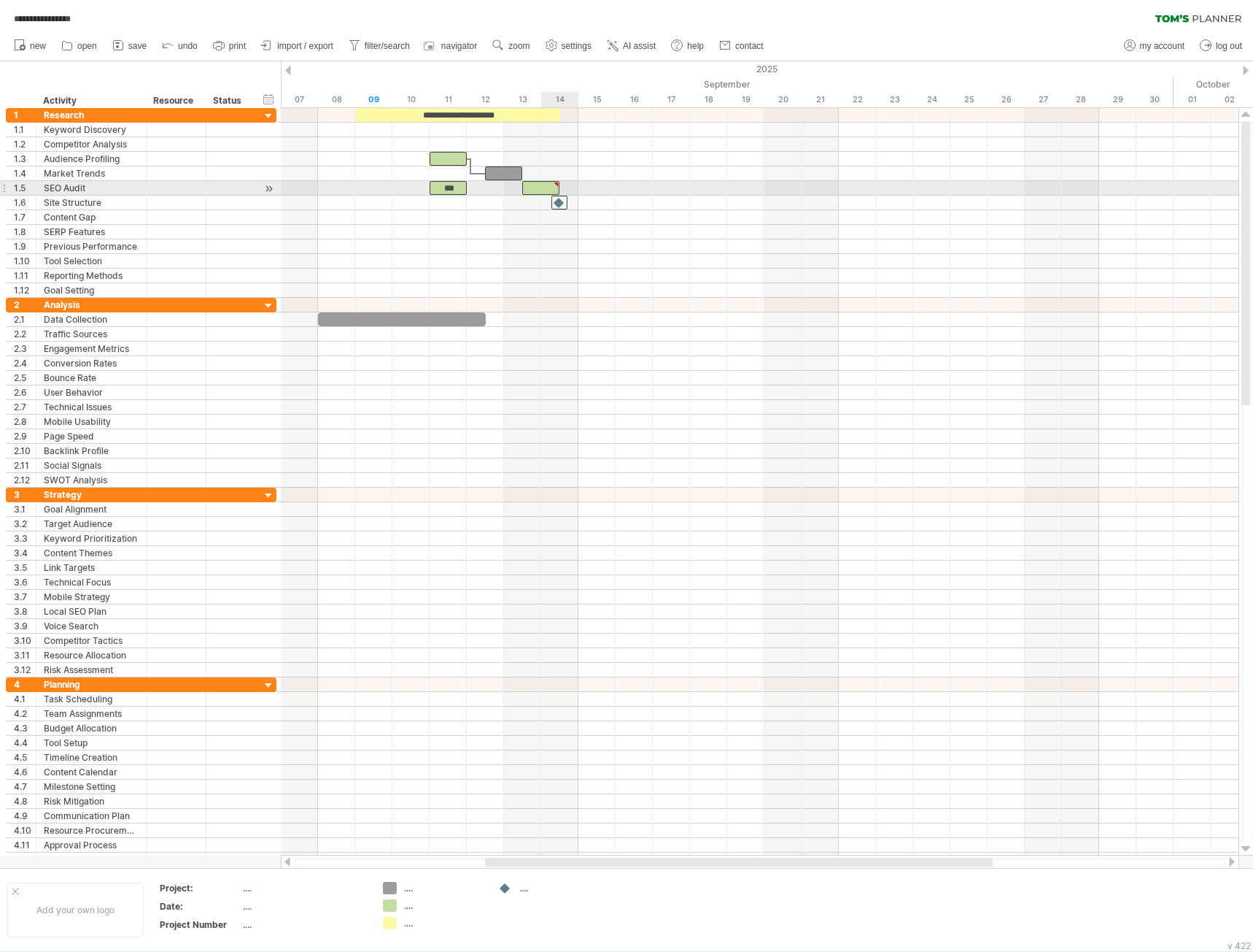
type textarea "**********"
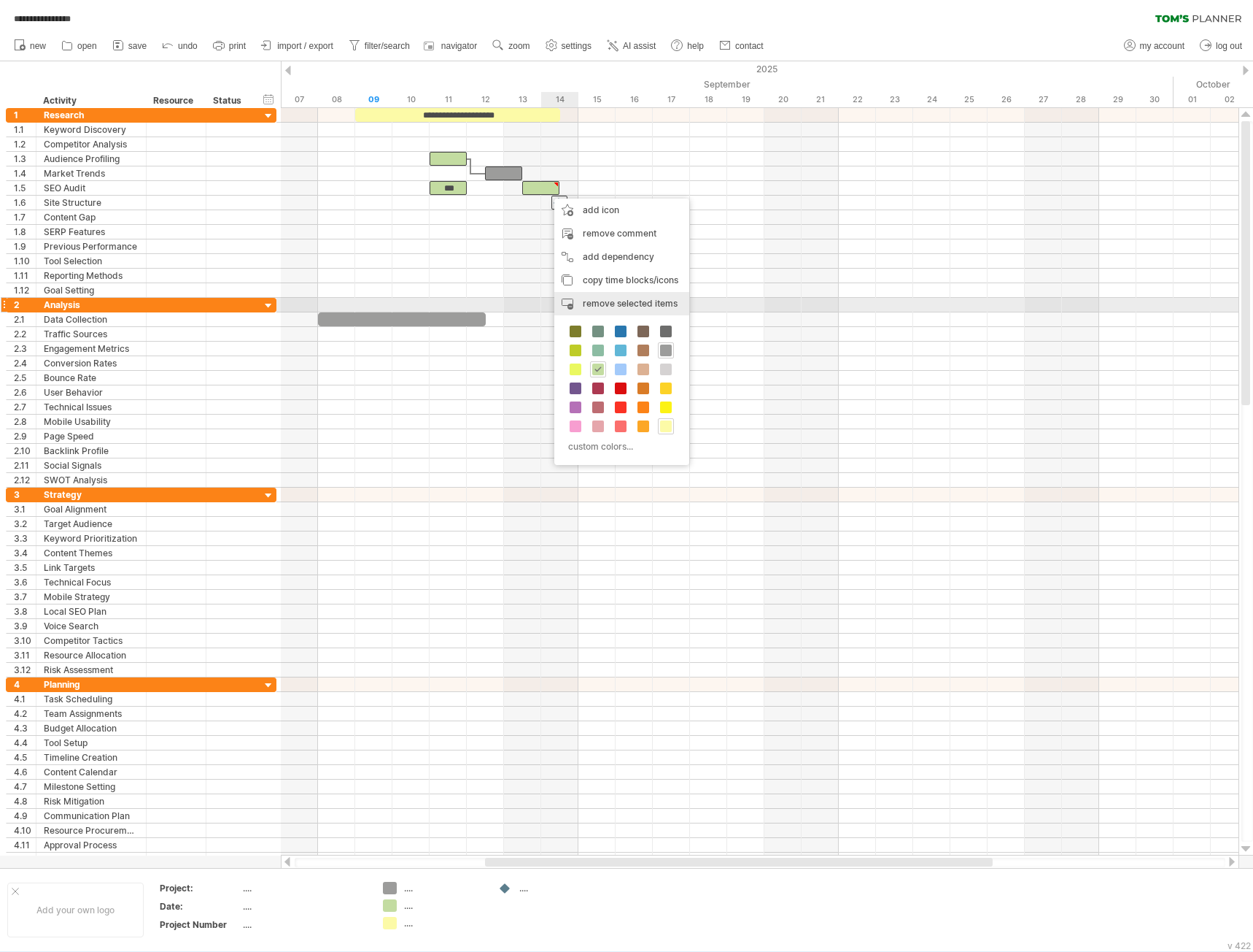
click at [571, 312] on div "remove time block remove selected items" at bounding box center [622, 303] width 135 height 23
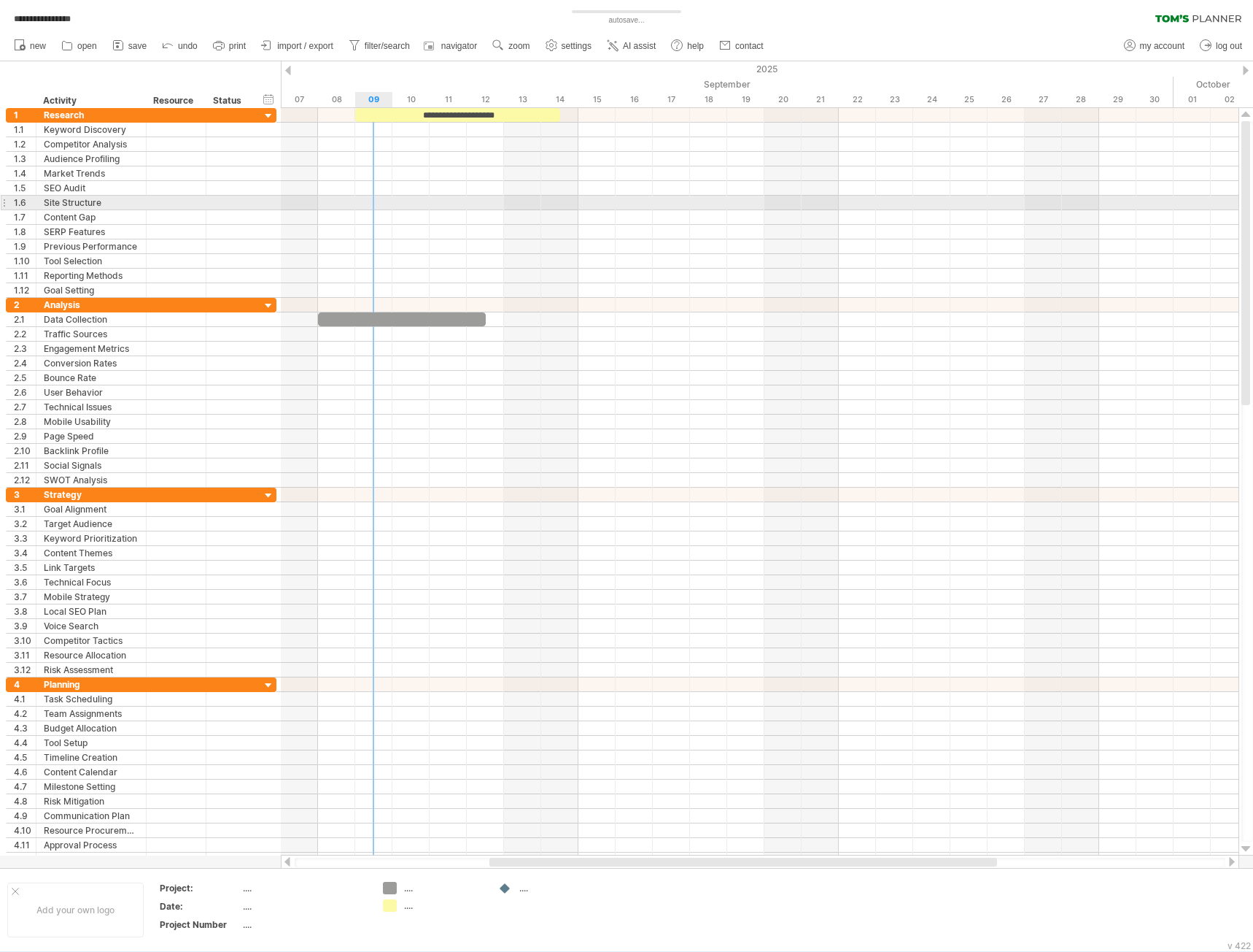
click at [383, 205] on div at bounding box center [760, 202] width 957 height 14
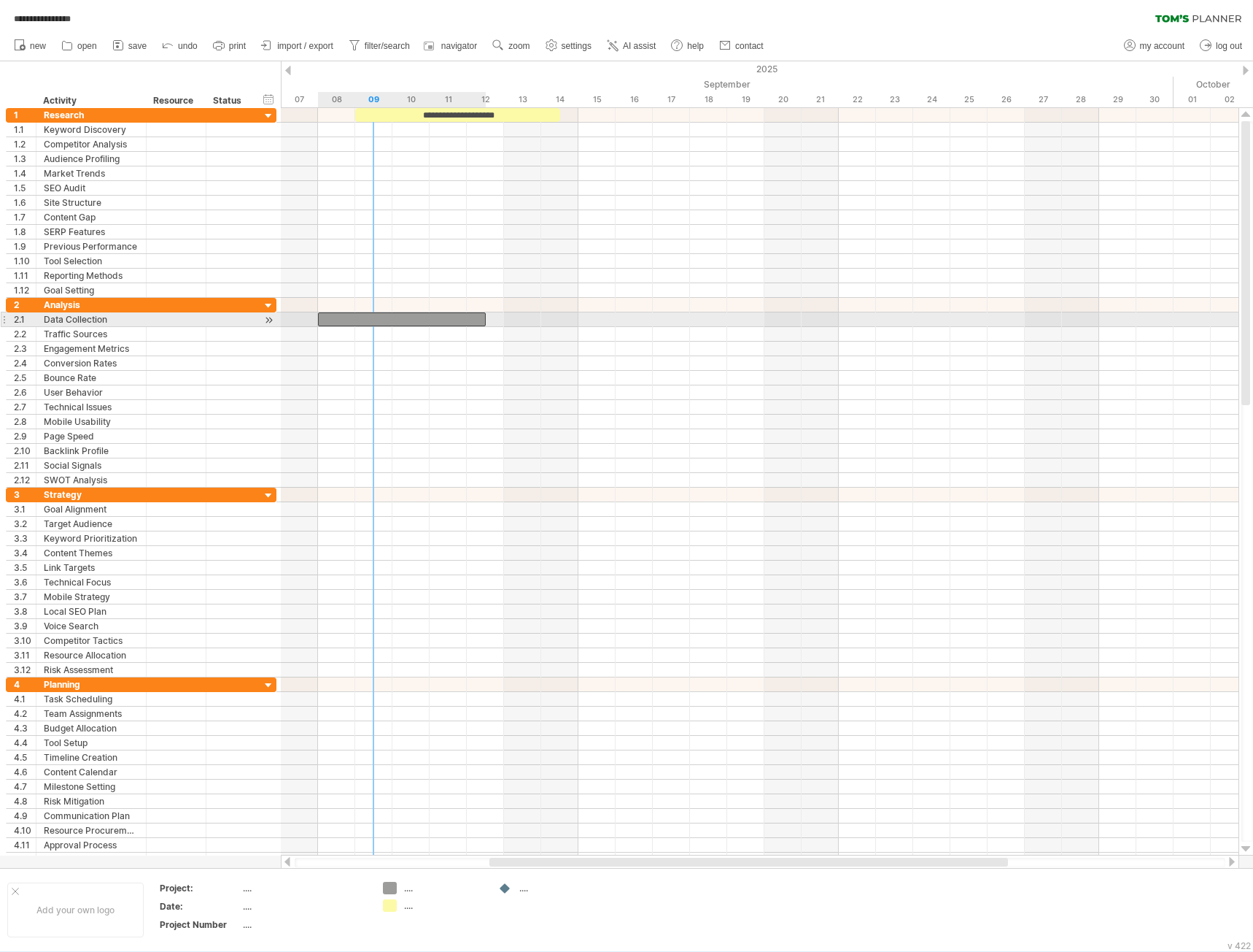
click at [372, 319] on div at bounding box center [402, 319] width 168 height 13
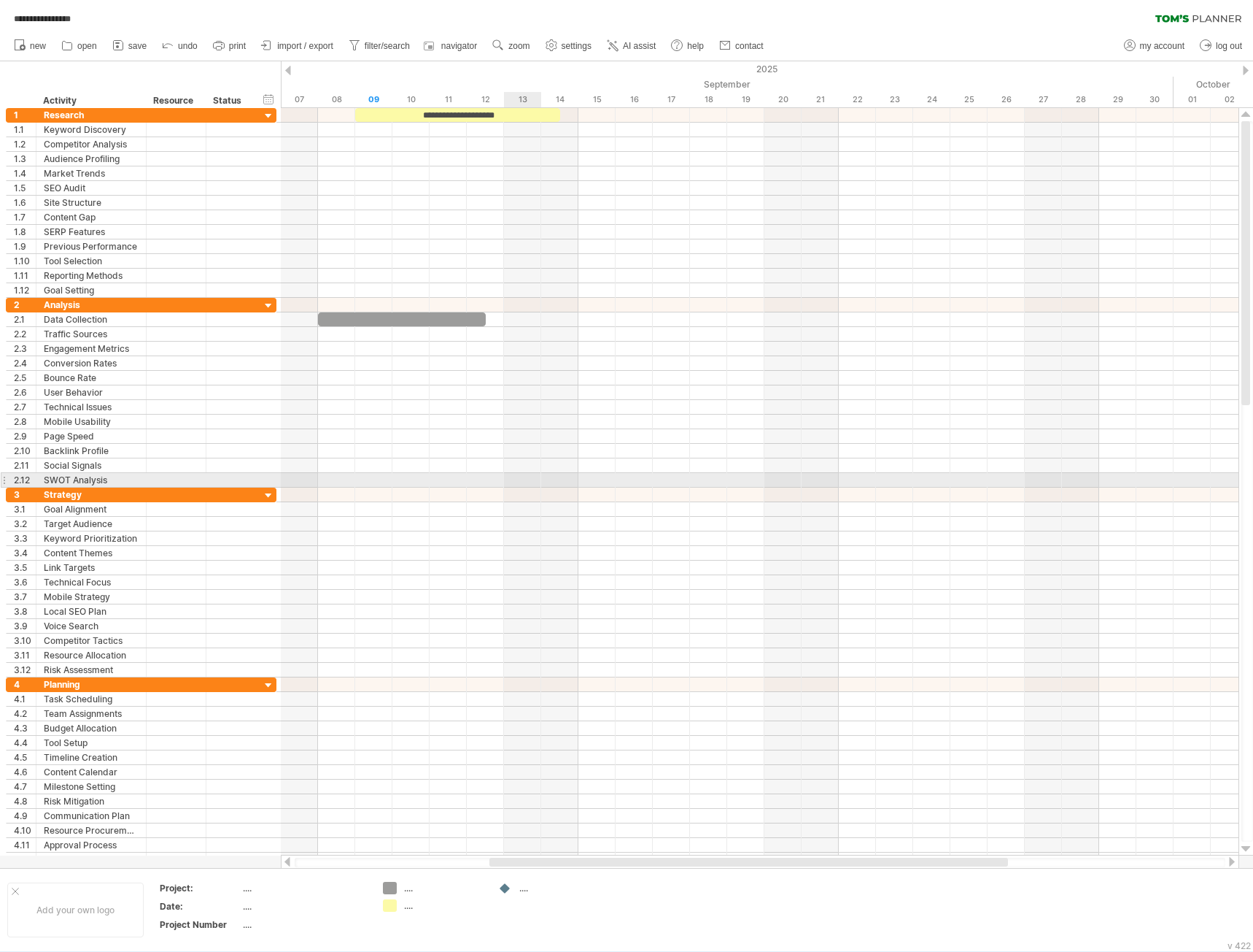
drag, startPoint x: 518, startPoint y: 482, endPoint x: 525, endPoint y: 363, distance: 119.2
click at [518, 480] on div at bounding box center [760, 480] width 957 height 14
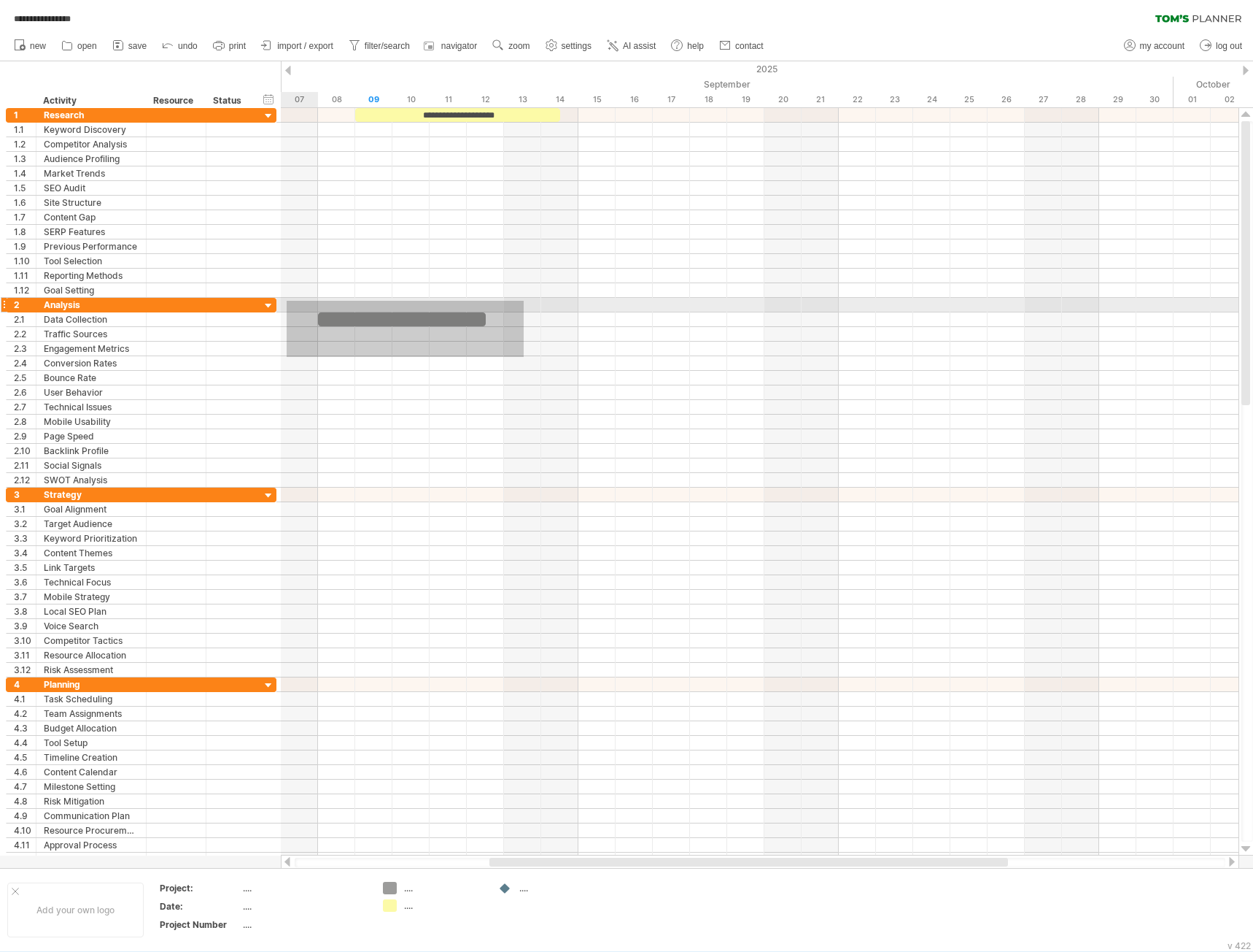
drag, startPoint x: 292, startPoint y: 304, endPoint x: 316, endPoint y: 291, distance: 27.3
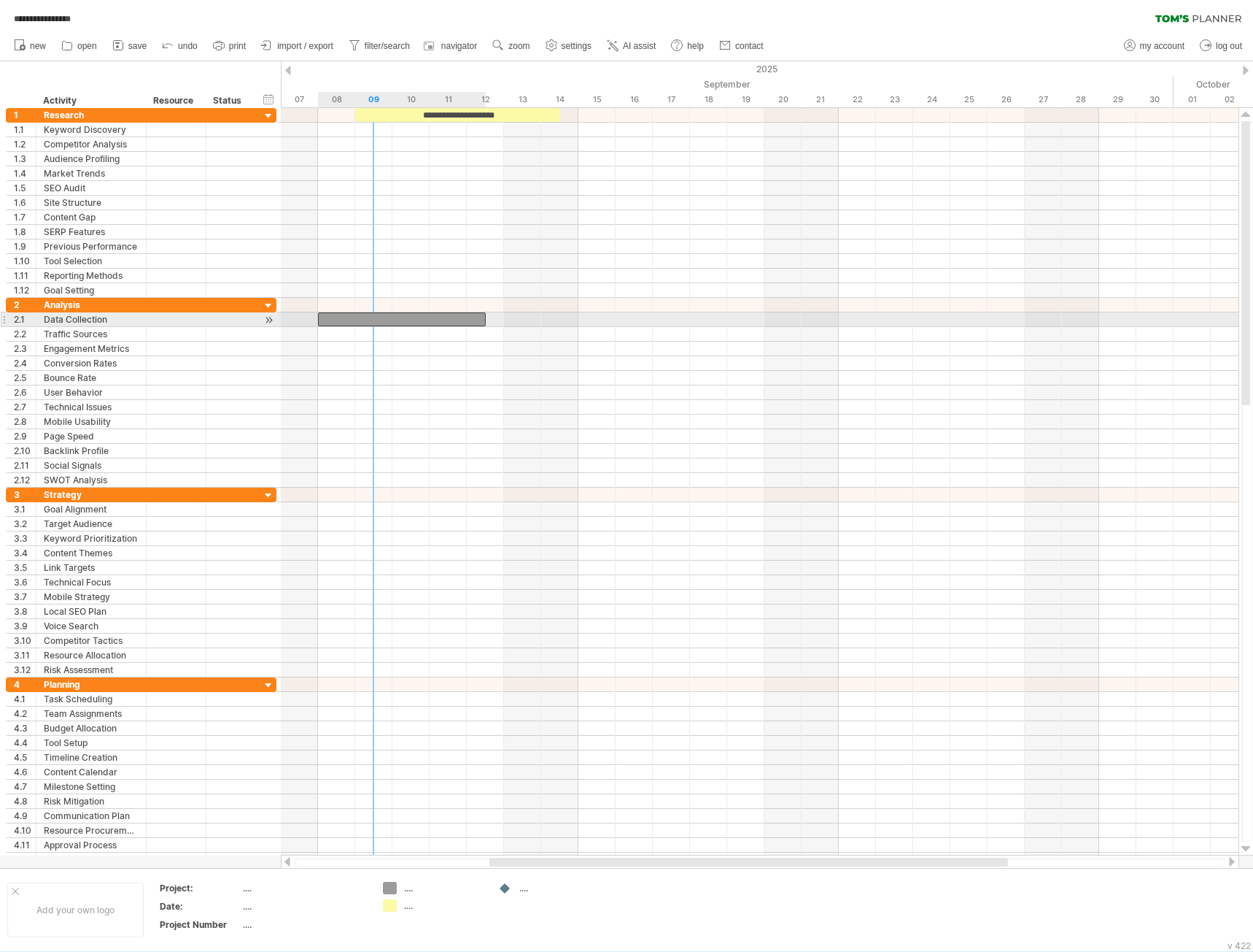
click at [372, 321] on div at bounding box center [402, 319] width 168 height 13
drag, startPoint x: 456, startPoint y: 314, endPoint x: 652, endPoint y: 332, distance: 196.8
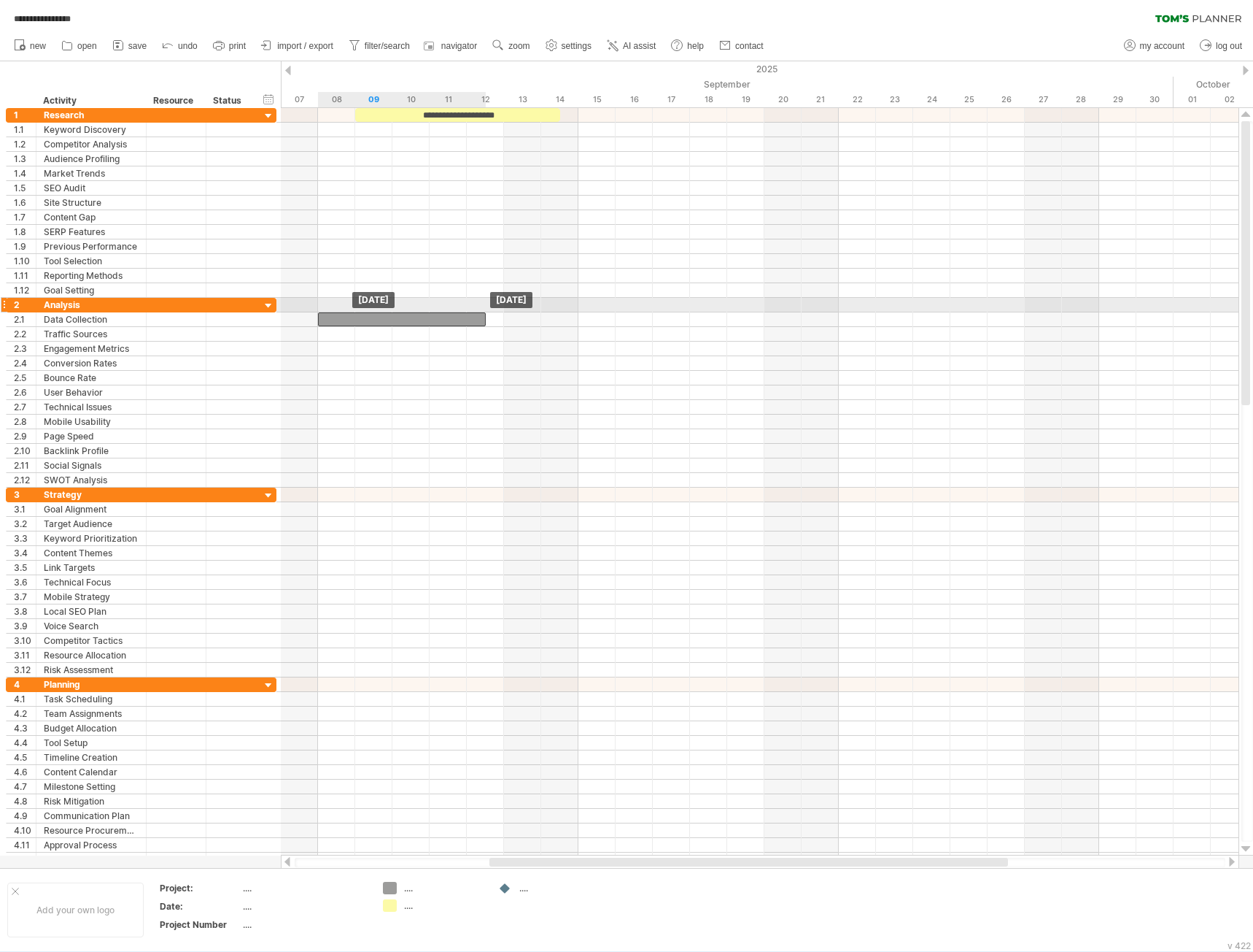
drag, startPoint x: 648, startPoint y: 332, endPoint x: 445, endPoint y: 310, distance: 204.2
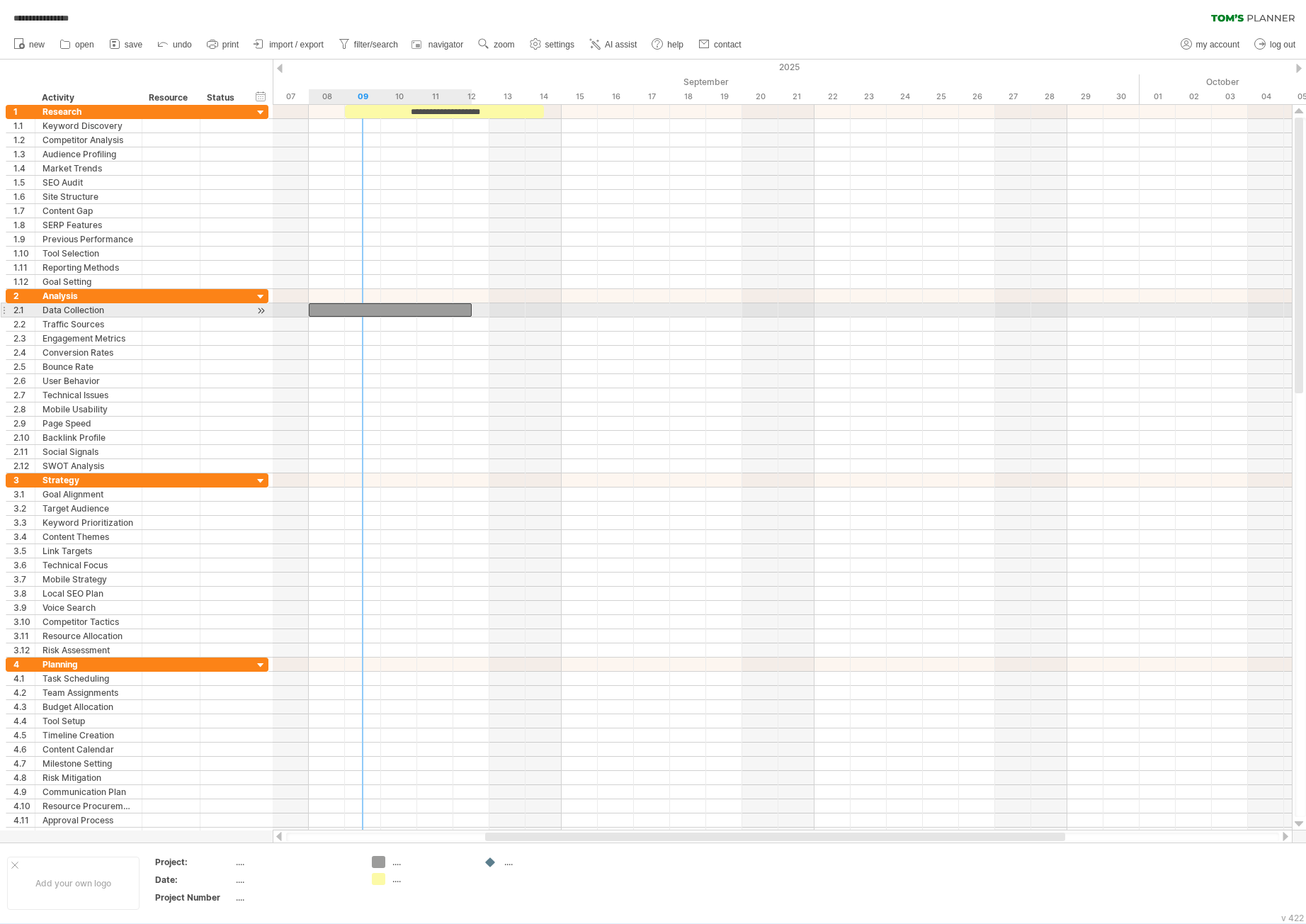
click at [352, 309] on div at bounding box center [390, 309] width 163 height 13
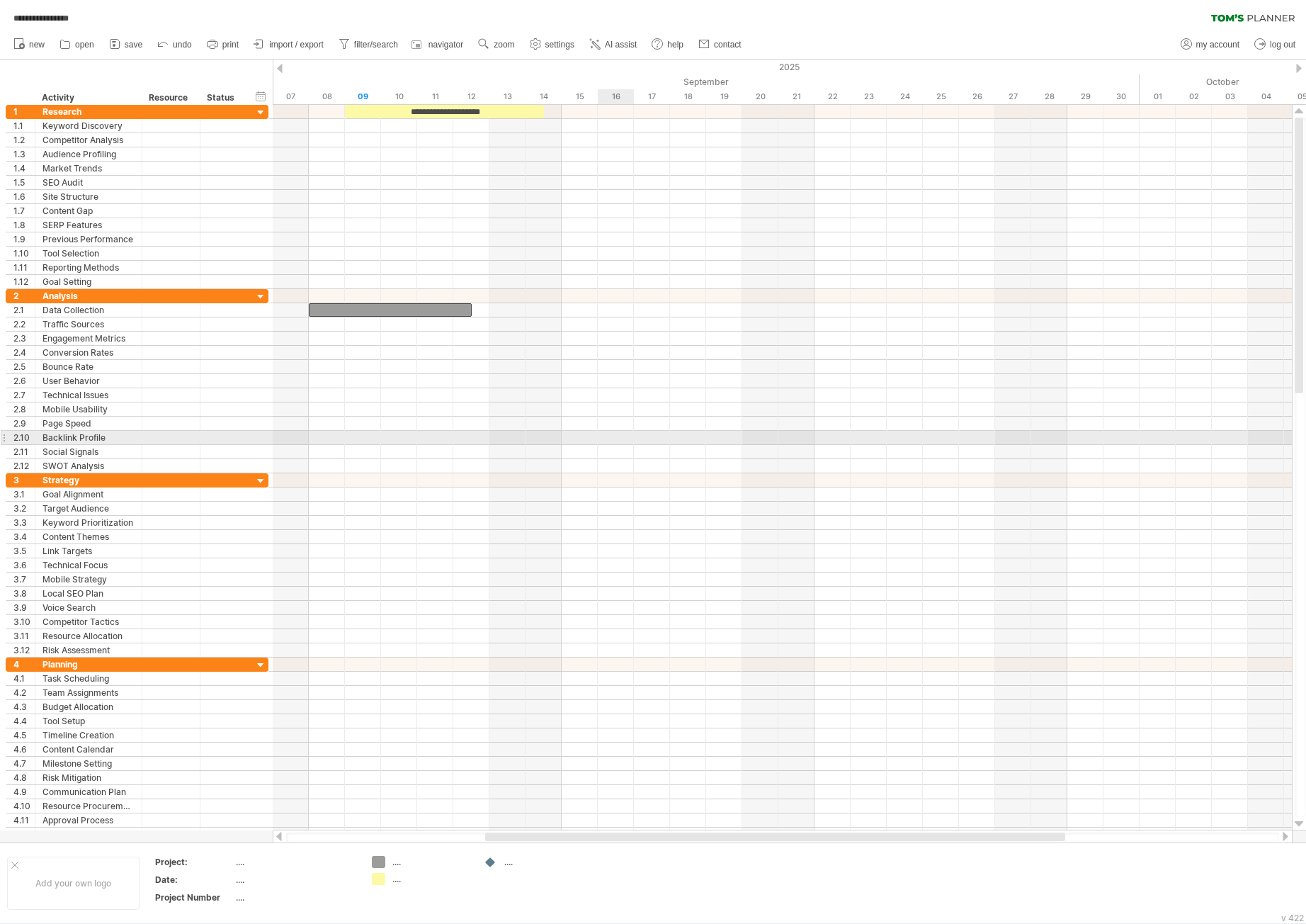
click at [607, 437] on div at bounding box center [782, 437] width 1019 height 14
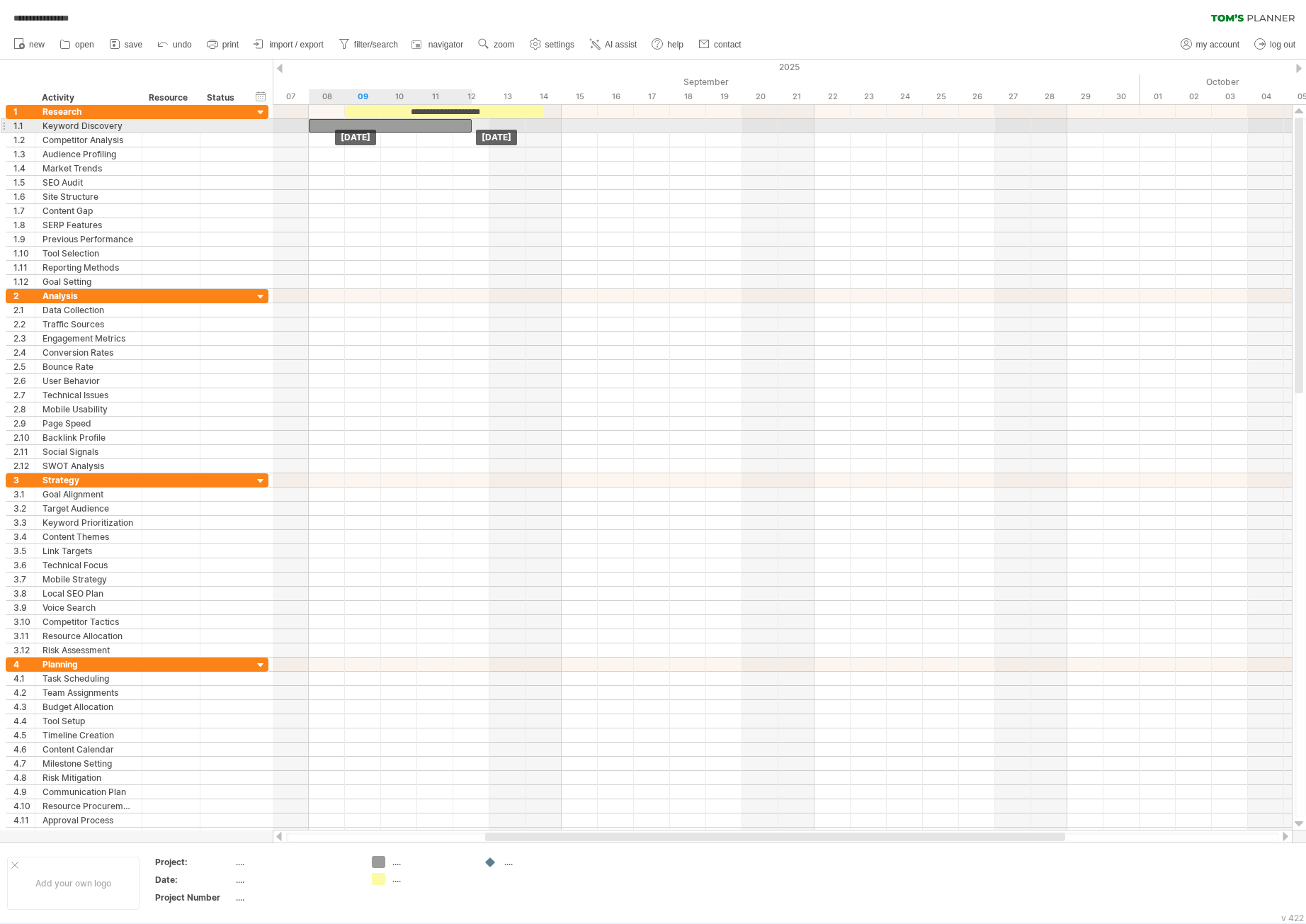
drag, startPoint x: 384, startPoint y: 308, endPoint x: 388, endPoint y: 126, distance: 182.0
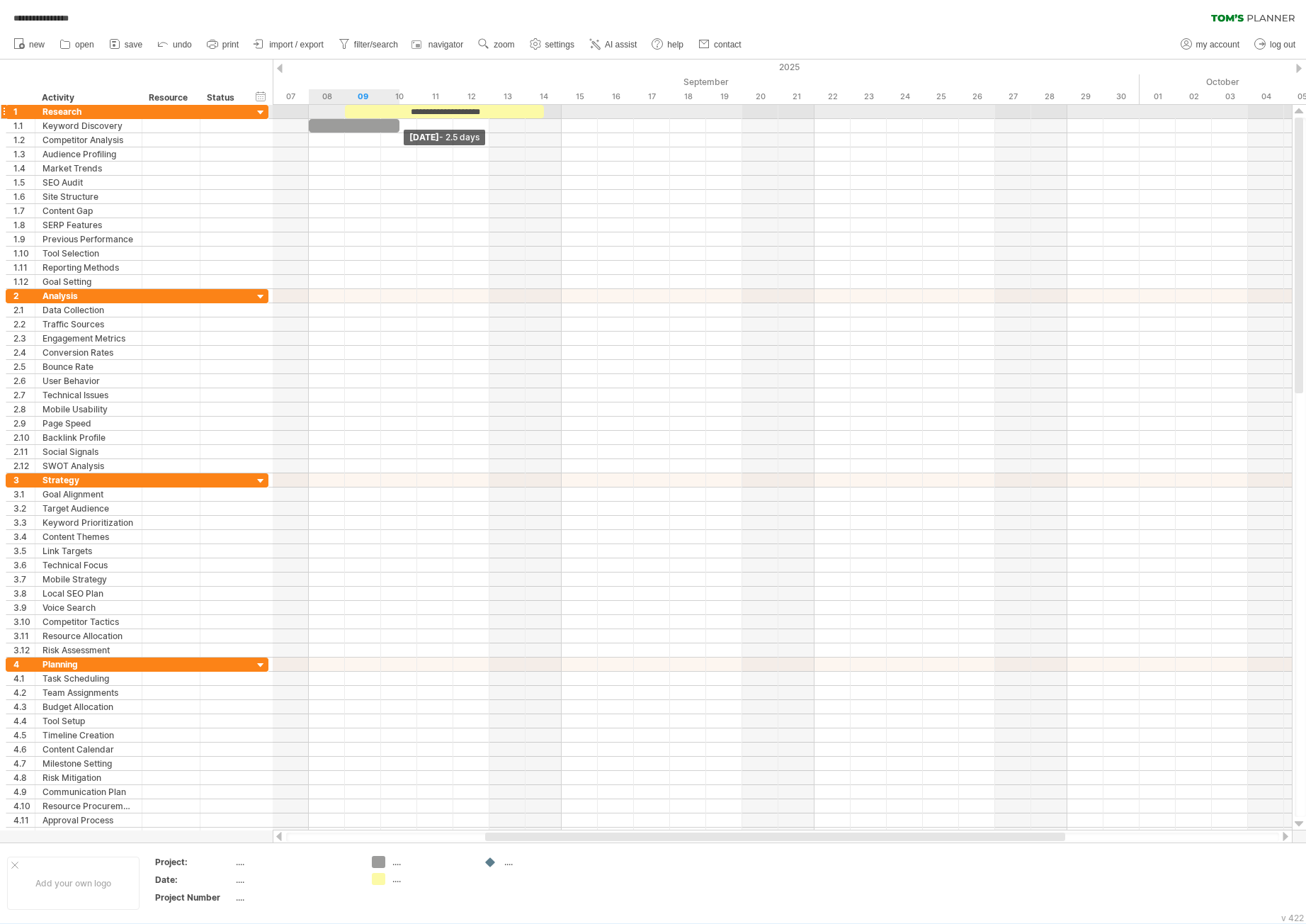
drag, startPoint x: 471, startPoint y: 128, endPoint x: 407, endPoint y: 109, distance: 66.8
click at [309, 108] on div "**********" at bounding box center [309, 197] width 0 height 184
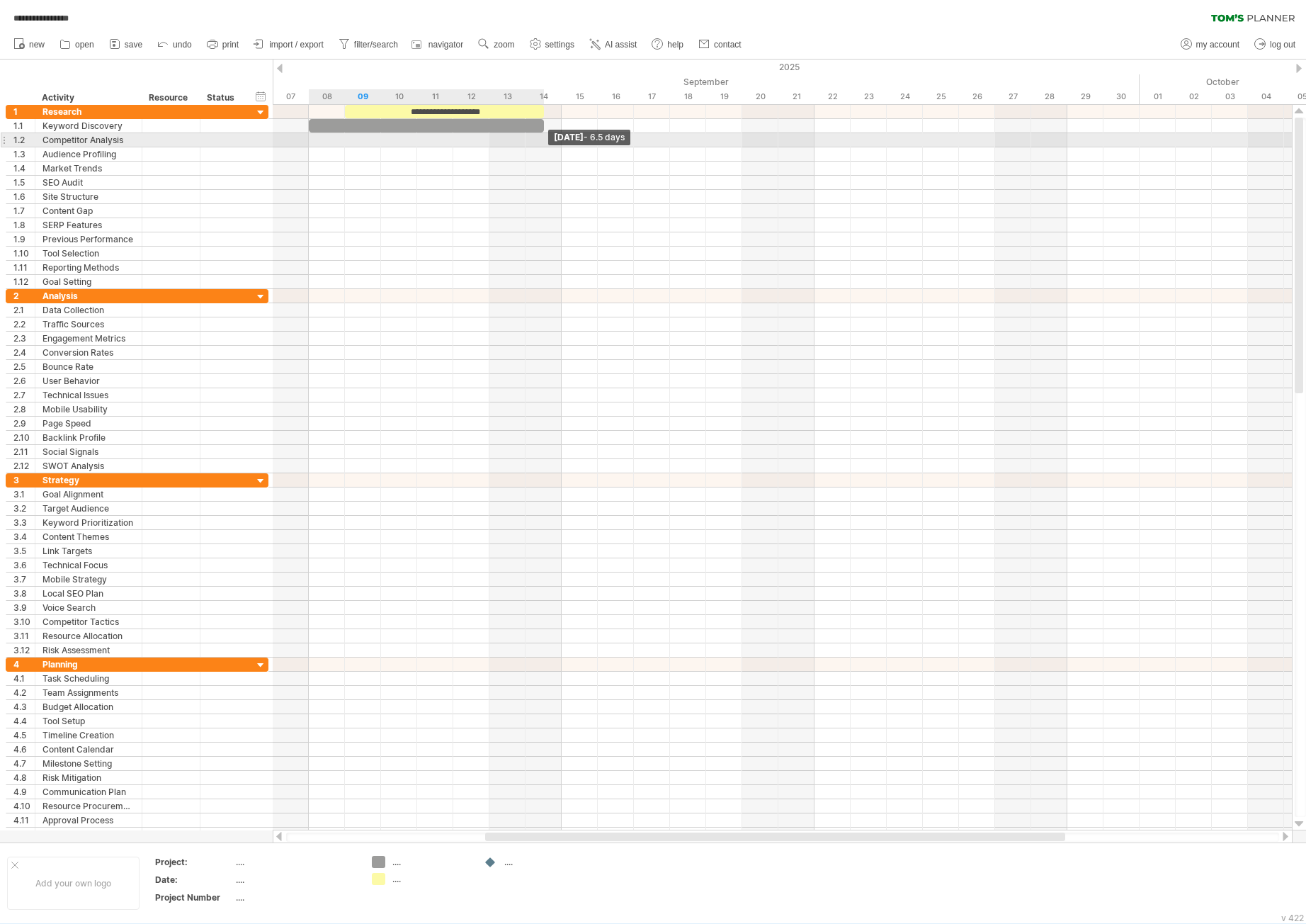
drag, startPoint x: 410, startPoint y: 129, endPoint x: 549, endPoint y: 138, distance: 139.3
click at [549, 137] on div "**********" at bounding box center [782, 468] width 1019 height 726
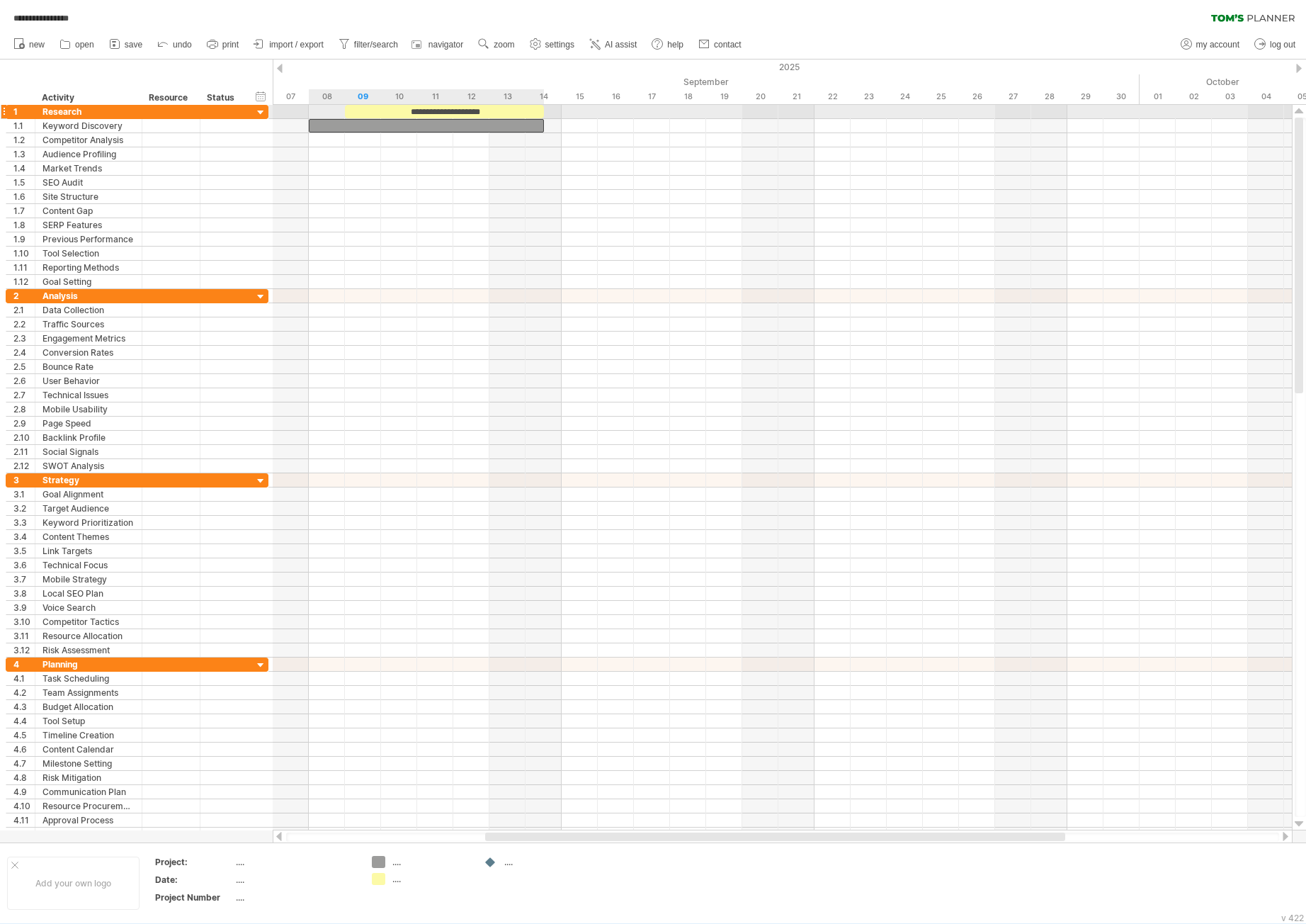
click at [469, 119] on div at bounding box center [427, 126] width 235 height 13
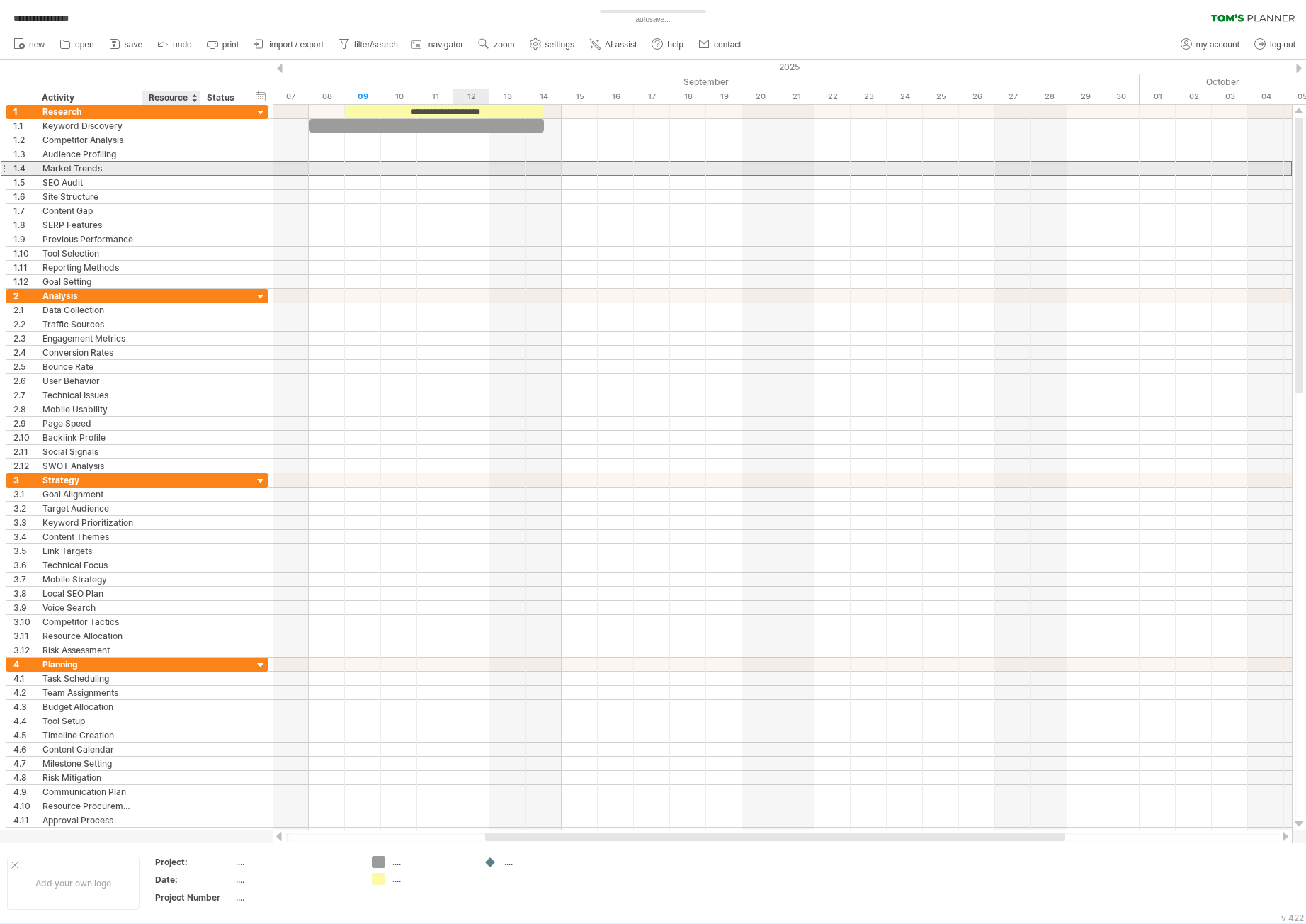
click at [191, 167] on div at bounding box center [170, 168] width 43 height 13
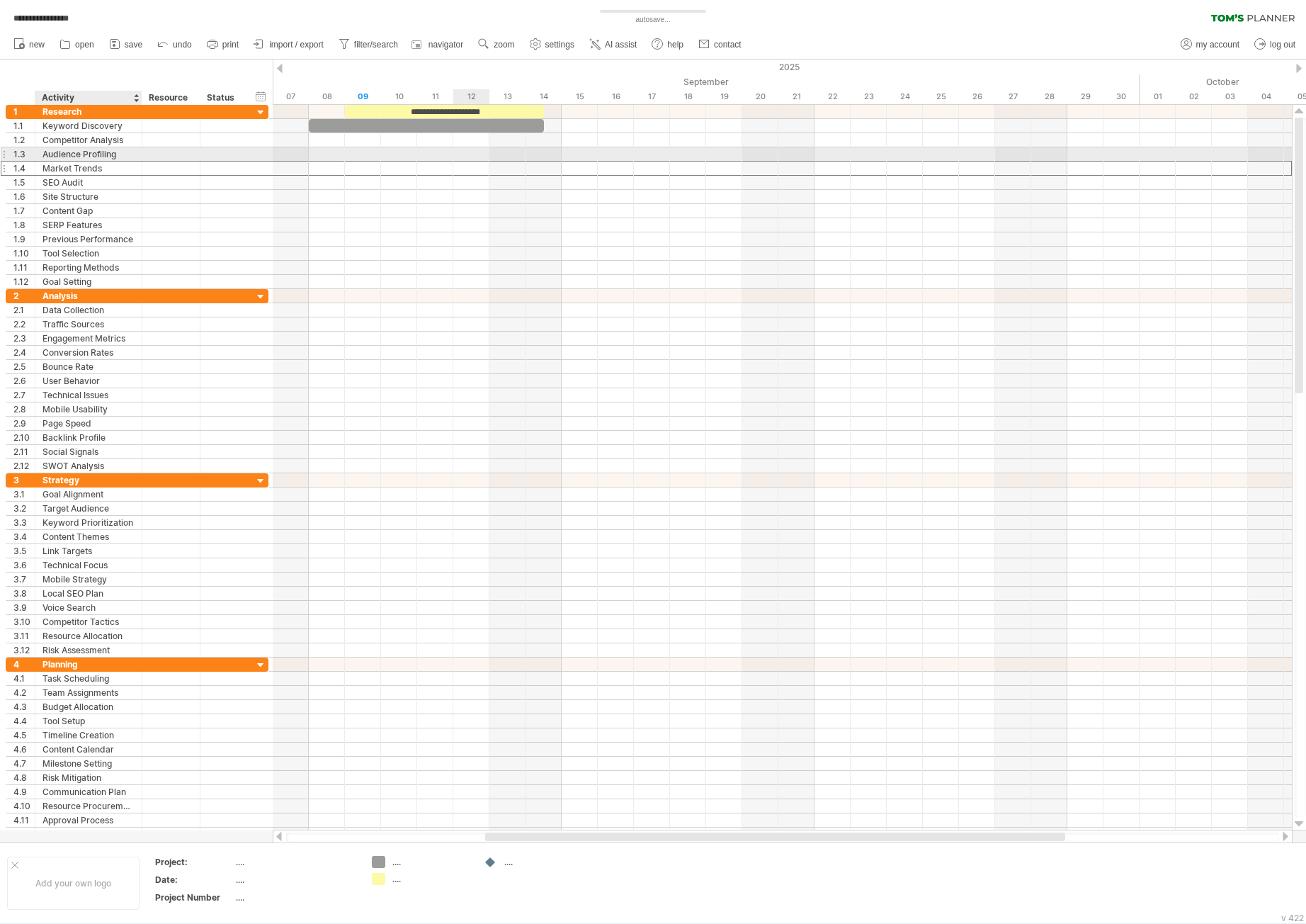
click at [134, 146] on div "**********" at bounding box center [137, 140] width 263 height 14
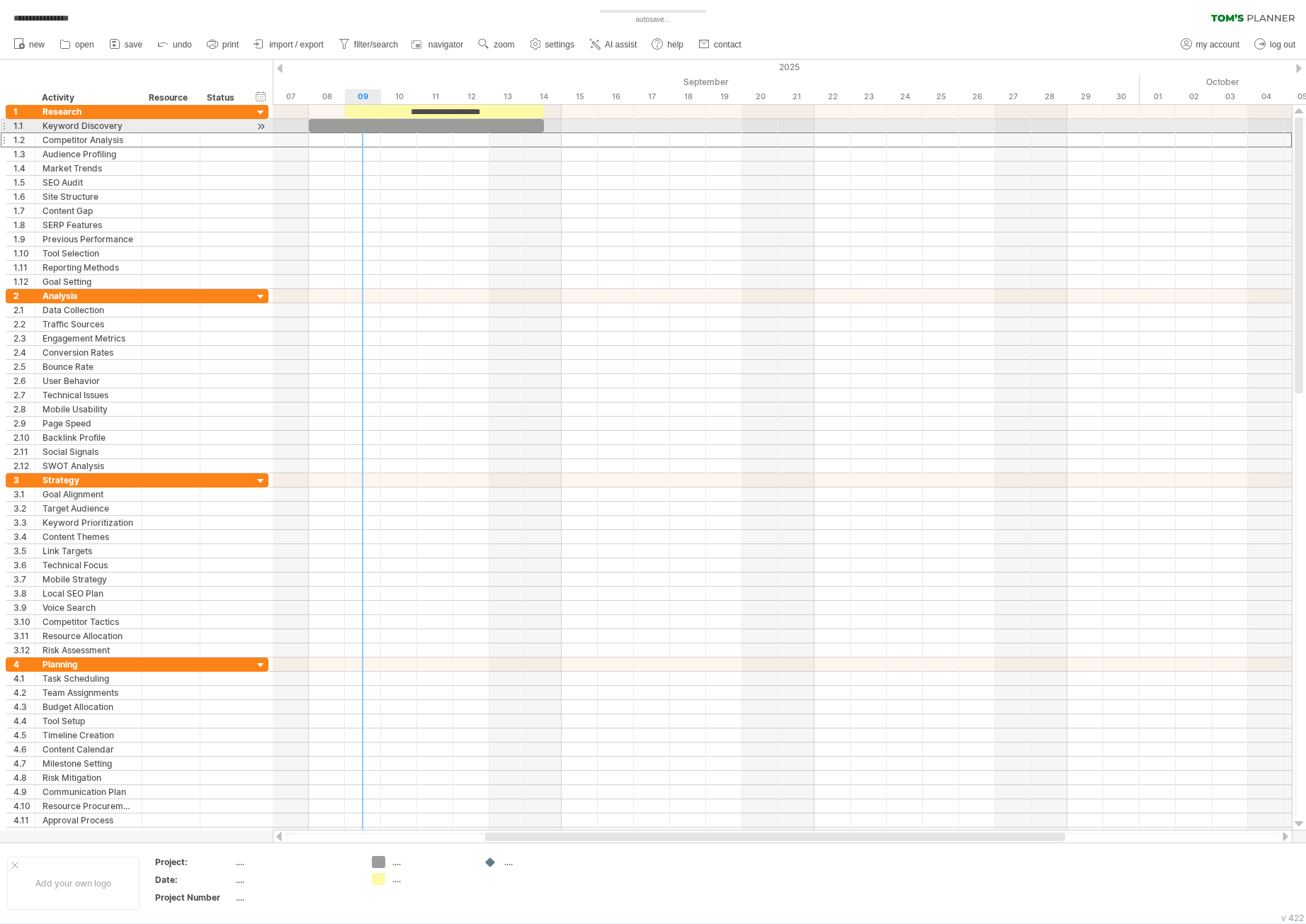
click at [368, 127] on div at bounding box center [427, 126] width 235 height 13
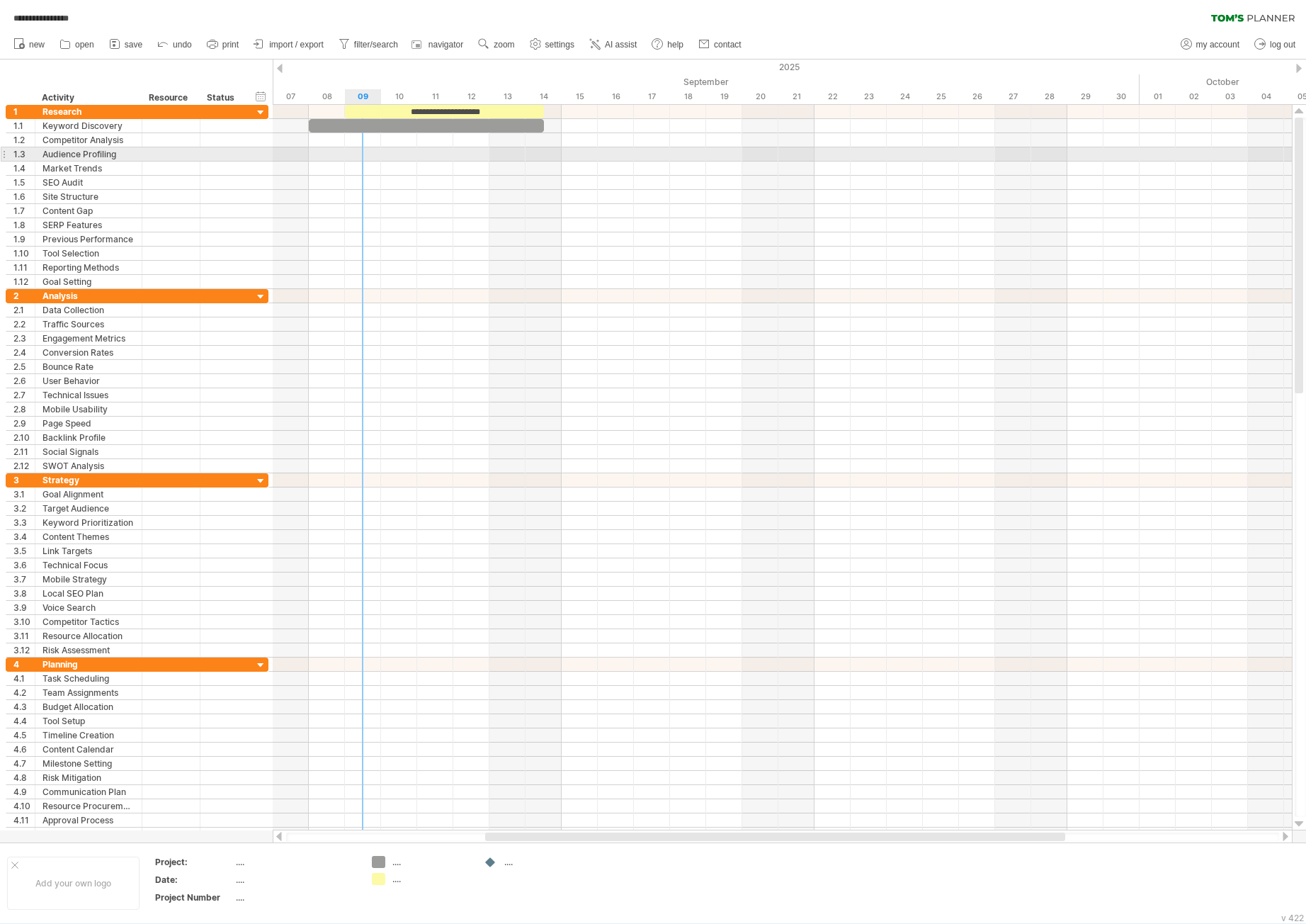
drag, startPoint x: 350, startPoint y: 148, endPoint x: 333, endPoint y: 143, distance: 17.7
click at [350, 148] on div at bounding box center [782, 154] width 1019 height 14
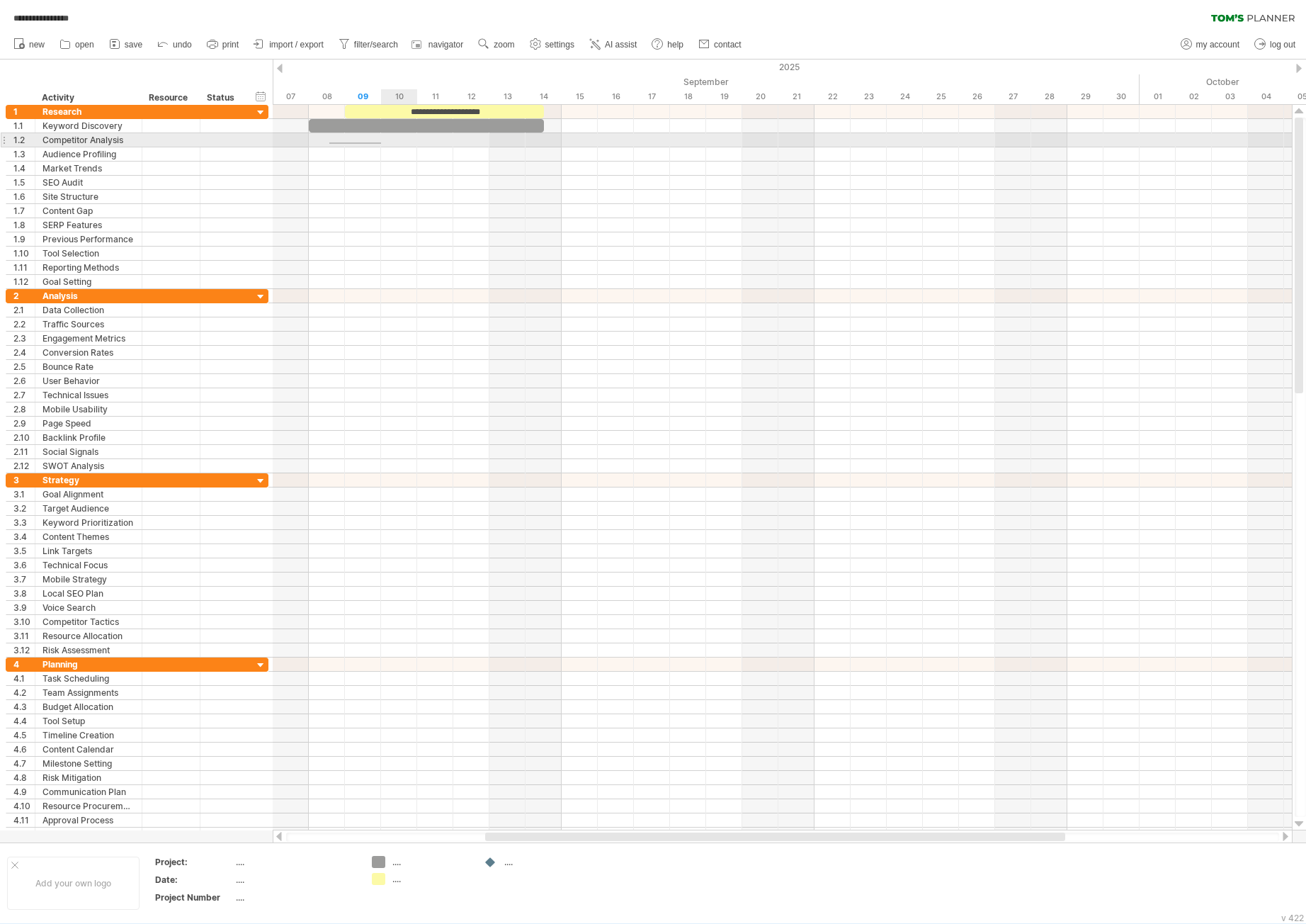
drag, startPoint x: 335, startPoint y: 143, endPoint x: 392, endPoint y: 146, distance: 57.1
click at [382, 145] on div at bounding box center [782, 140] width 1019 height 14
click at [392, 146] on div at bounding box center [782, 140] width 1019 height 14
click at [395, 143] on div at bounding box center [782, 140] width 1019 height 14
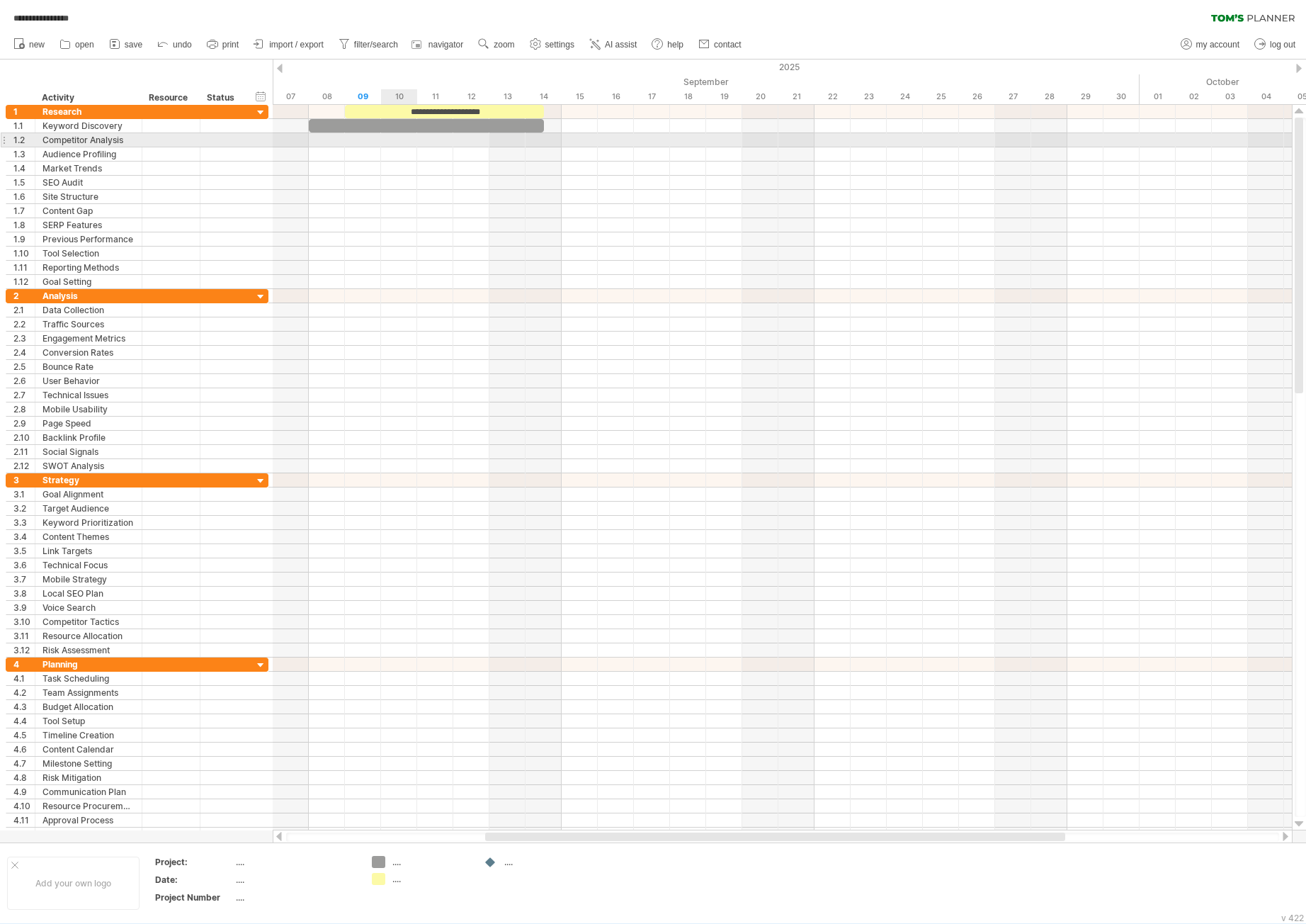
click at [395, 143] on div at bounding box center [782, 140] width 1019 height 14
click at [104, 141] on div "Competitor Analysis" at bounding box center [88, 140] width 92 height 13
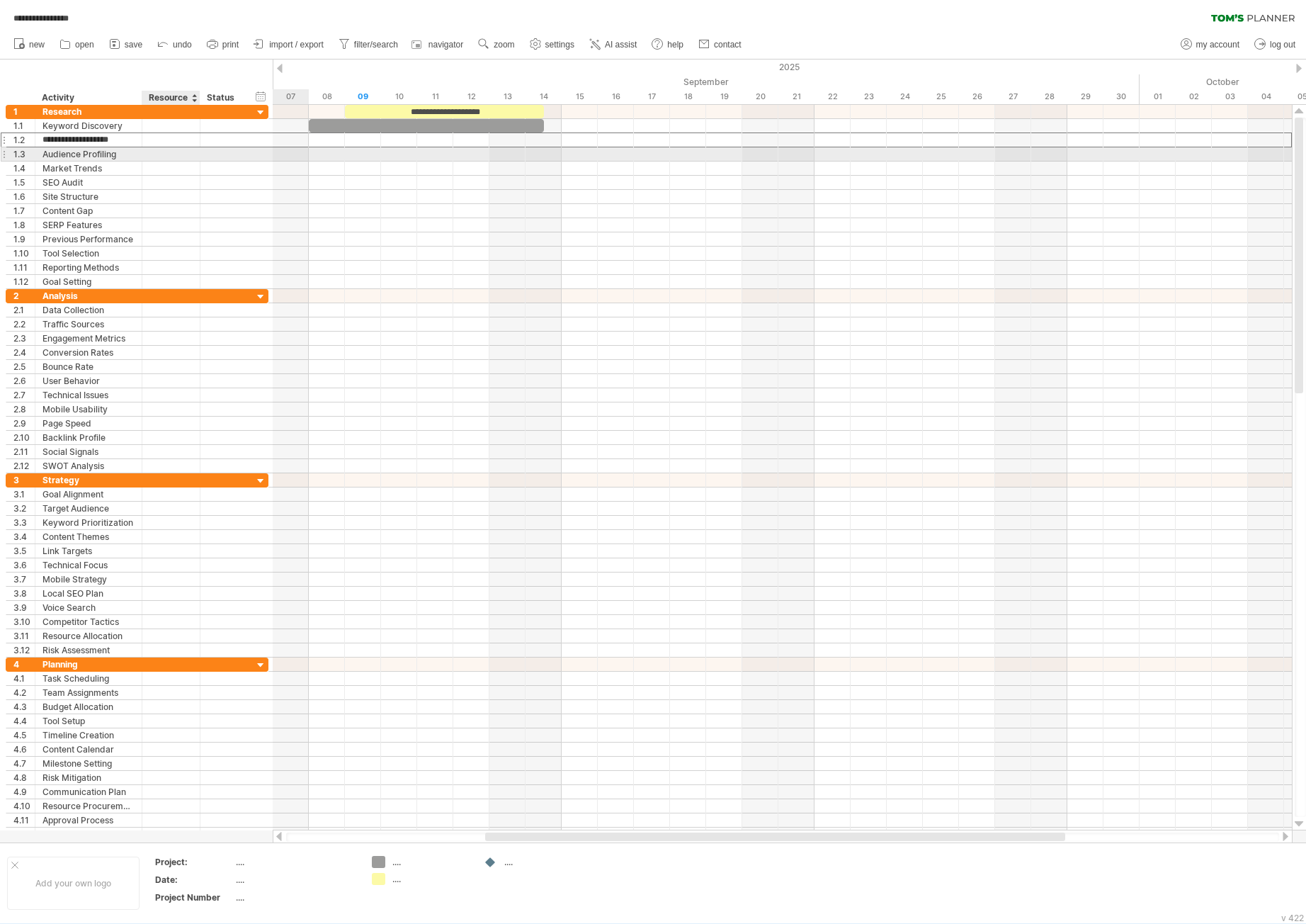
click at [395, 161] on div at bounding box center [782, 168] width 1019 height 14
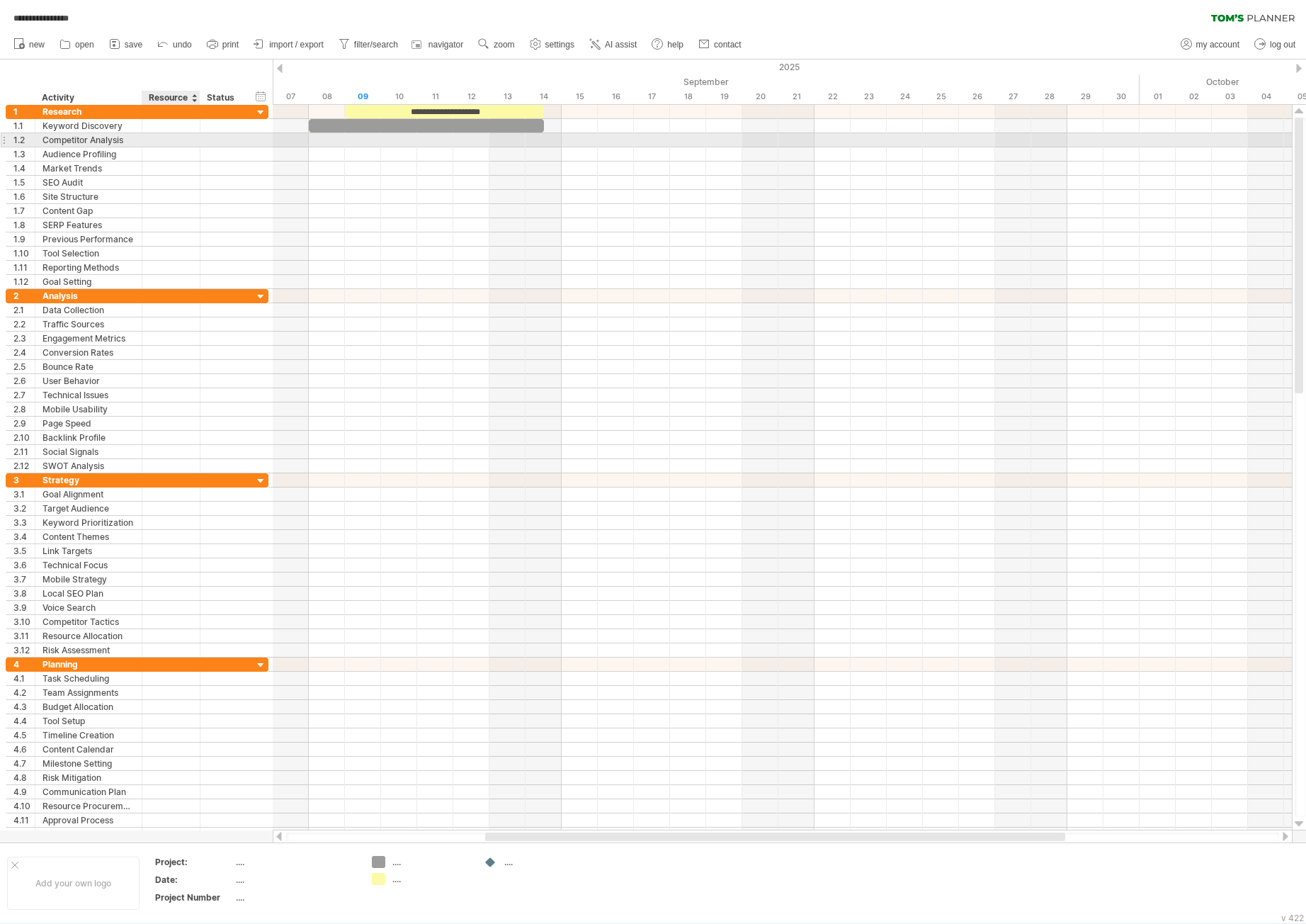
click at [157, 139] on div at bounding box center [170, 140] width 43 height 13
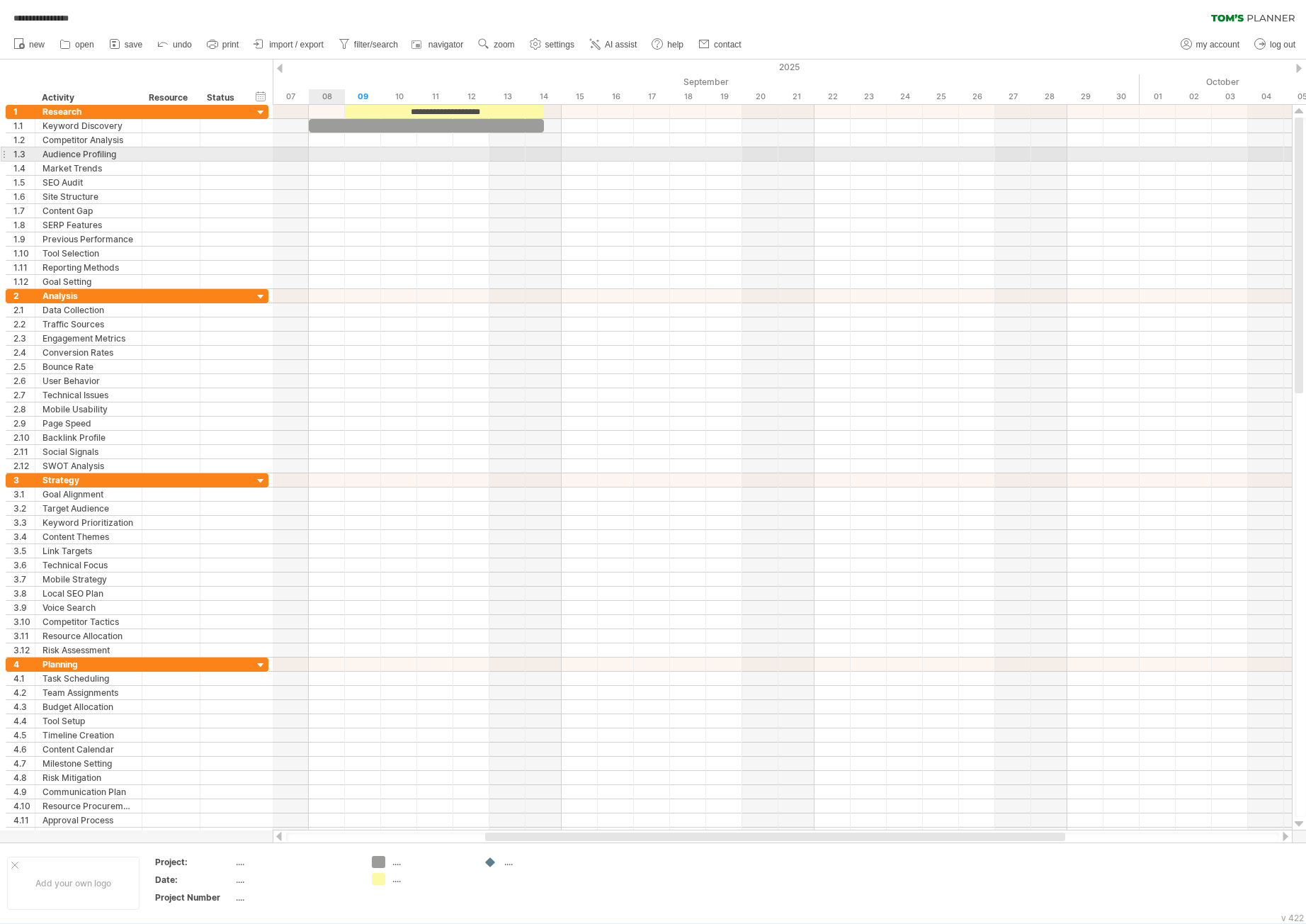
click at [337, 150] on div at bounding box center [782, 154] width 1019 height 14
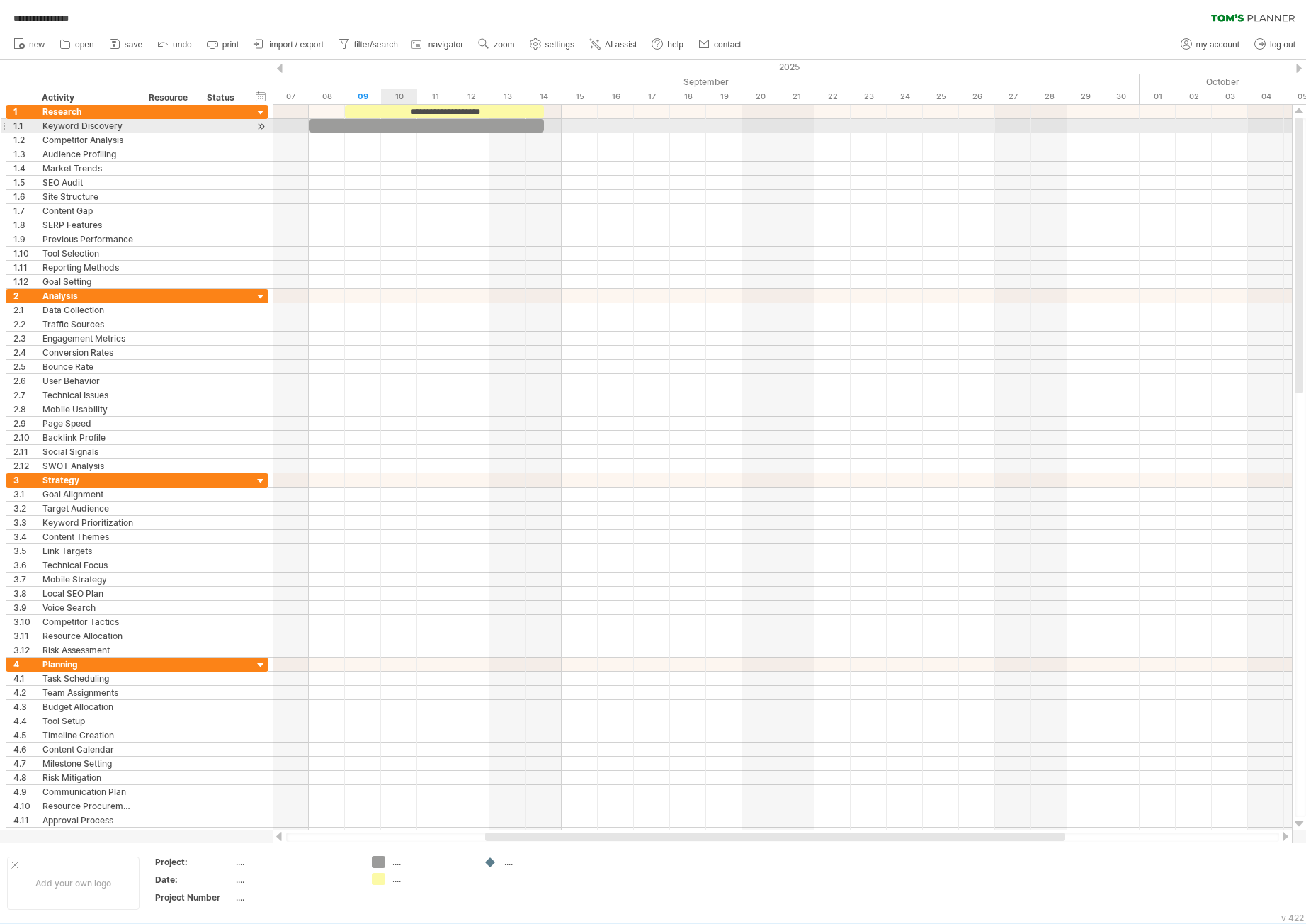
click at [402, 127] on div at bounding box center [427, 126] width 235 height 13
click at [495, 129] on div at bounding box center [427, 126] width 235 height 13
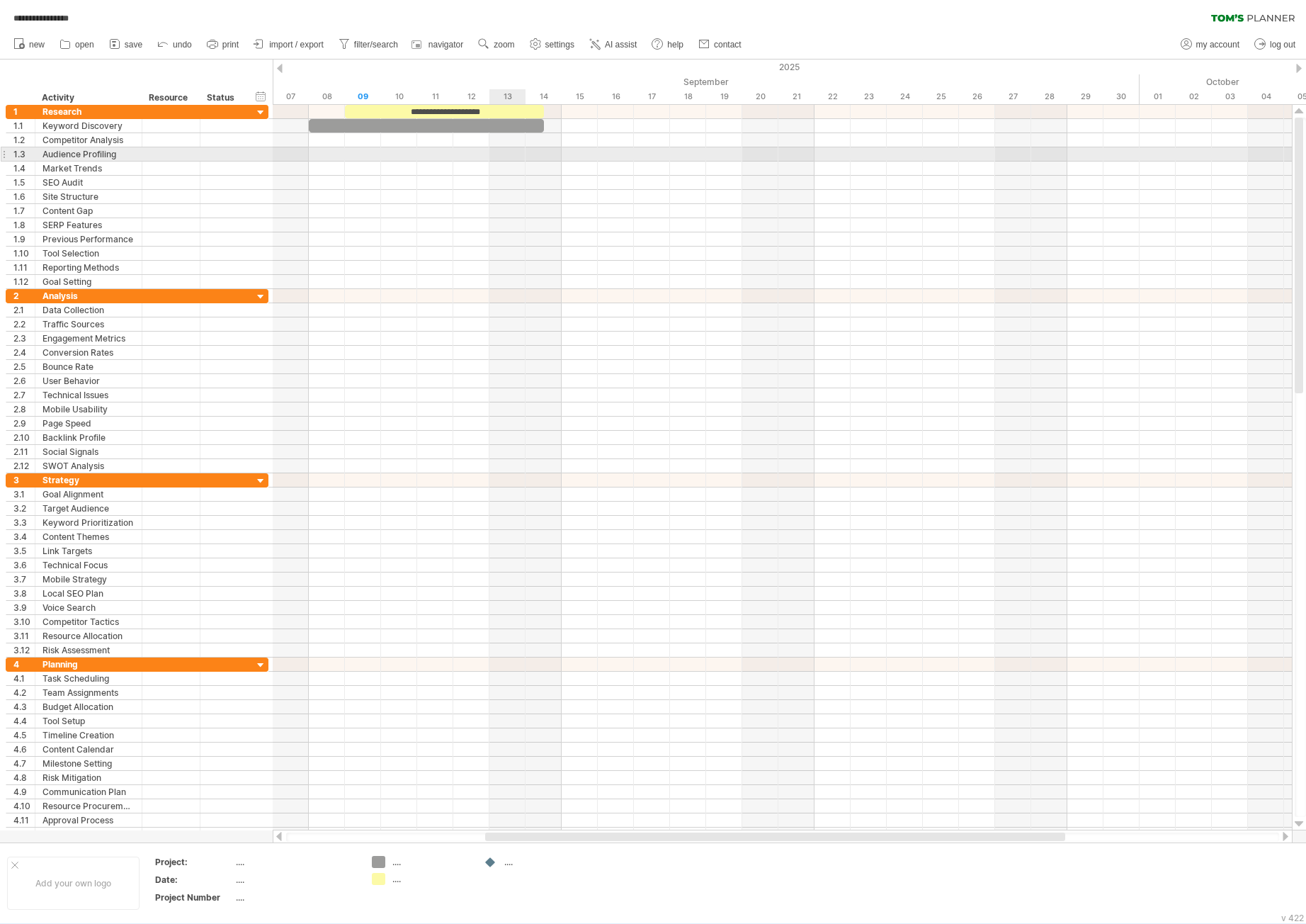
click at [496, 160] on div at bounding box center [782, 154] width 1019 height 14
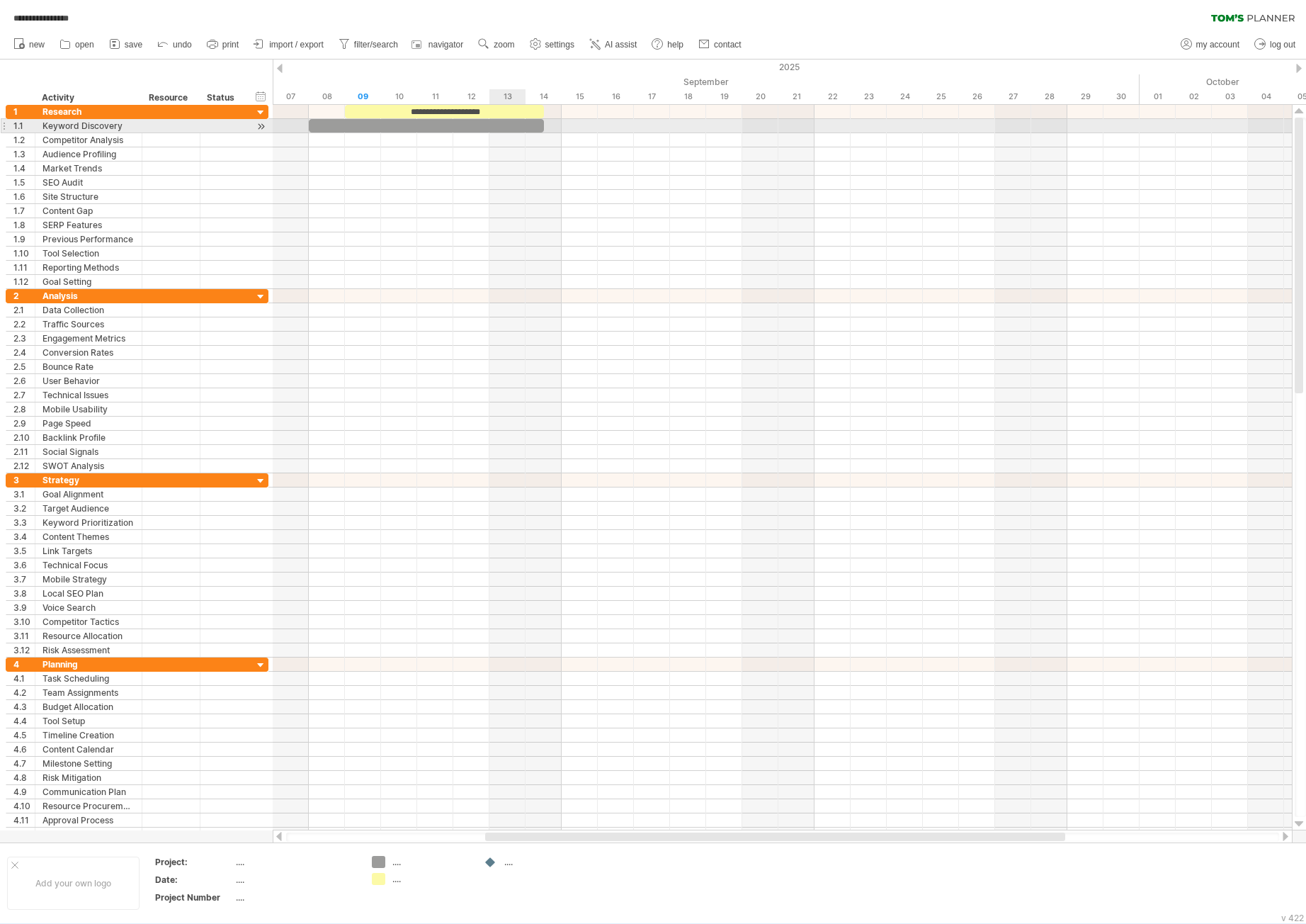
click at [512, 123] on div at bounding box center [427, 126] width 235 height 13
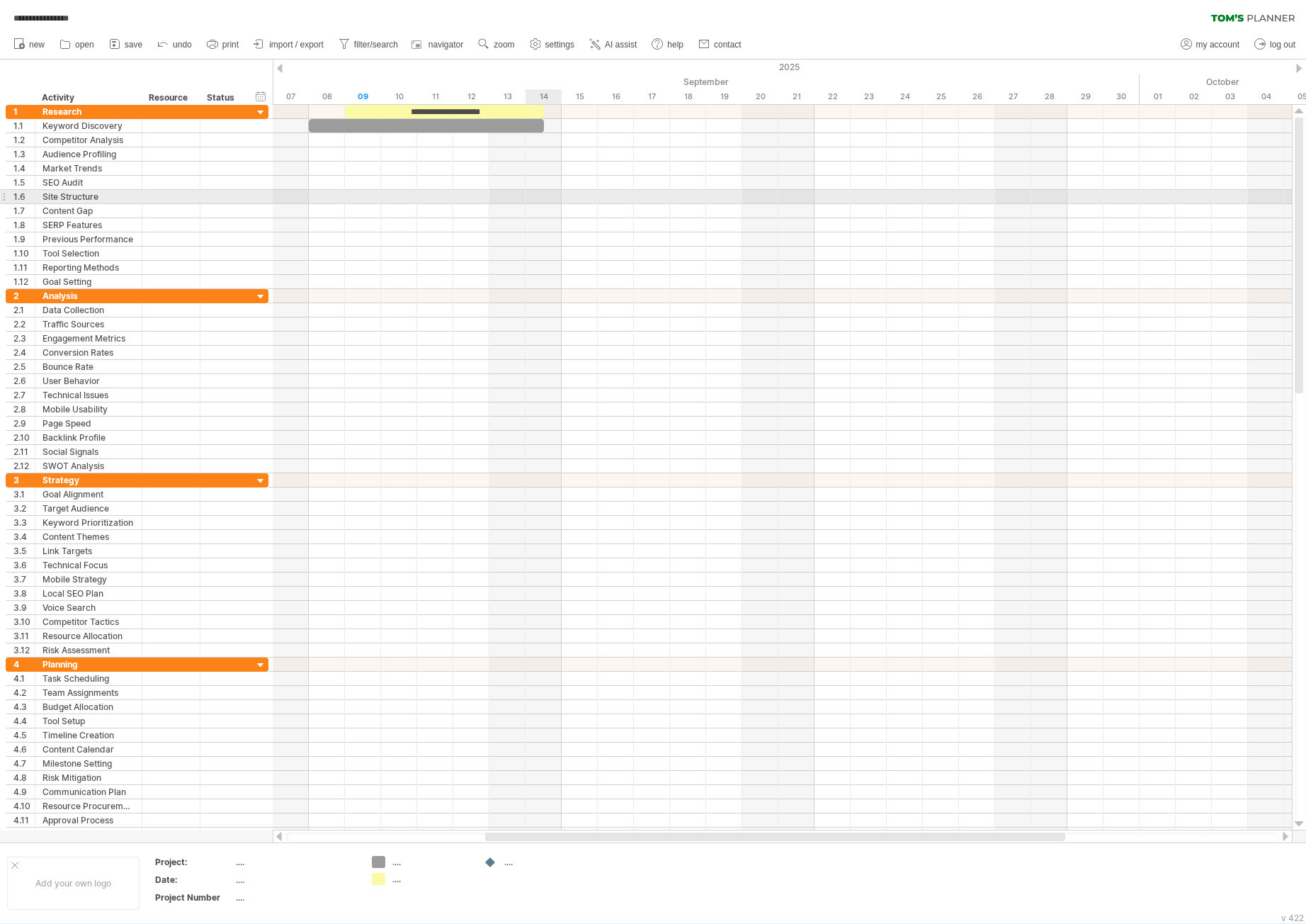
click at [525, 191] on div at bounding box center [782, 197] width 1019 height 14
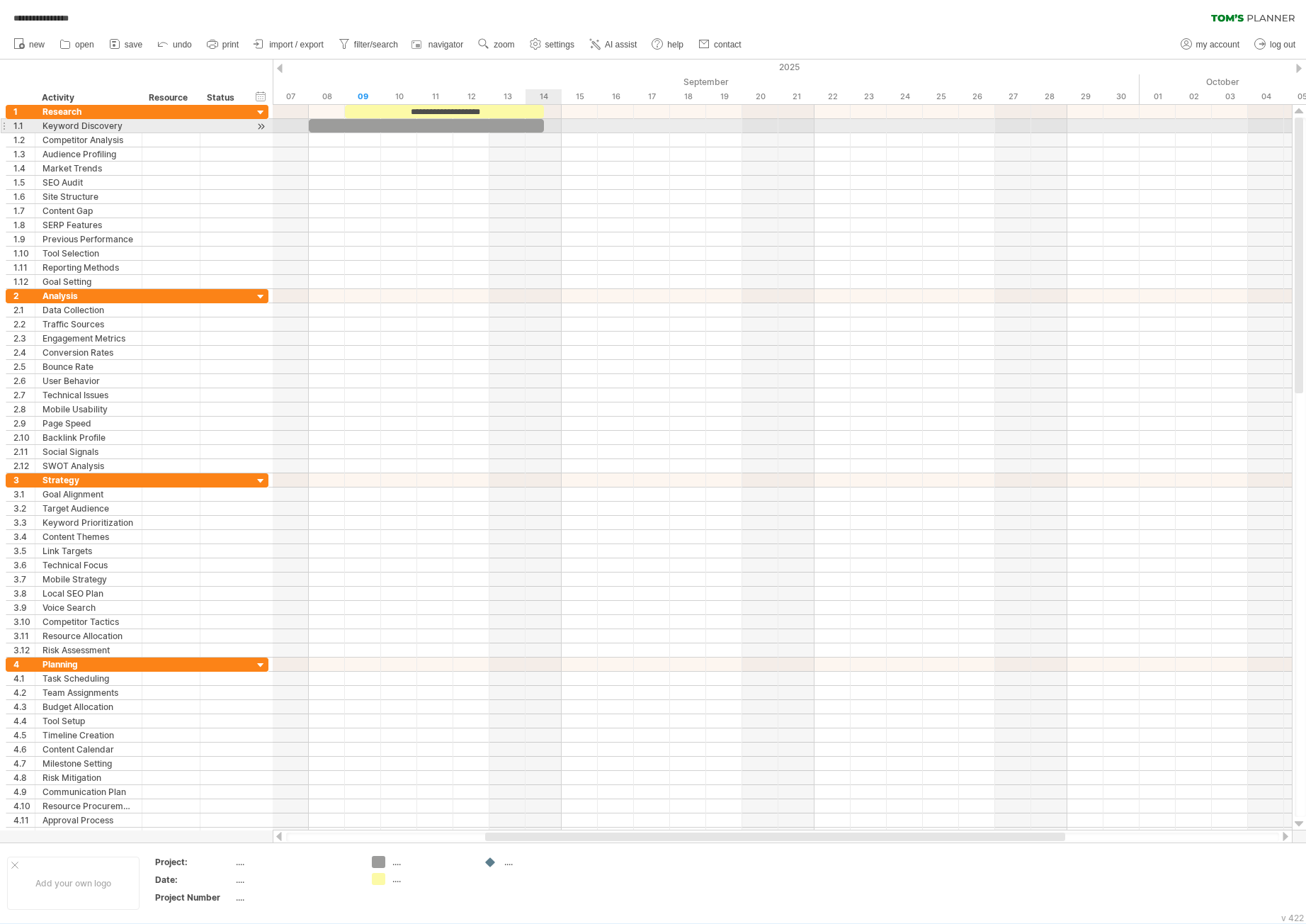
click at [551, 120] on div at bounding box center [782, 126] width 1019 height 14
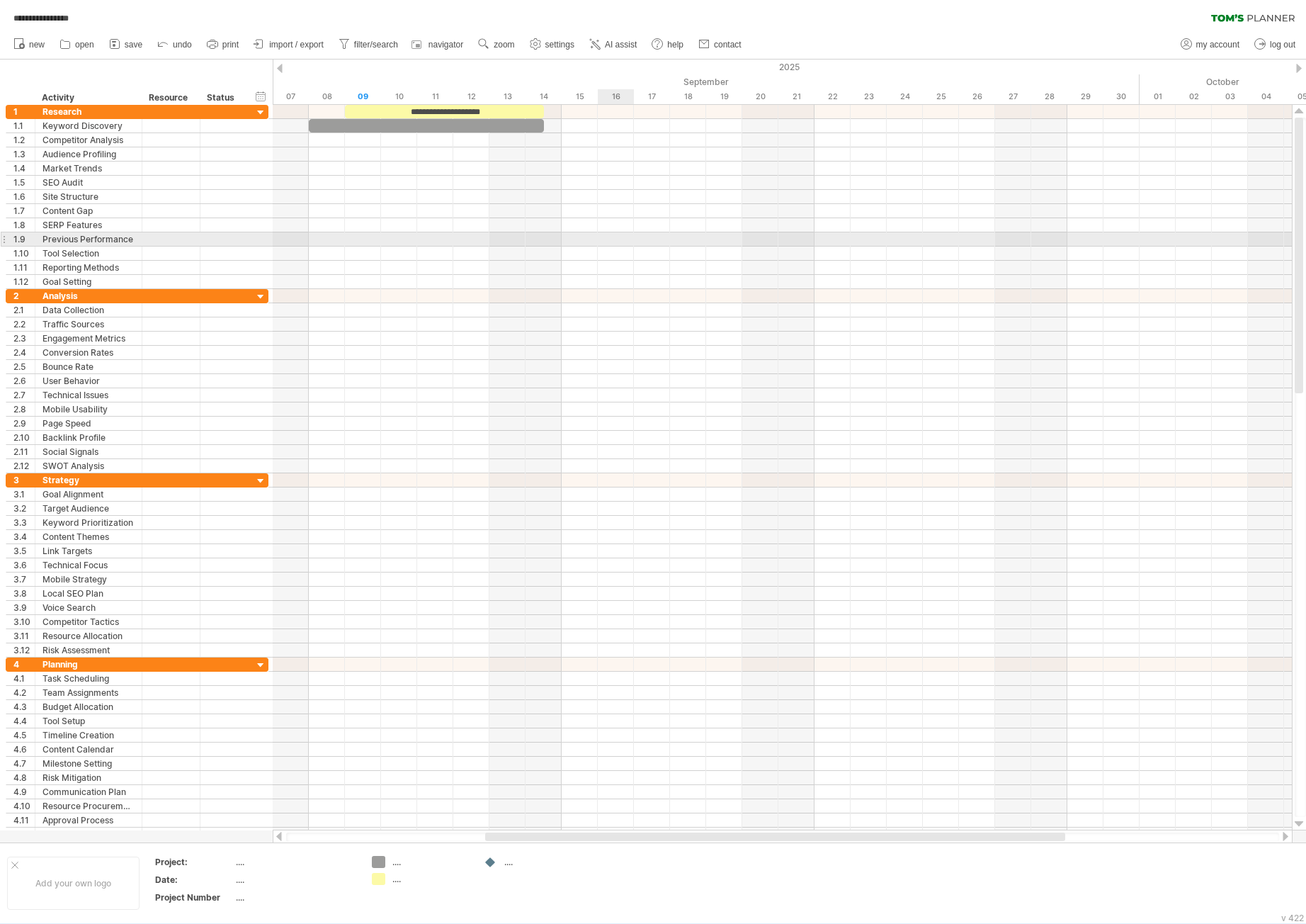
click at [625, 244] on div at bounding box center [782, 238] width 1019 height 14
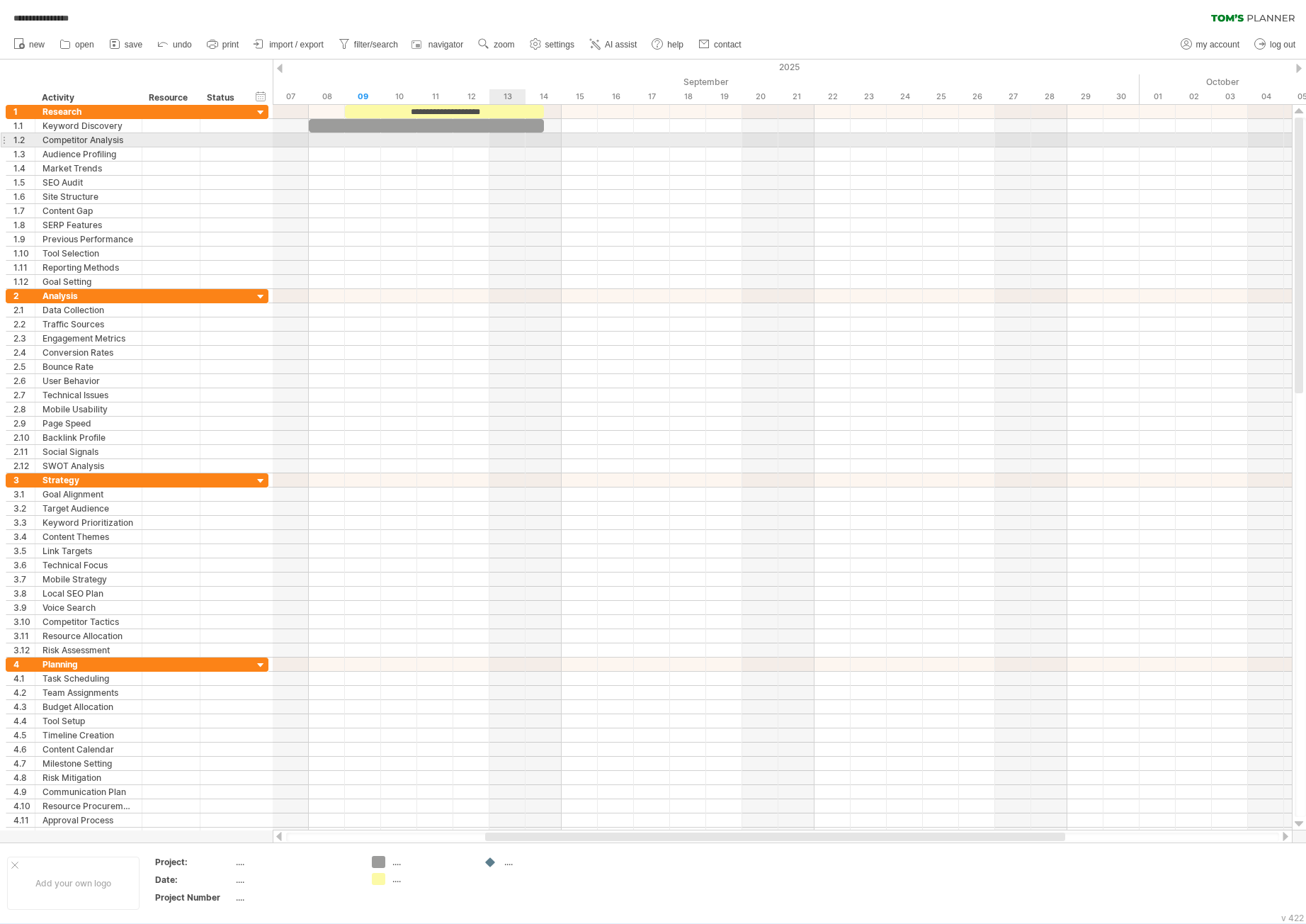
click at [500, 134] on div at bounding box center [782, 140] width 1019 height 14
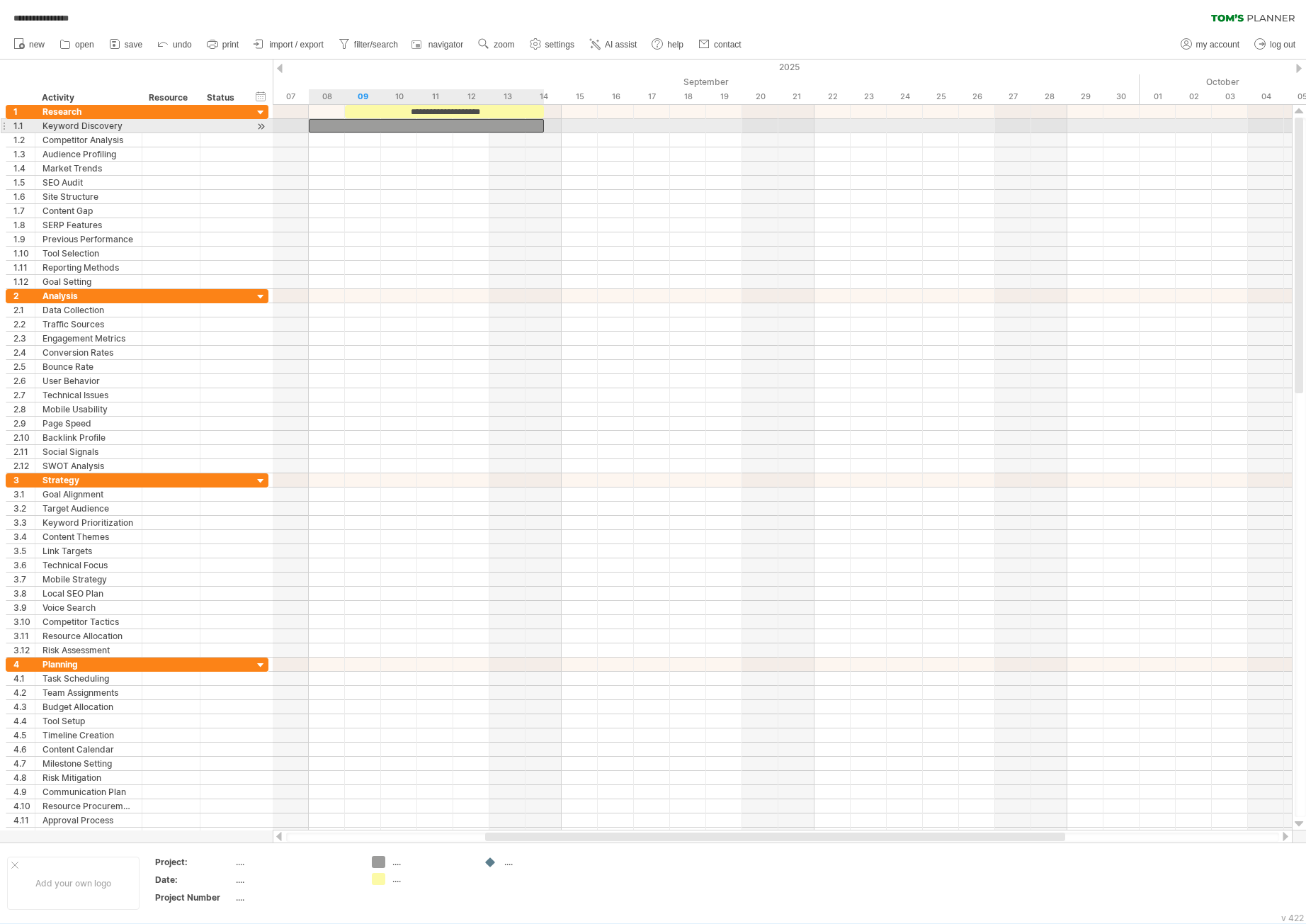
click at [501, 129] on div at bounding box center [427, 126] width 235 height 13
paste div
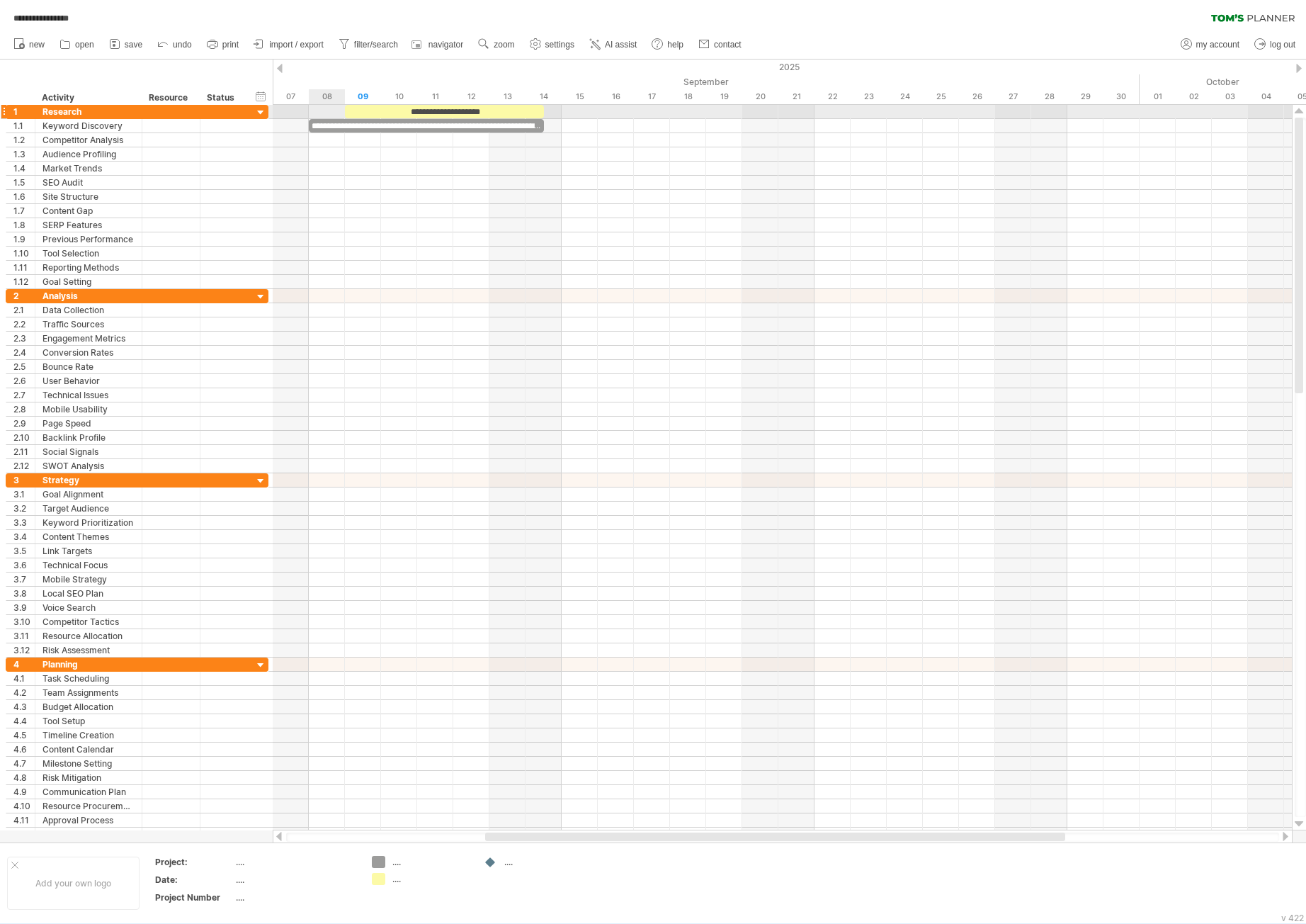
click at [335, 116] on div at bounding box center [782, 112] width 1019 height 14
click at [338, 126] on div "**********" at bounding box center [427, 126] width 235 height 13
click at [388, 122] on div "**********" at bounding box center [427, 126] width 235 height 13
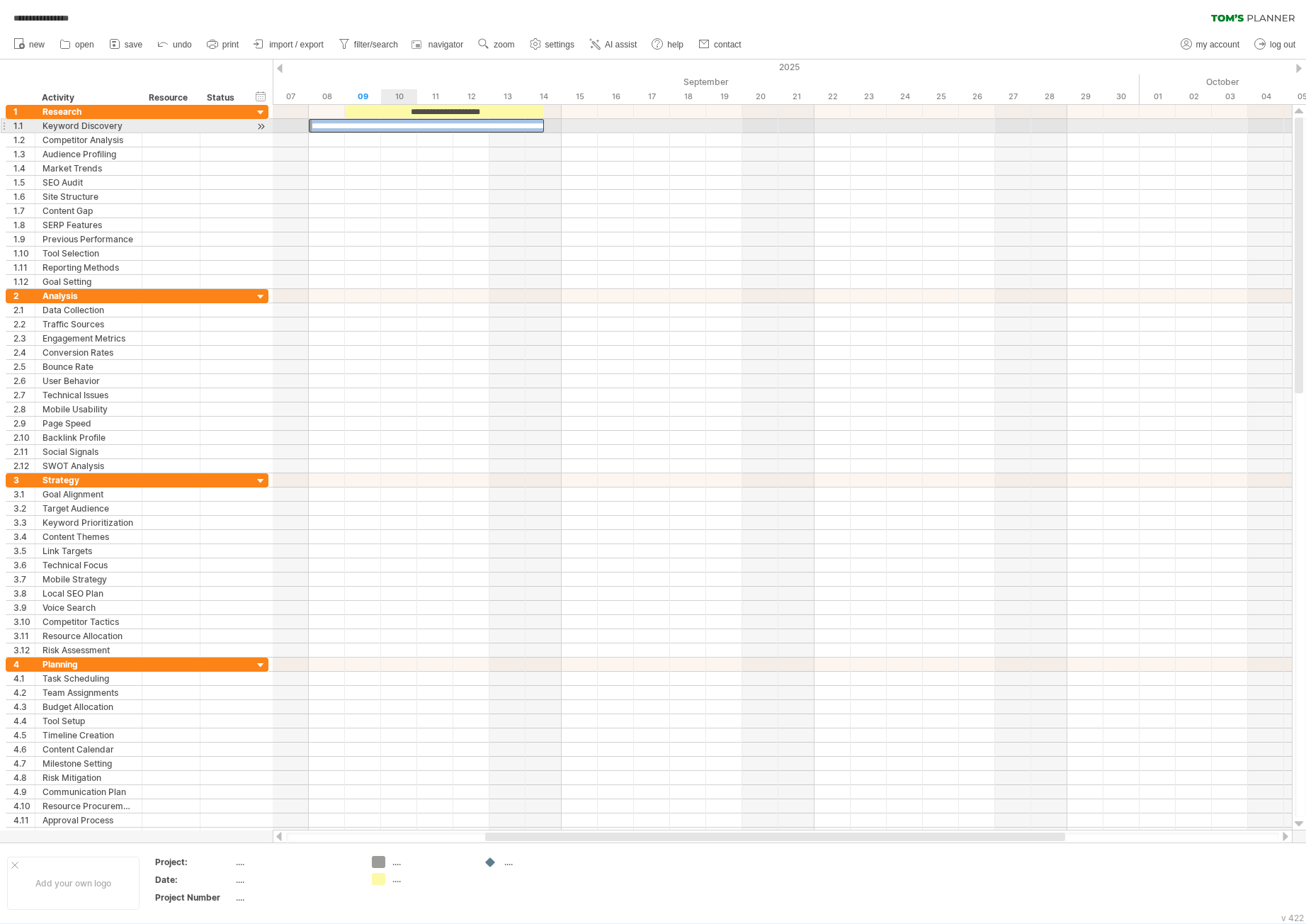
click at [388, 122] on div "**********" at bounding box center [427, 126] width 235 height 13
click at [387, 125] on div "**********" at bounding box center [427, 126] width 235 height 13
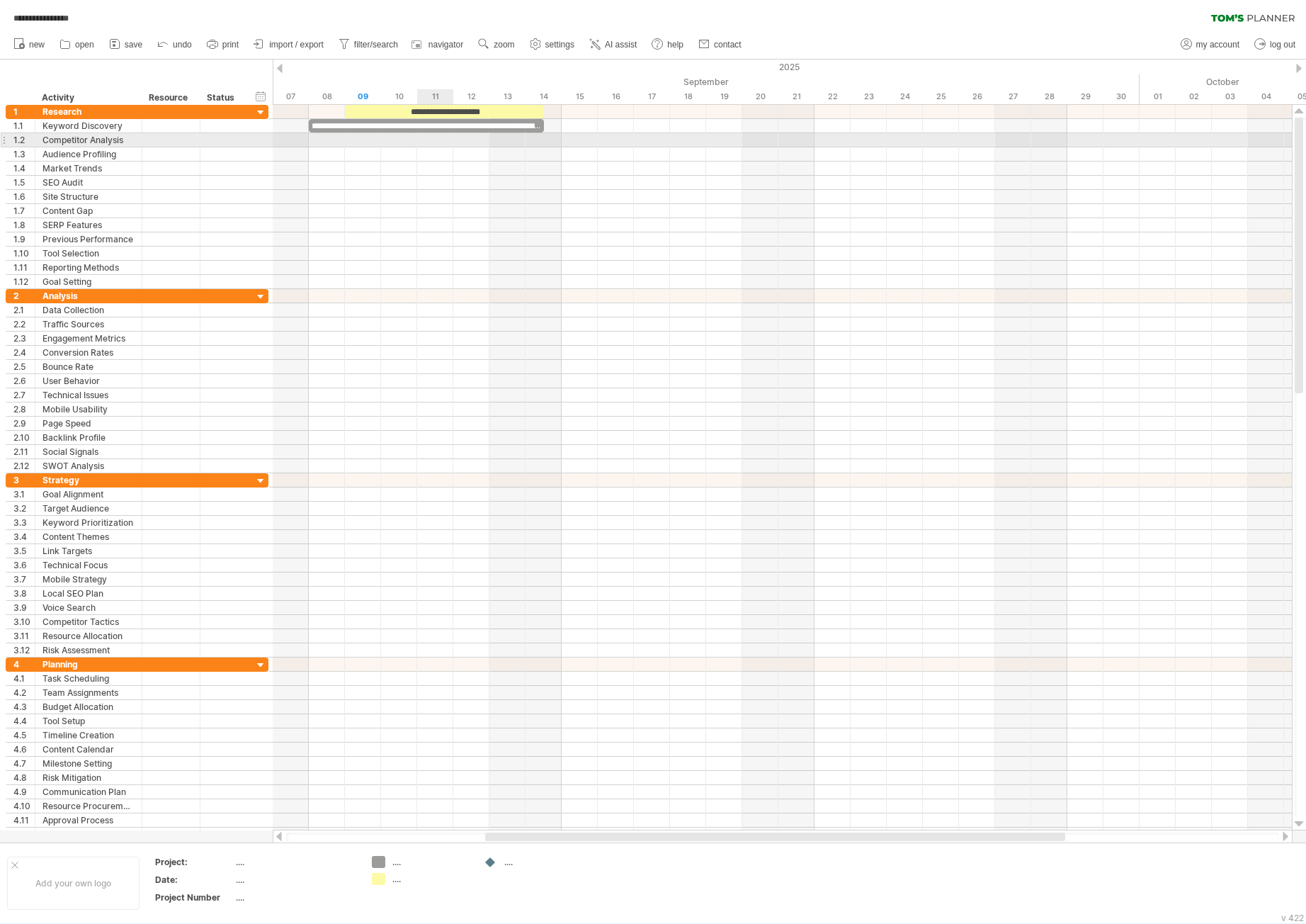
click at [426, 139] on div at bounding box center [782, 140] width 1019 height 14
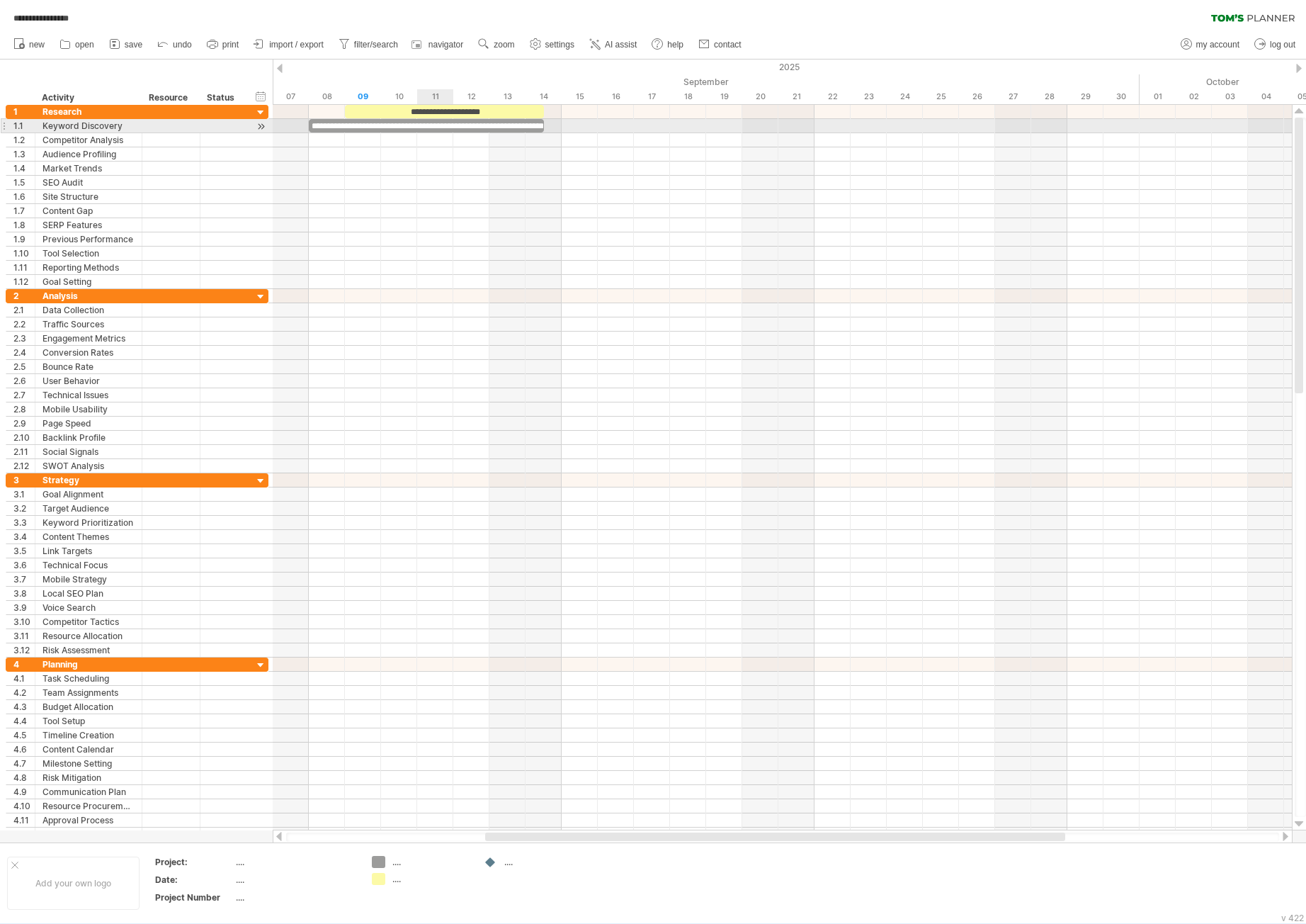
click at [436, 126] on div "**********" at bounding box center [427, 126] width 235 height 13
click at [436, 128] on div "**********" at bounding box center [427, 126] width 235 height 13
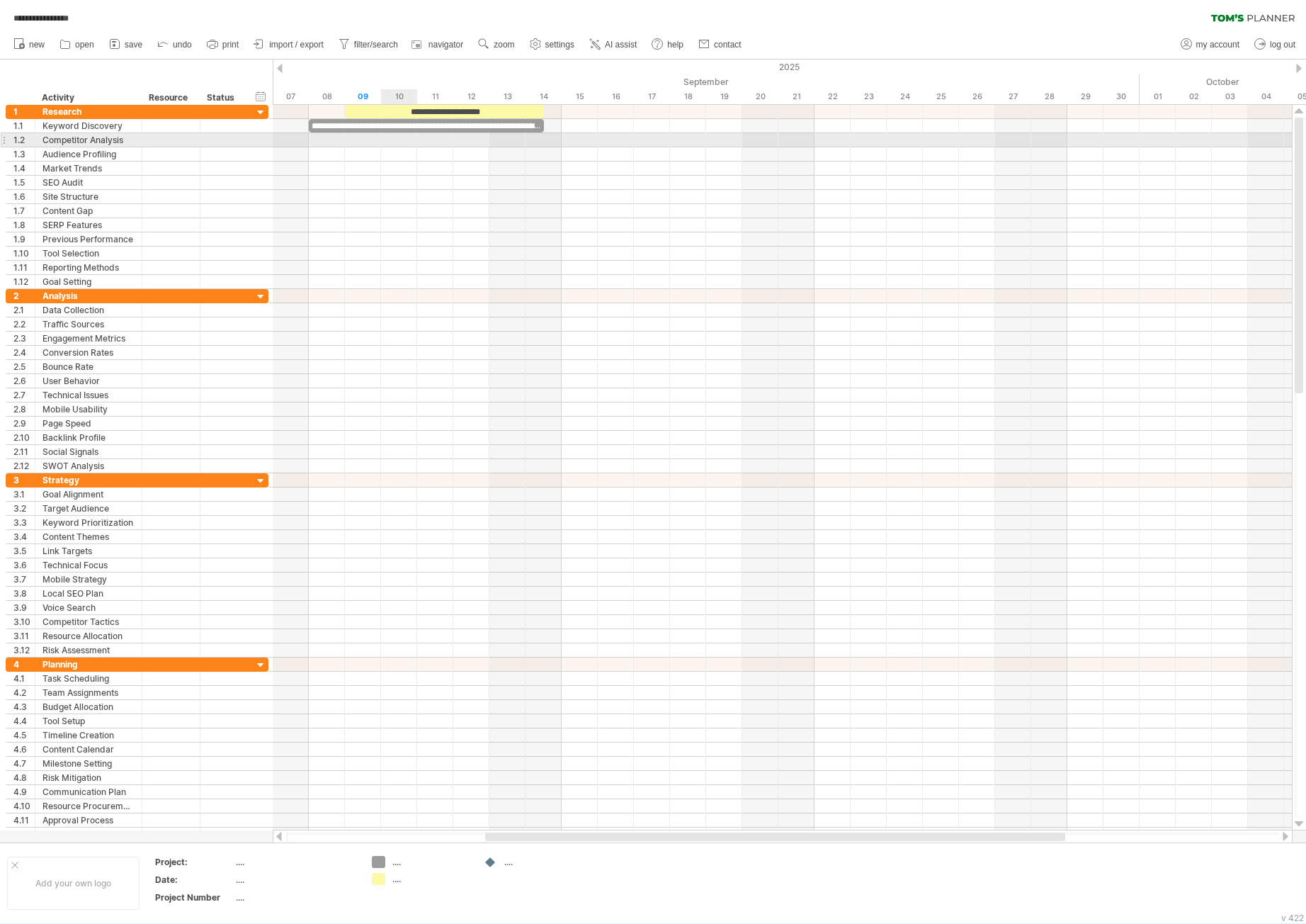
click at [414, 138] on div at bounding box center [782, 140] width 1019 height 14
click at [356, 130] on div "**********" at bounding box center [427, 126] width 235 height 13
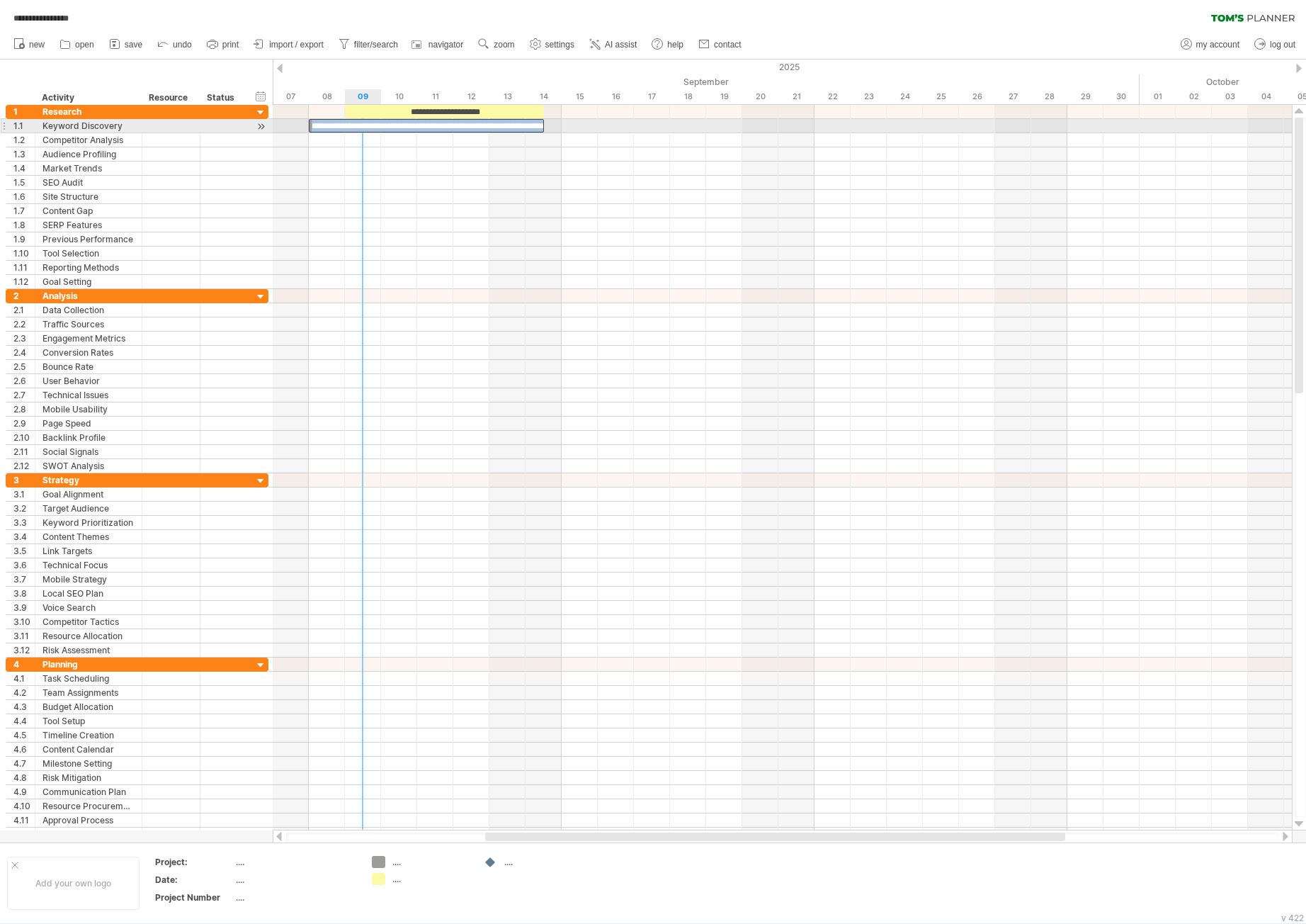
click at [356, 129] on div "**********" at bounding box center [427, 126] width 235 height 13
click at [341, 175] on div at bounding box center [782, 168] width 1019 height 14
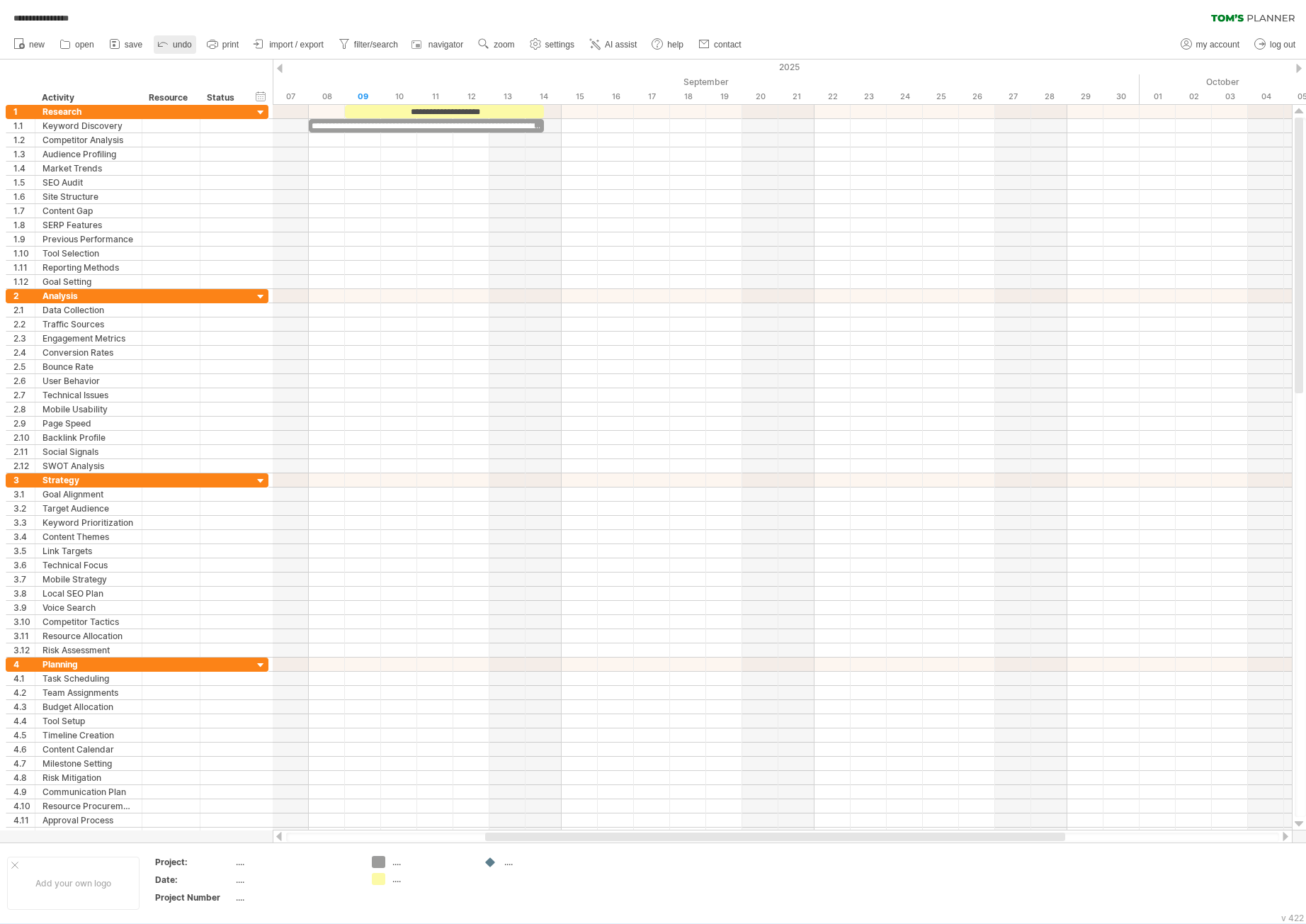
click at [161, 38] on icon at bounding box center [162, 43] width 14 height 14
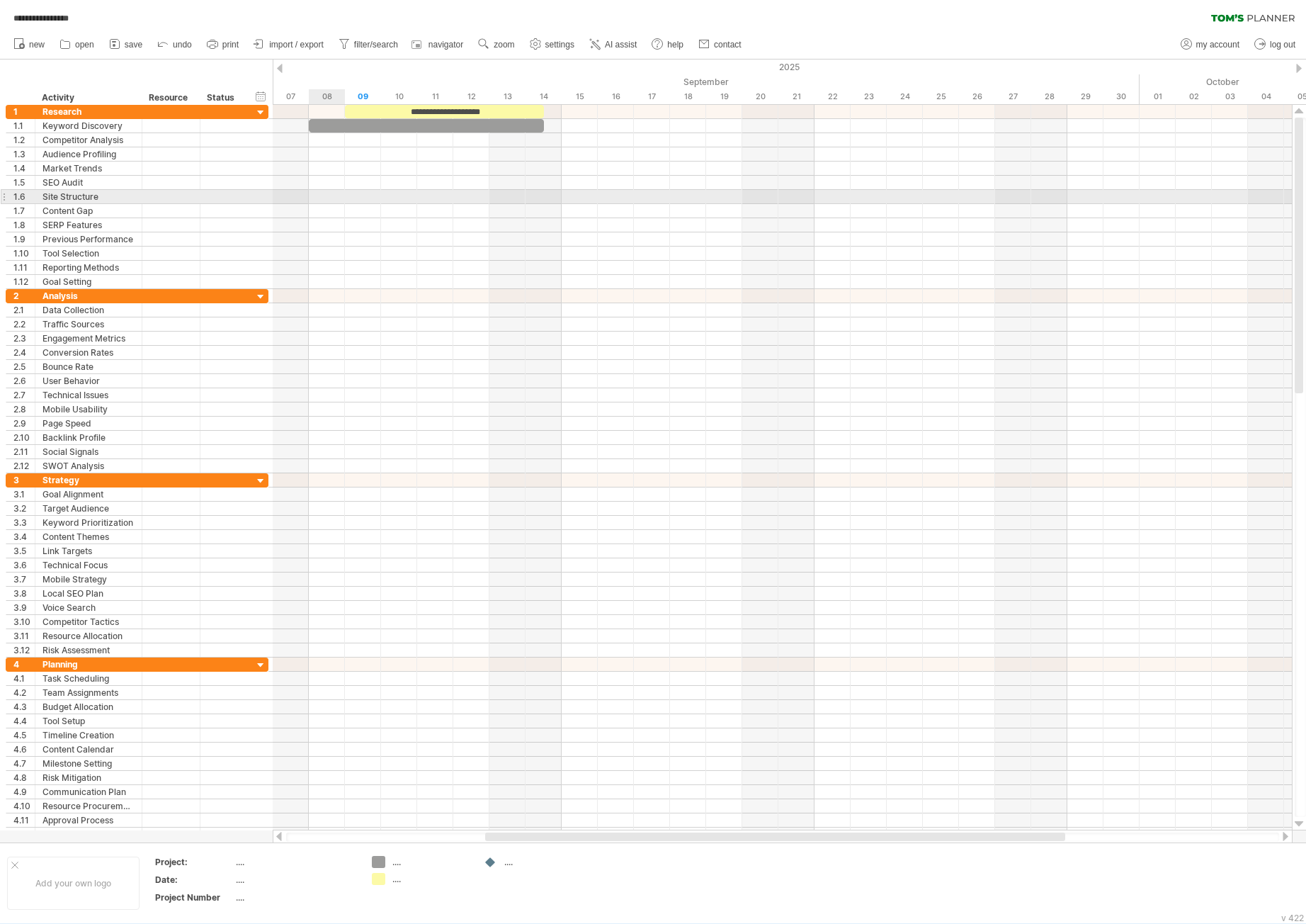
click at [343, 191] on div at bounding box center [782, 197] width 1019 height 14
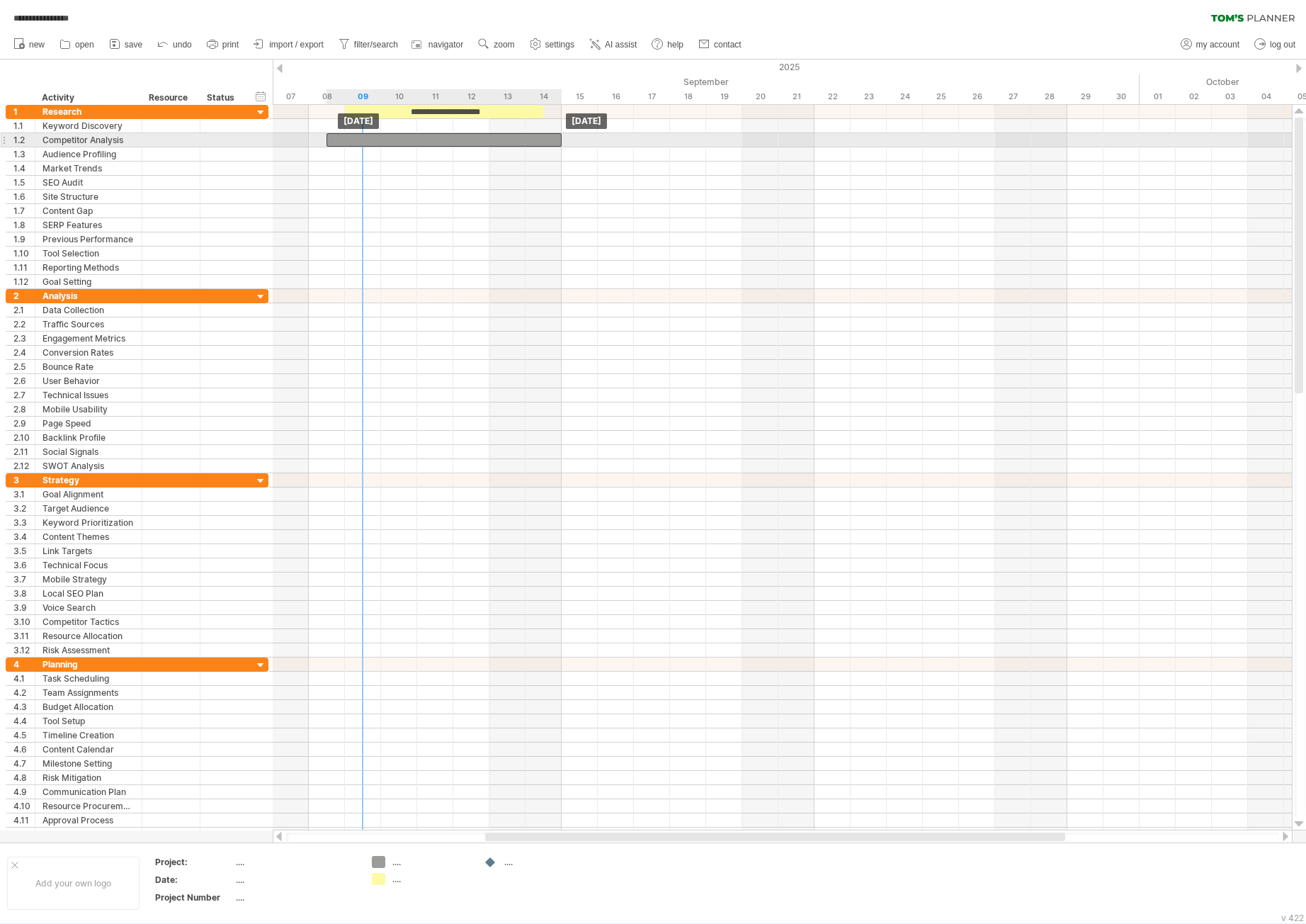
drag, startPoint x: 376, startPoint y: 121, endPoint x: 403, endPoint y: 134, distance: 30.0
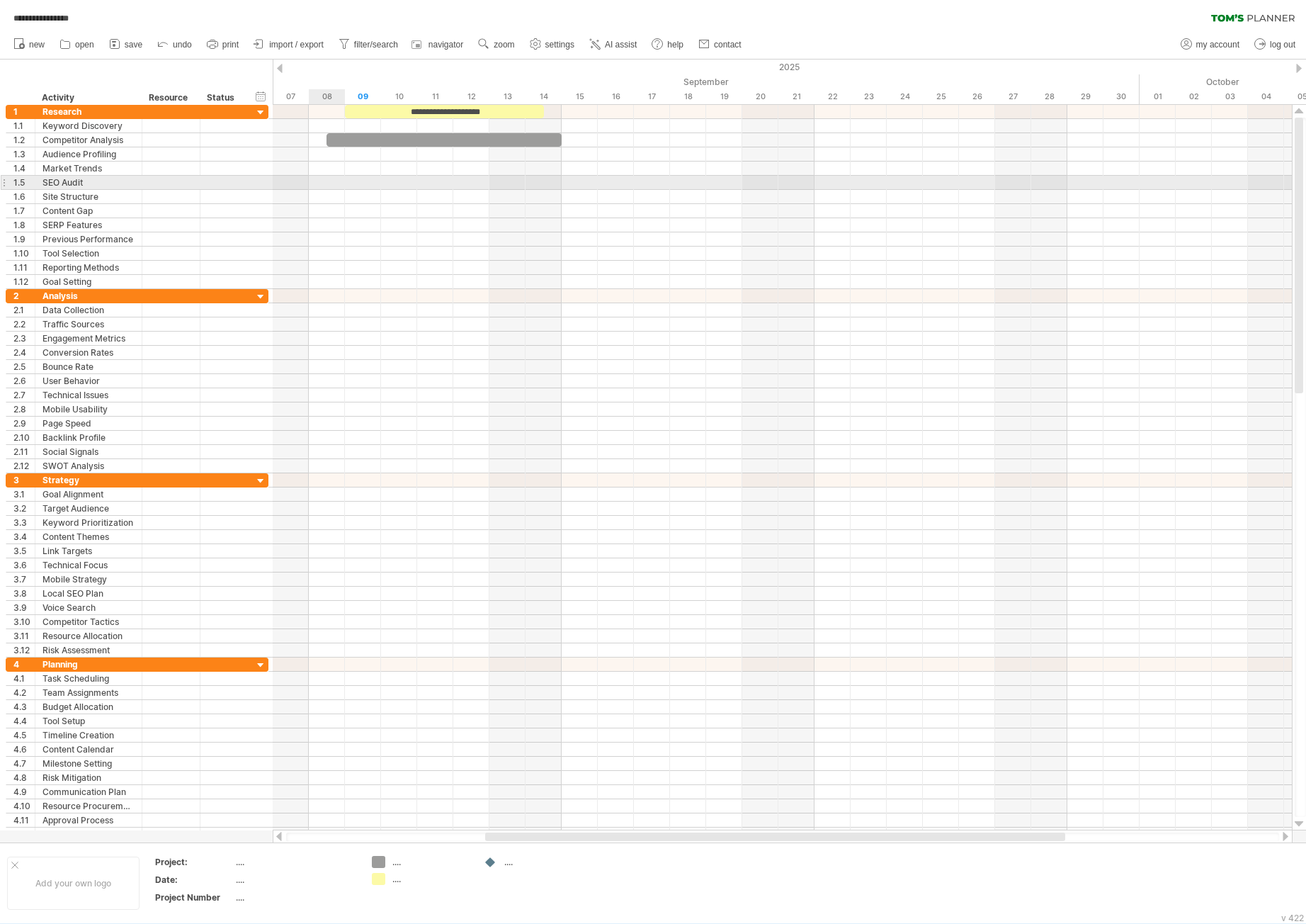
click at [340, 185] on div at bounding box center [782, 183] width 1019 height 14
click at [327, 190] on div at bounding box center [782, 197] width 1019 height 14
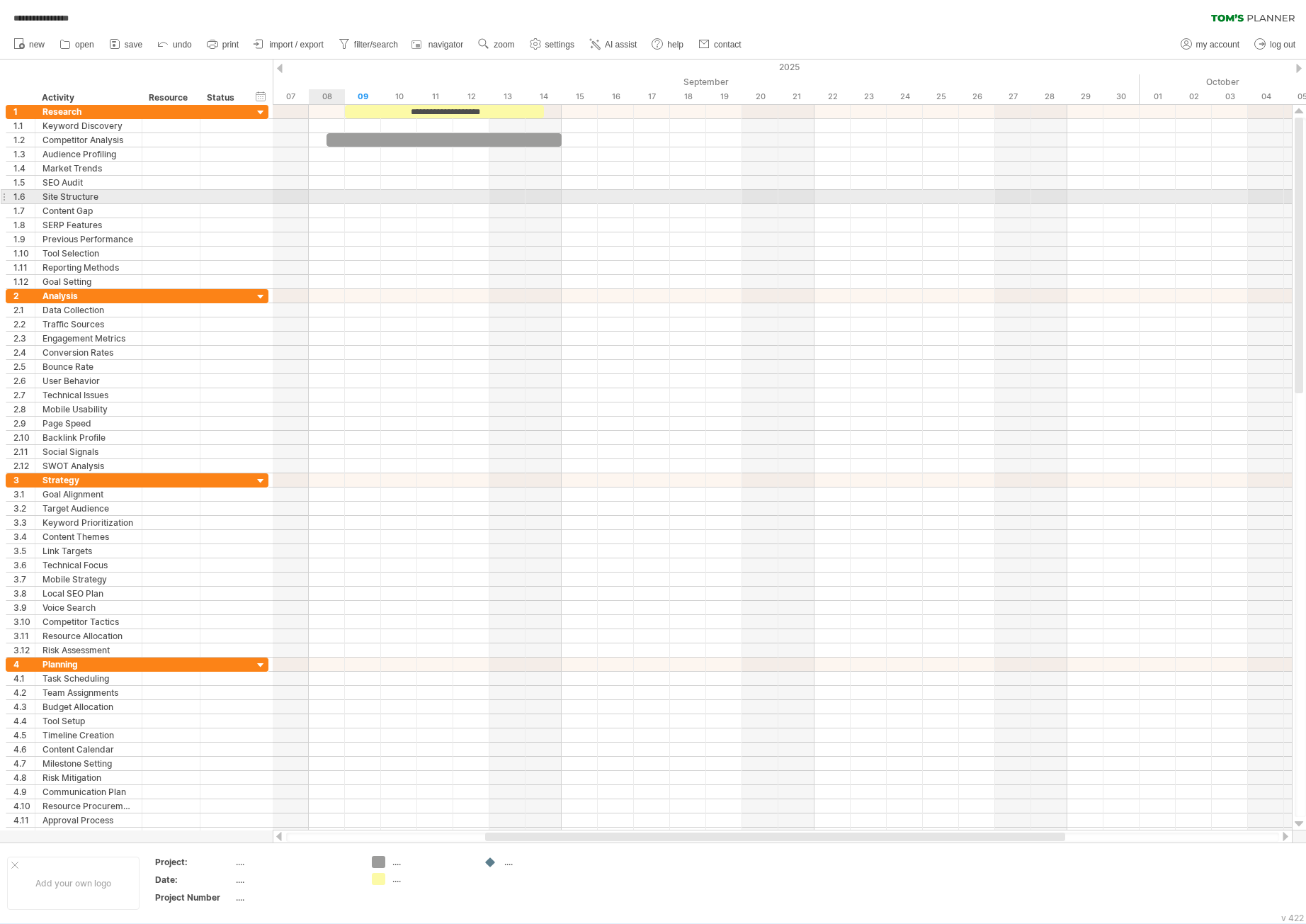
click at [327, 191] on div at bounding box center [782, 197] width 1019 height 14
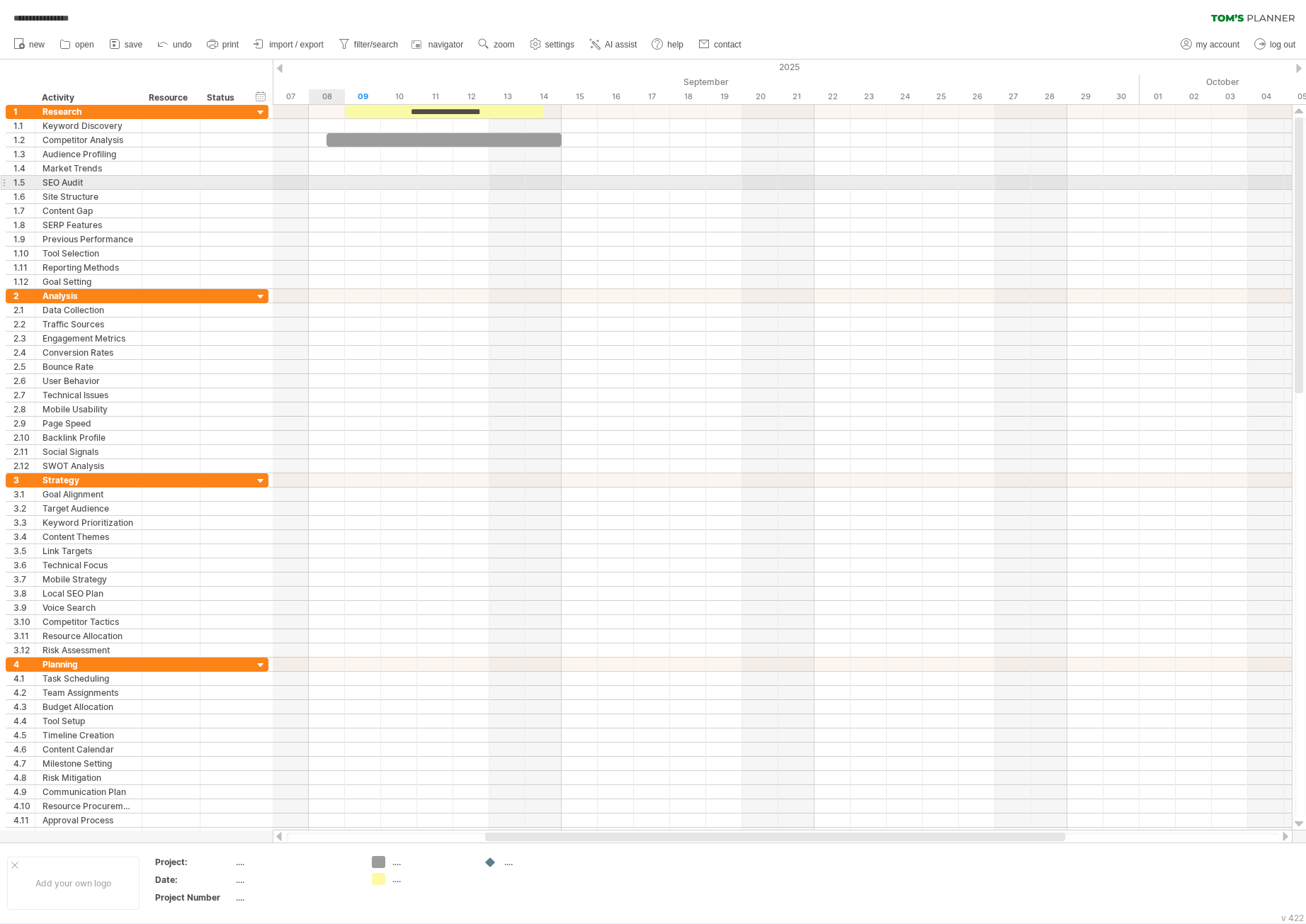
click at [331, 183] on div at bounding box center [782, 183] width 1019 height 14
click at [331, 184] on div at bounding box center [782, 183] width 1019 height 14
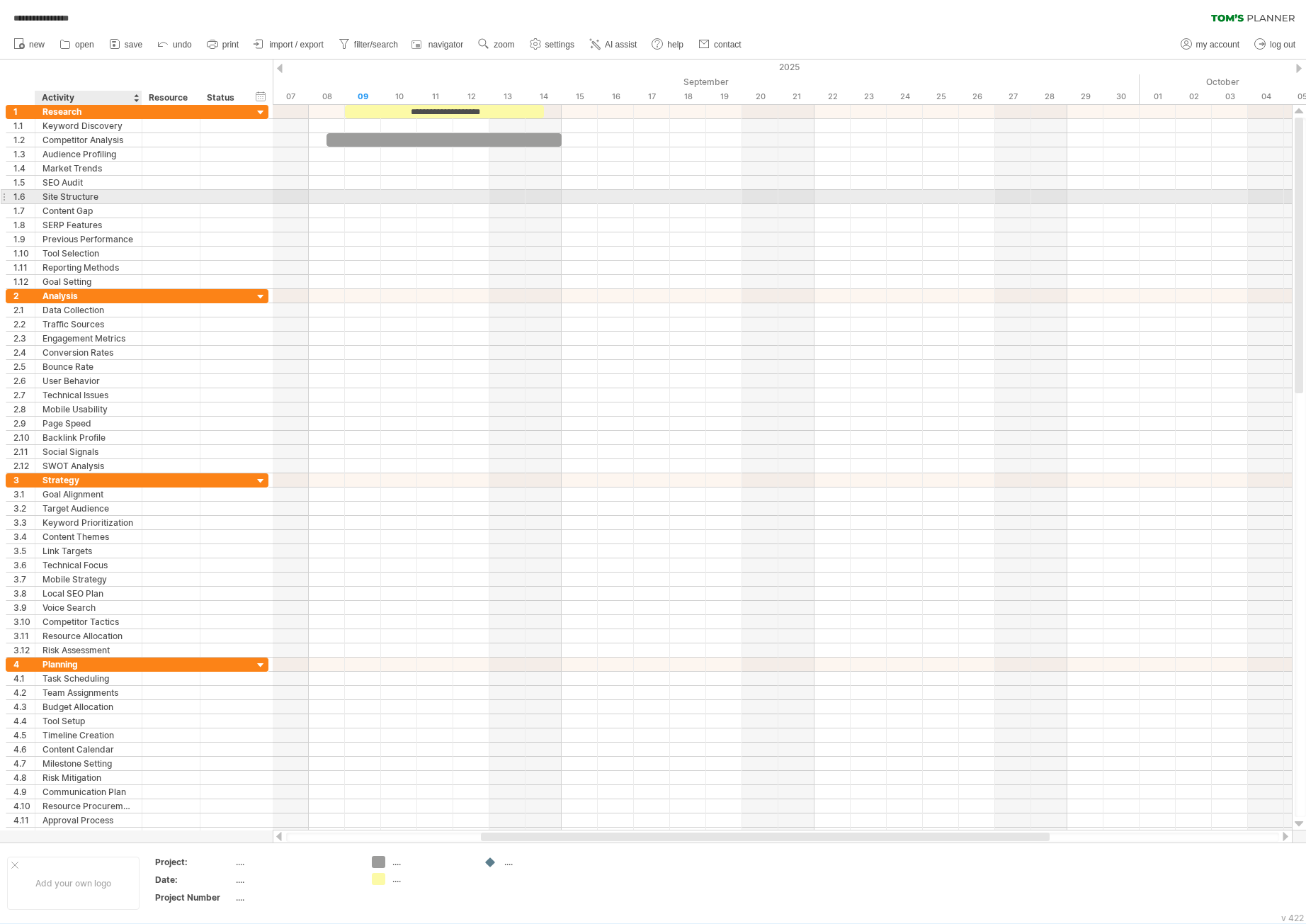
click at [66, 203] on div "**********" at bounding box center [137, 197] width 263 height 14
click at [66, 203] on div "**********" at bounding box center [137, 197] width 263 height 15
click at [66, 203] on div "**********" at bounding box center [137, 197] width 263 height 14
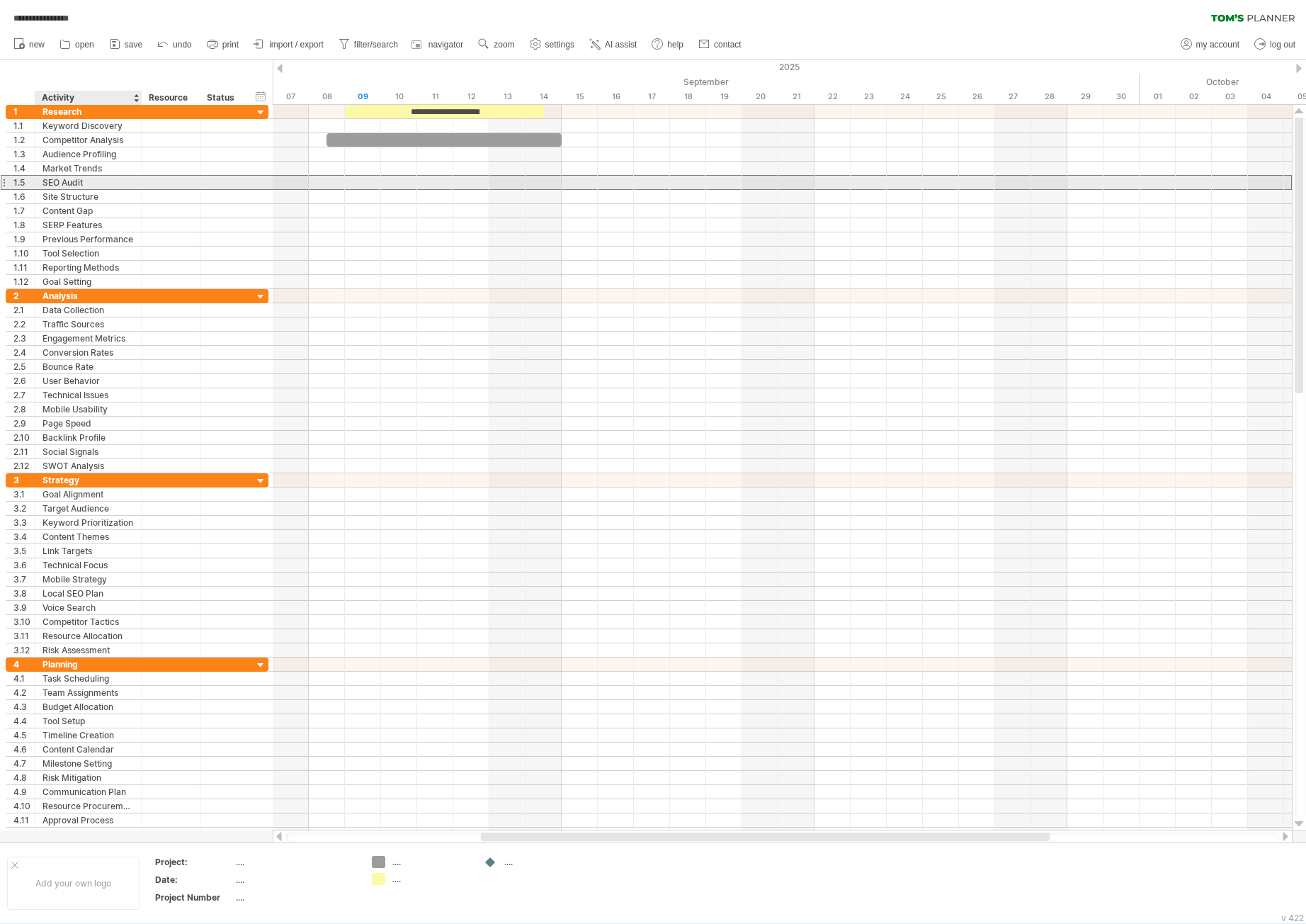
click at [72, 184] on div "SEO Audit" at bounding box center [88, 183] width 92 height 13
click at [0, 0] on input "*********" at bounding box center [0, 0] width 0 height 0
click at [72, 184] on input "*********" at bounding box center [88, 183] width 92 height 13
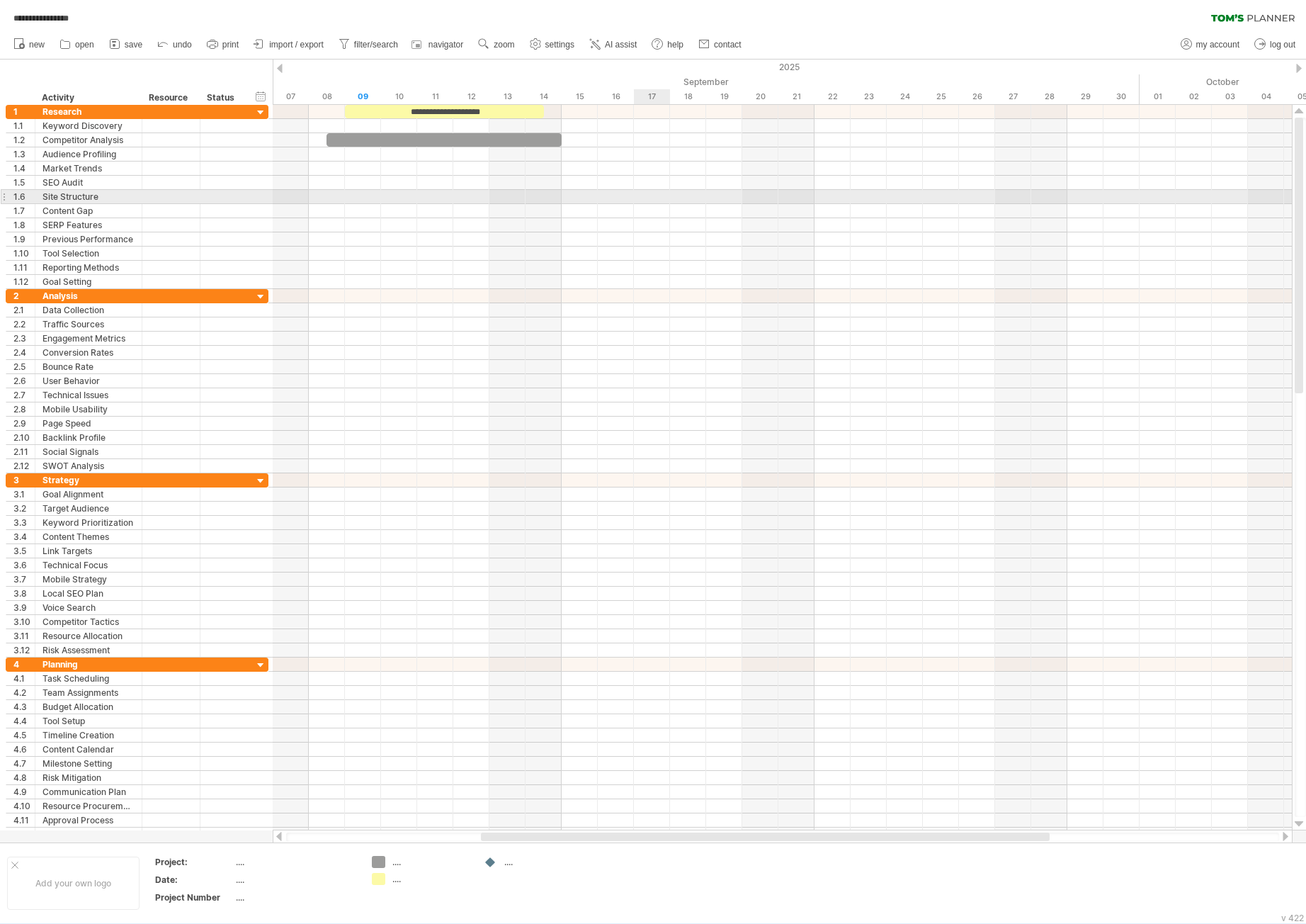
click at [644, 192] on div at bounding box center [782, 197] width 1019 height 14
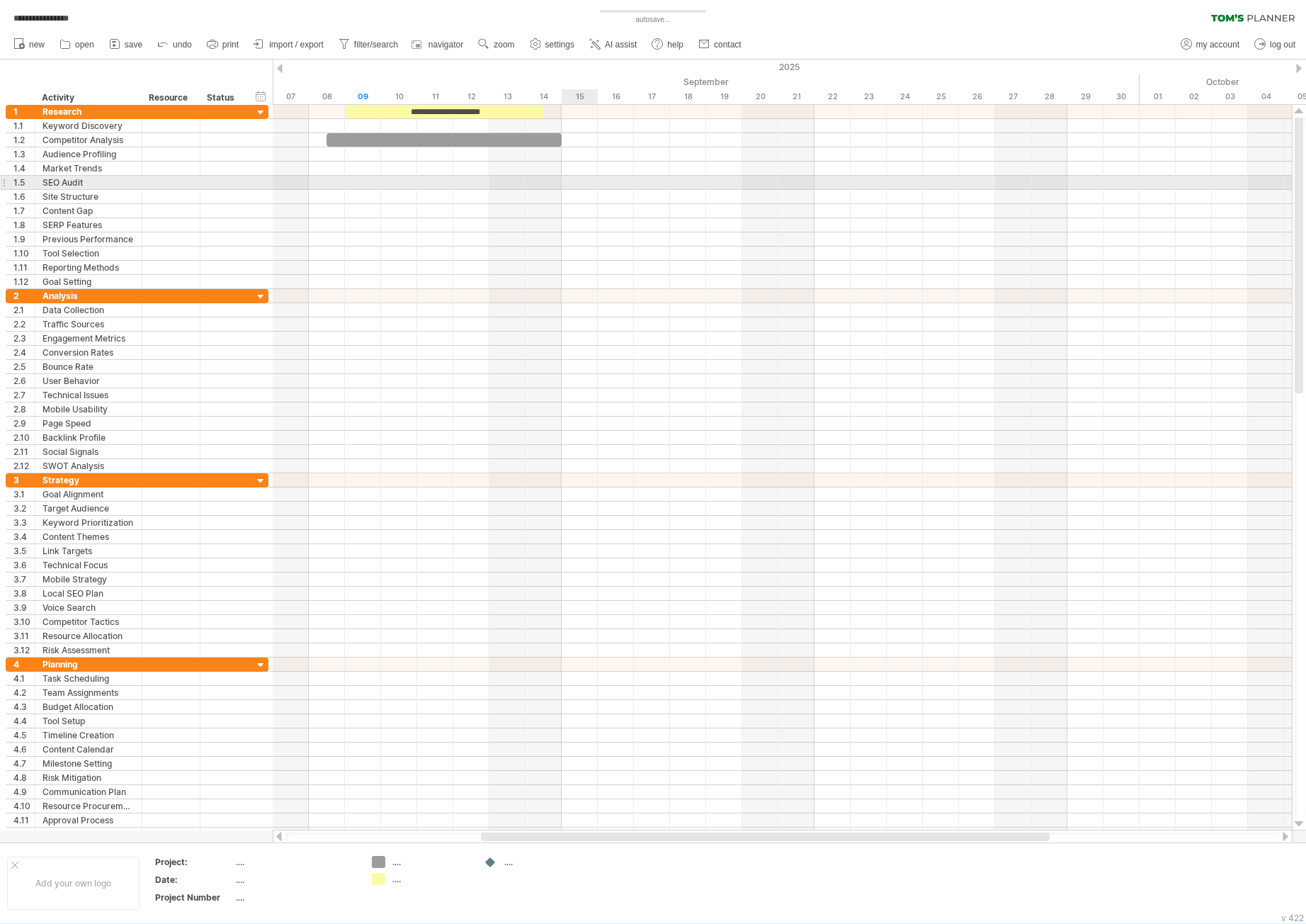
drag, startPoint x: 571, startPoint y: 183, endPoint x: 498, endPoint y: 199, distance: 74.7
click at [567, 185] on div at bounding box center [782, 183] width 1019 height 14
click at [500, 198] on div at bounding box center [782, 197] width 1019 height 14
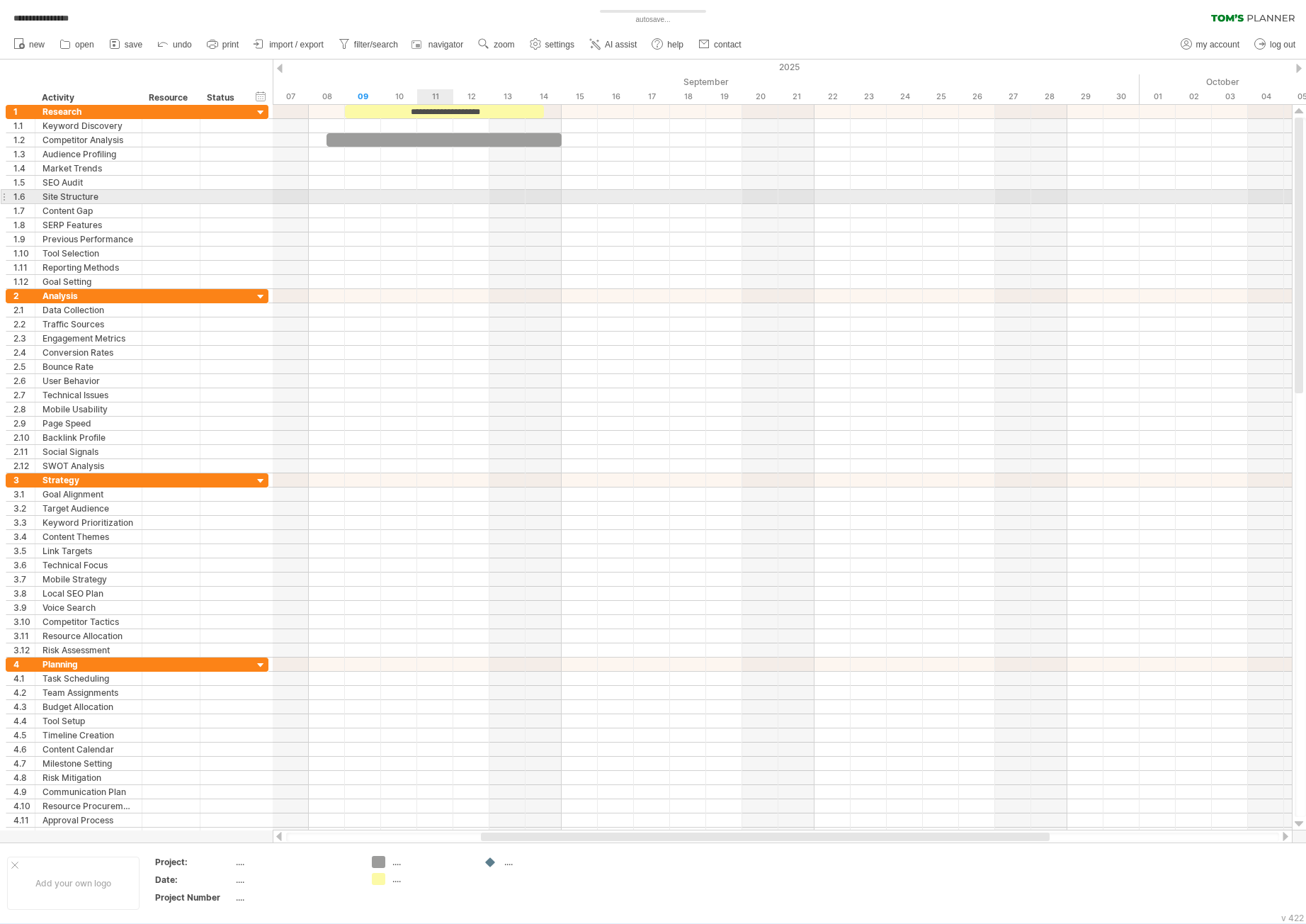
click at [425, 198] on div at bounding box center [782, 197] width 1019 height 14
